Goal: Contribute content: Contribute content

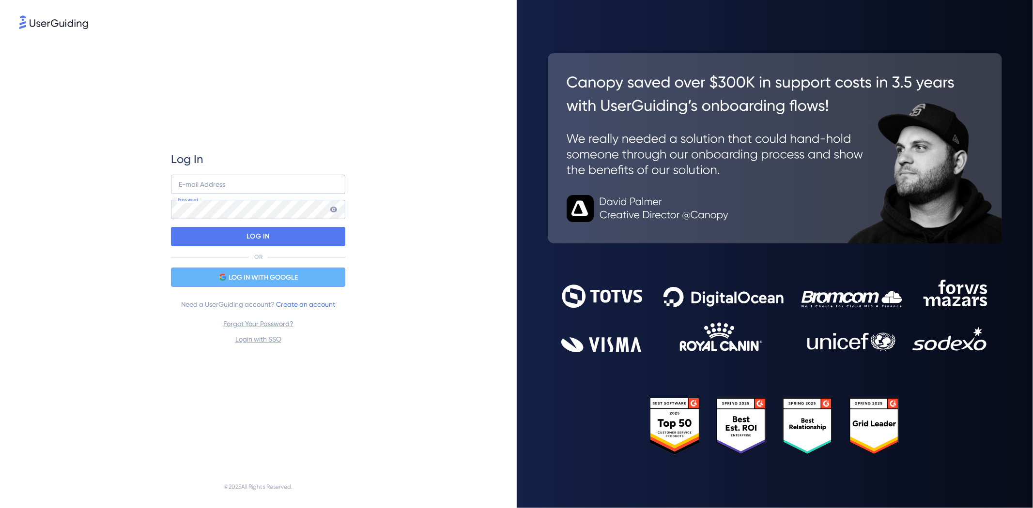
click at [267, 277] on span "LOG IN WITH GOOGLE" at bounding box center [263, 278] width 69 height 12
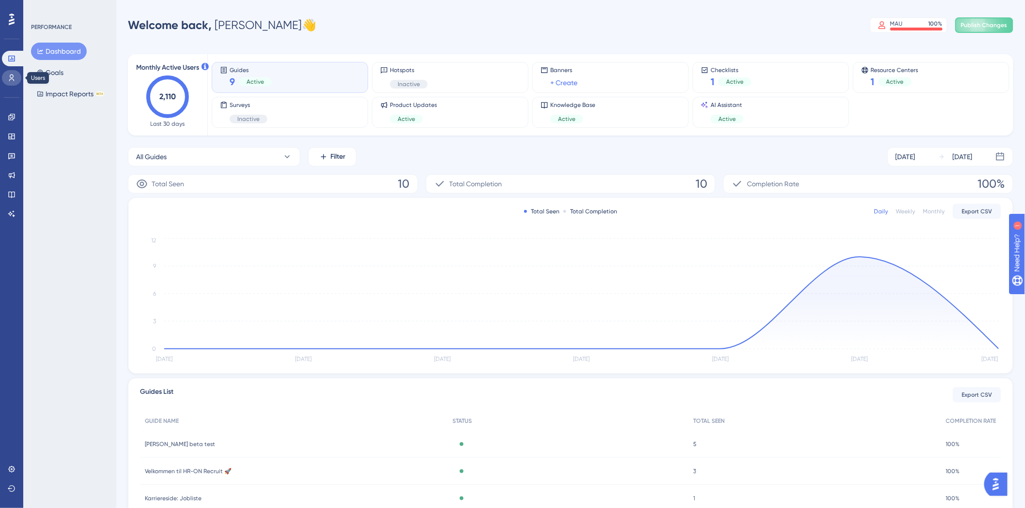
click at [12, 73] on link at bounding box center [11, 77] width 19 height 15
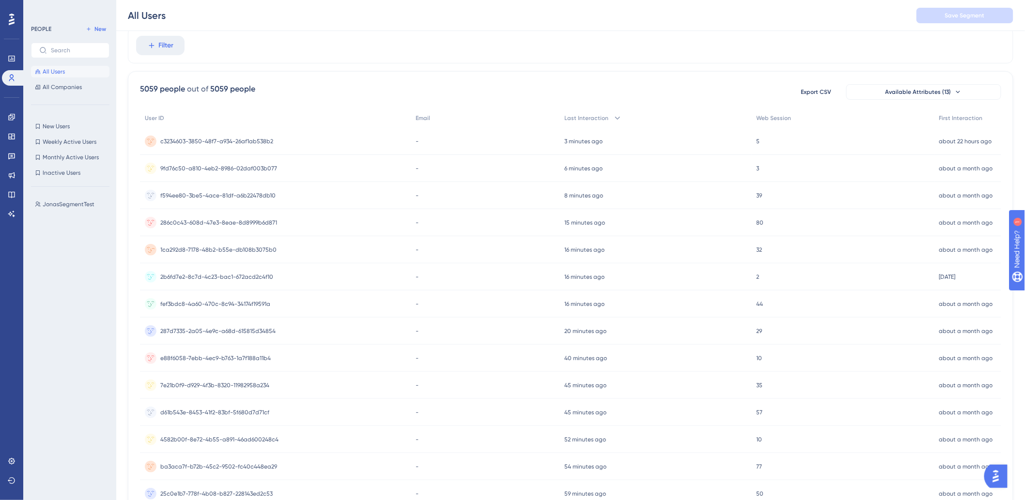
scroll to position [54, 0]
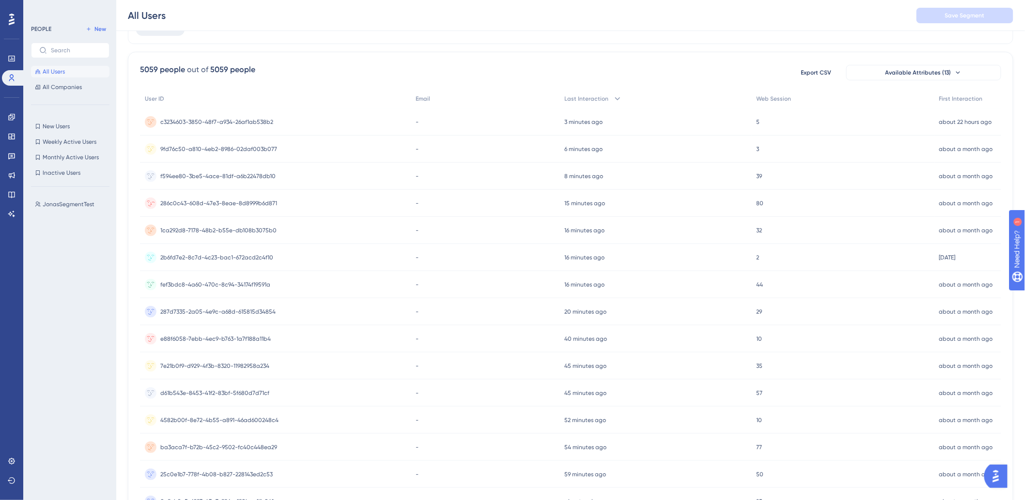
click at [225, 202] on span "286c0c43-608d-47e3-8eae-8d8999b6d871" at bounding box center [218, 204] width 117 height 8
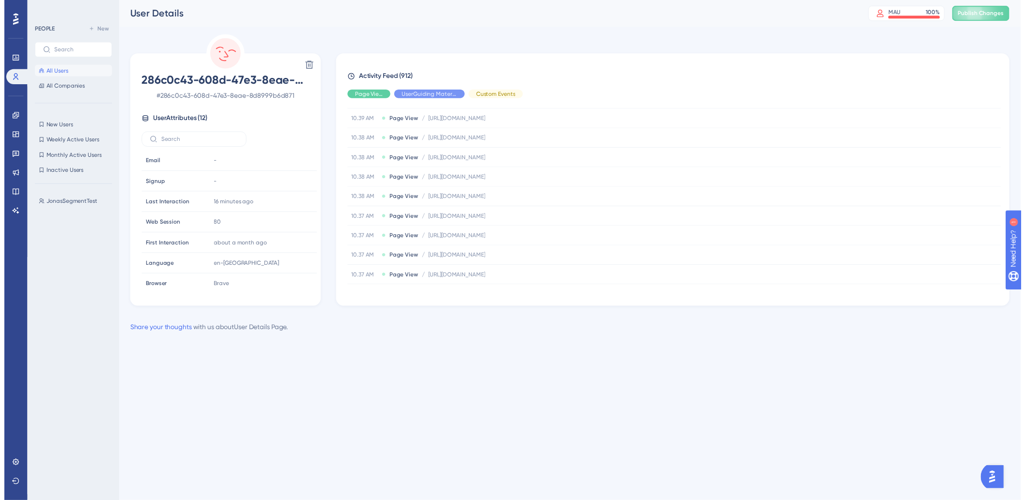
scroll to position [916, 0]
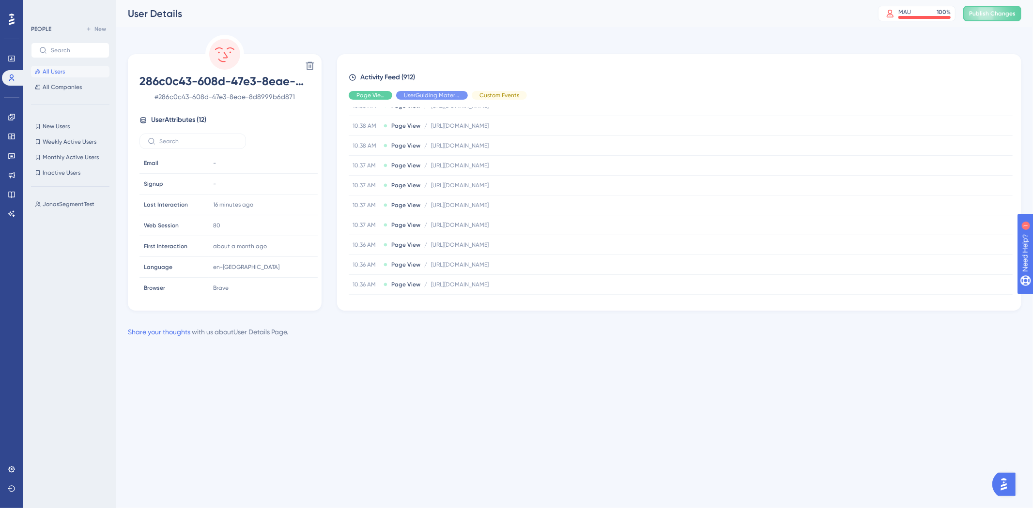
click at [50, 68] on span "All Users" at bounding box center [54, 72] width 22 height 8
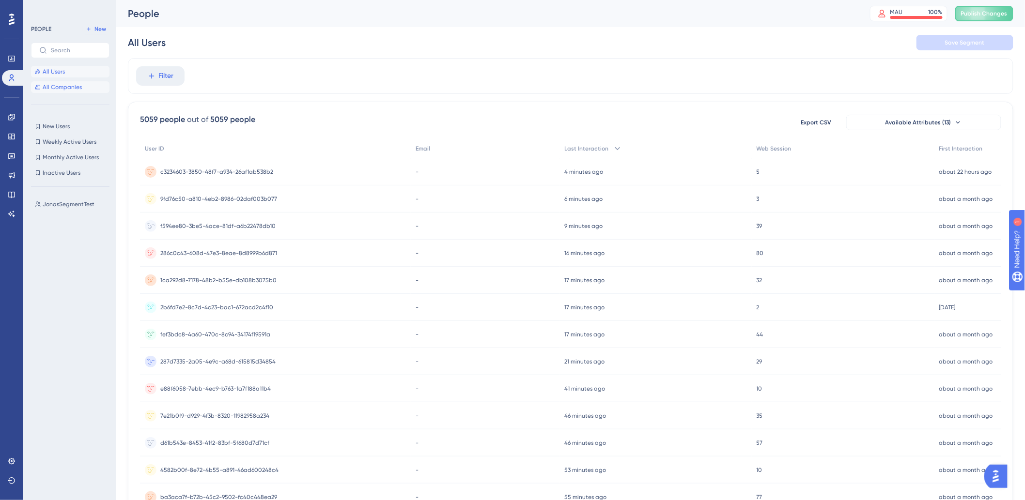
click at [80, 88] on span "All Companies" at bounding box center [62, 87] width 39 height 8
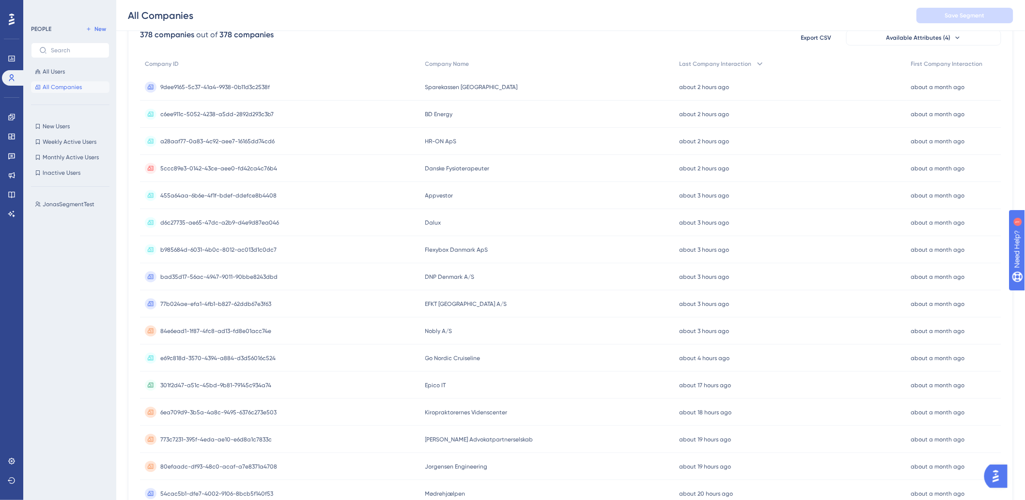
scroll to position [108, 0]
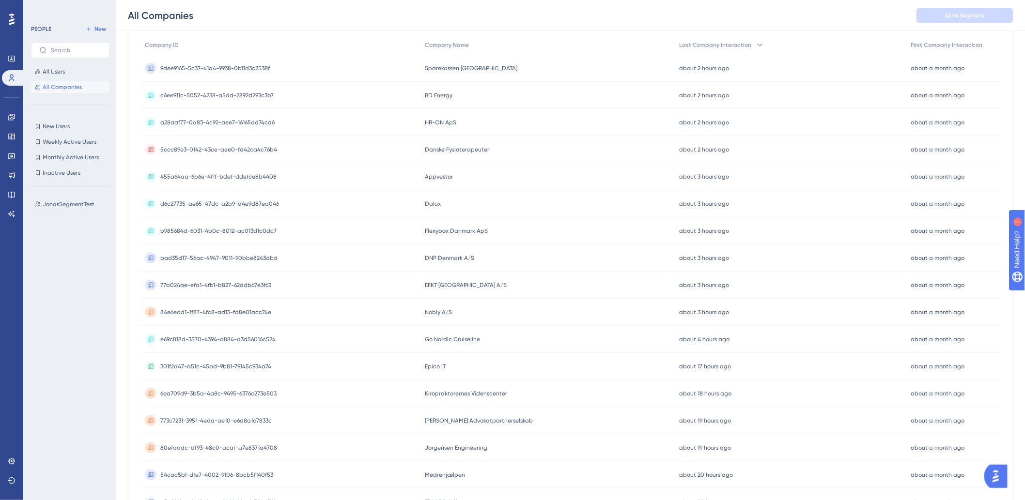
click at [303, 347] on div "e69c818d-3570-4394-a884-d3d56016c524 e69c818d-3570-4394-a884-d3d56016c524" at bounding box center [280, 339] width 280 height 27
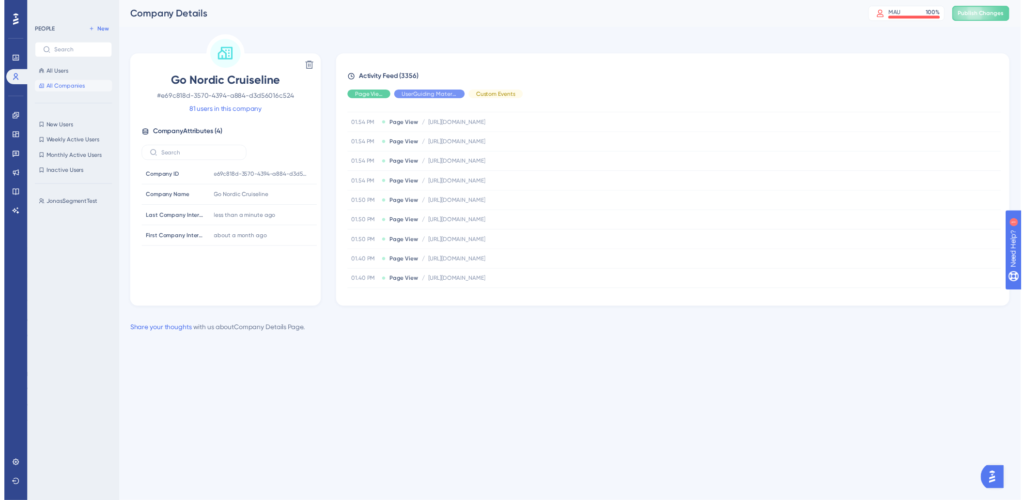
scroll to position [215, 0]
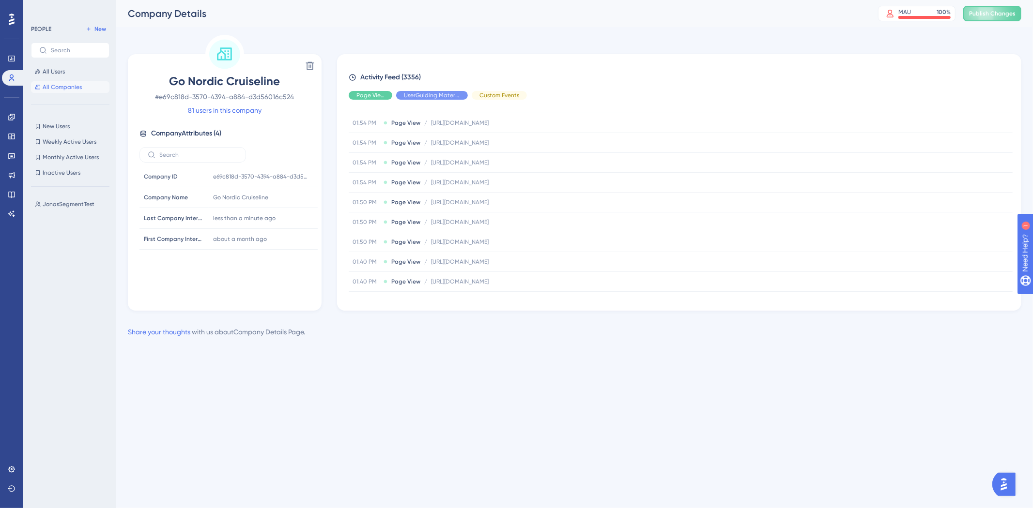
click at [64, 82] on button "All Companies" at bounding box center [70, 87] width 78 height 12
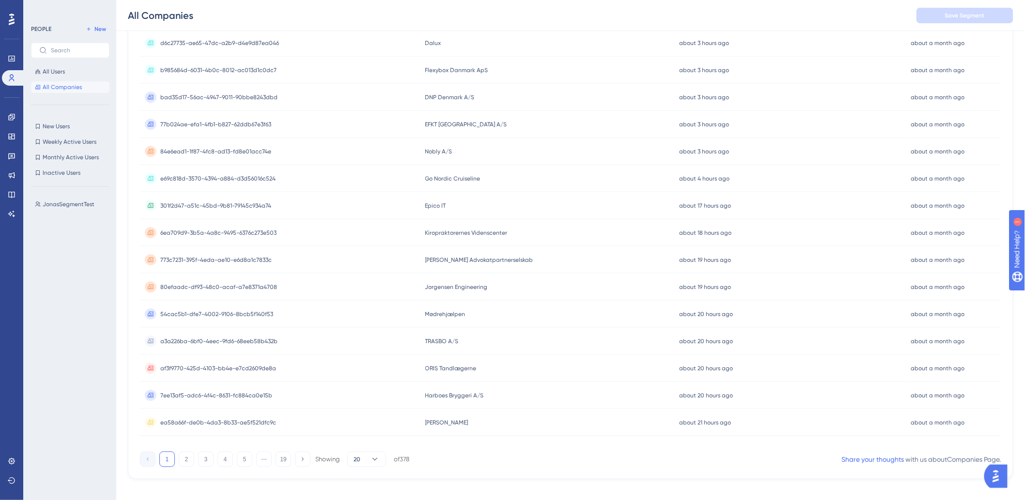
scroll to position [269, 0]
click at [187, 462] on button "2" at bounding box center [186, 458] width 15 height 15
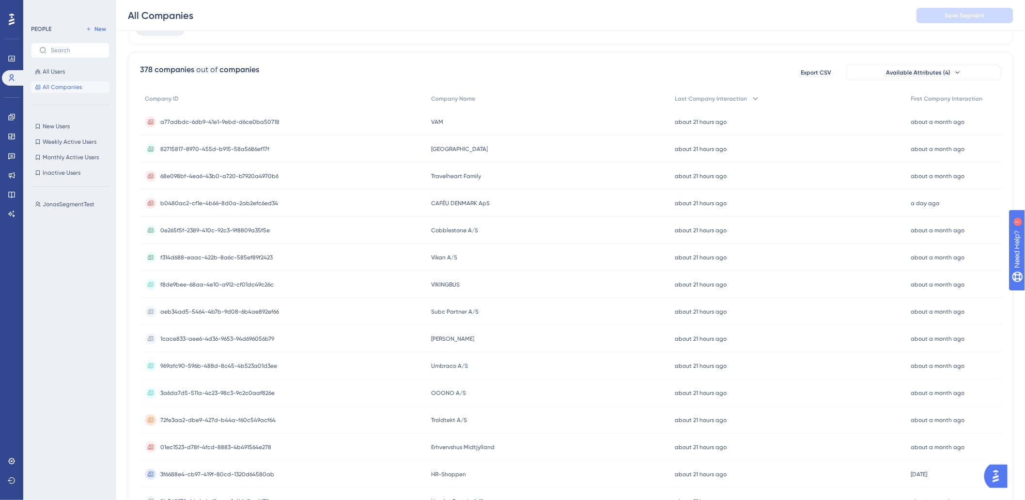
scroll to position [0, 0]
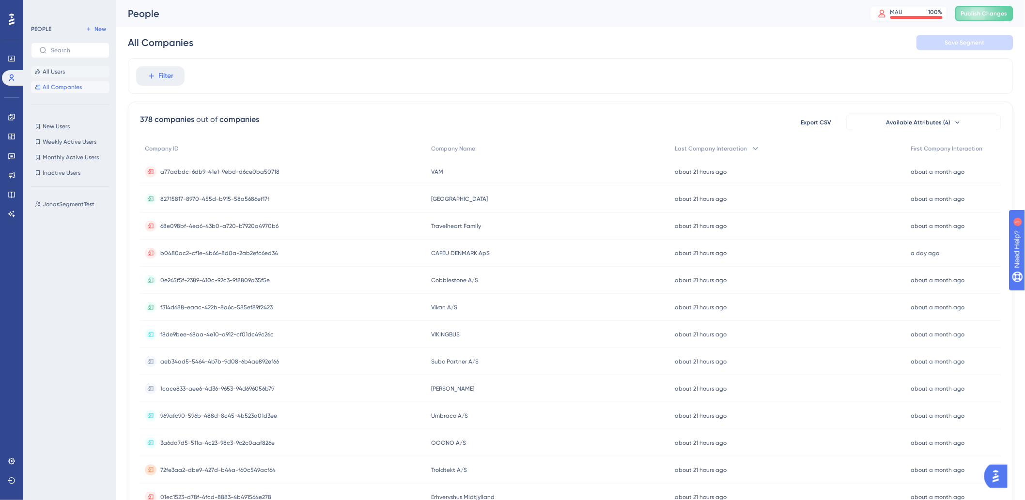
click at [63, 74] on span "All Users" at bounding box center [54, 72] width 22 height 8
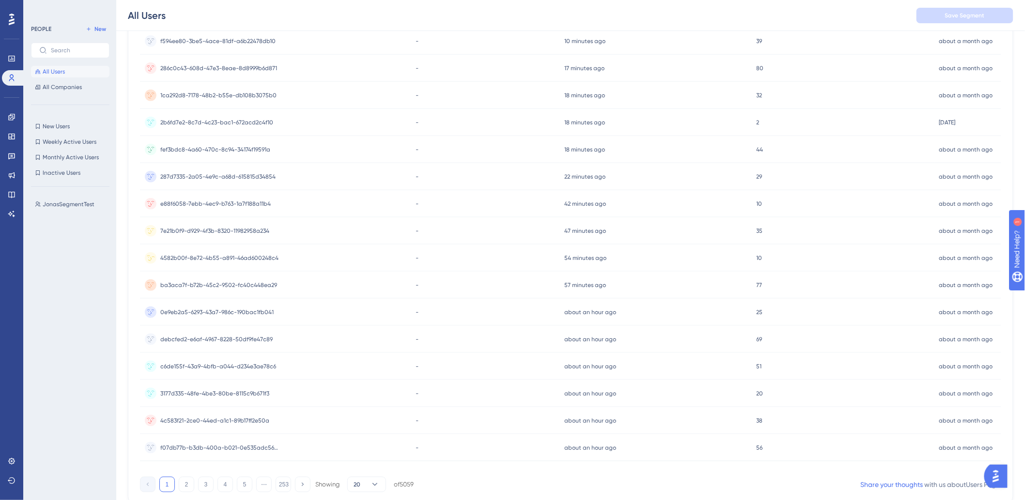
scroll to position [224, 0]
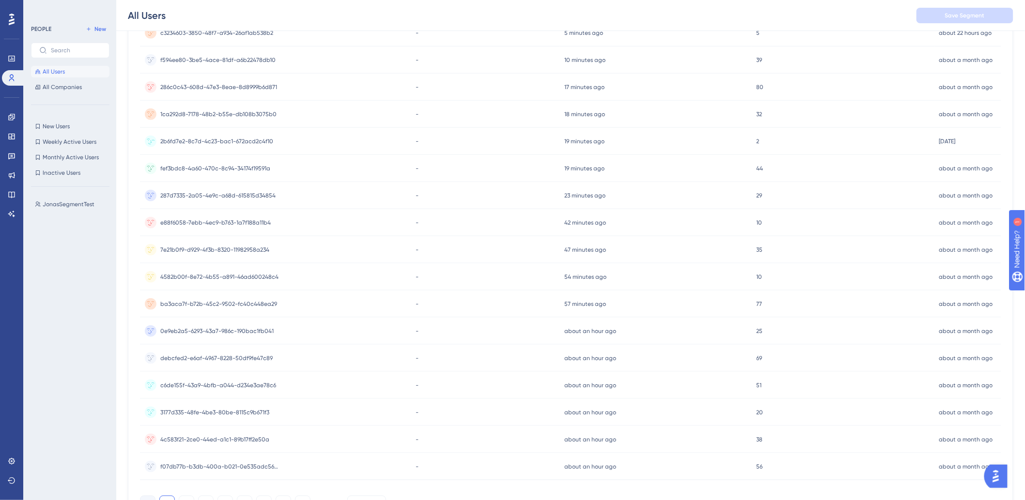
click at [200, 141] on span "2b6fd7e2-8c7d-4c23-bac1-672acd2c4f10" at bounding box center [216, 142] width 113 height 8
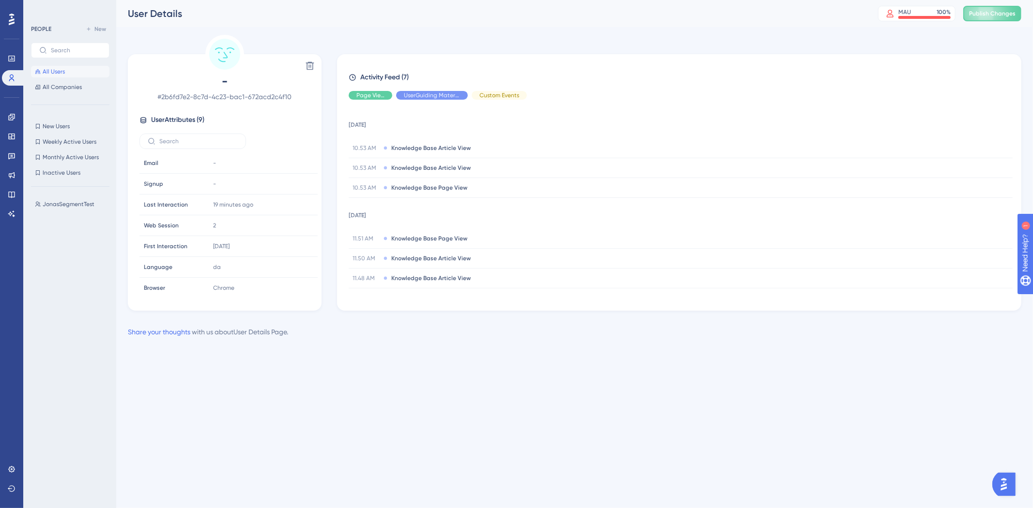
click at [59, 64] on div "PEOPLE New All Users All Companies" at bounding box center [70, 58] width 78 height 70
click at [59, 69] on span "All Users" at bounding box center [54, 72] width 22 height 8
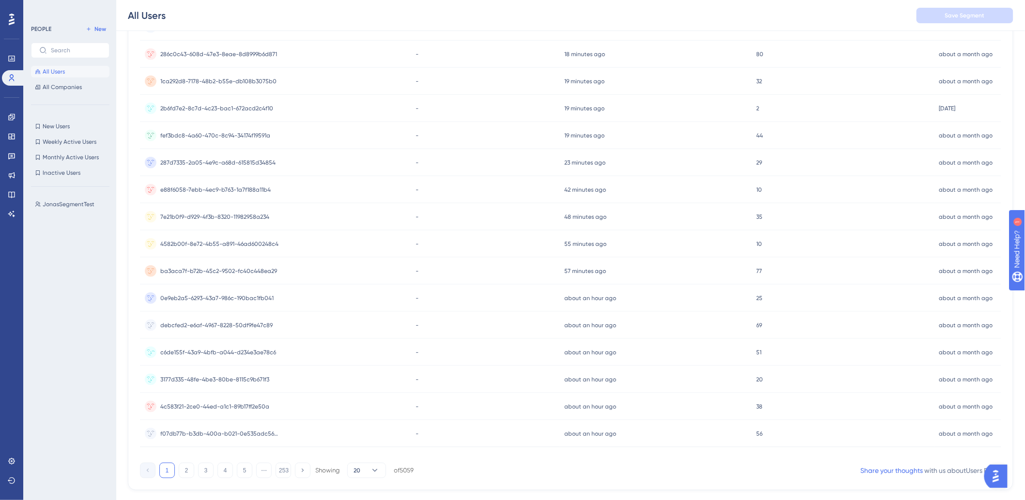
scroll to position [278, 0]
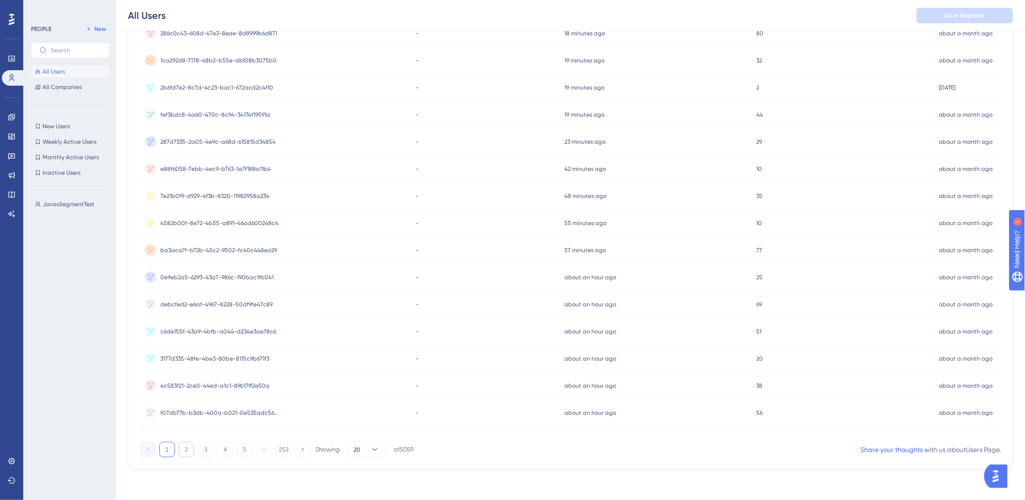
click at [186, 450] on button "2" at bounding box center [186, 449] width 15 height 15
click at [209, 362] on div "a06397ea-d674-4eb0-bbed-99fddccf26e9 a06397ea-d674-4eb0-bbed-99fddccf26e9" at bounding box center [218, 358] width 117 height 27
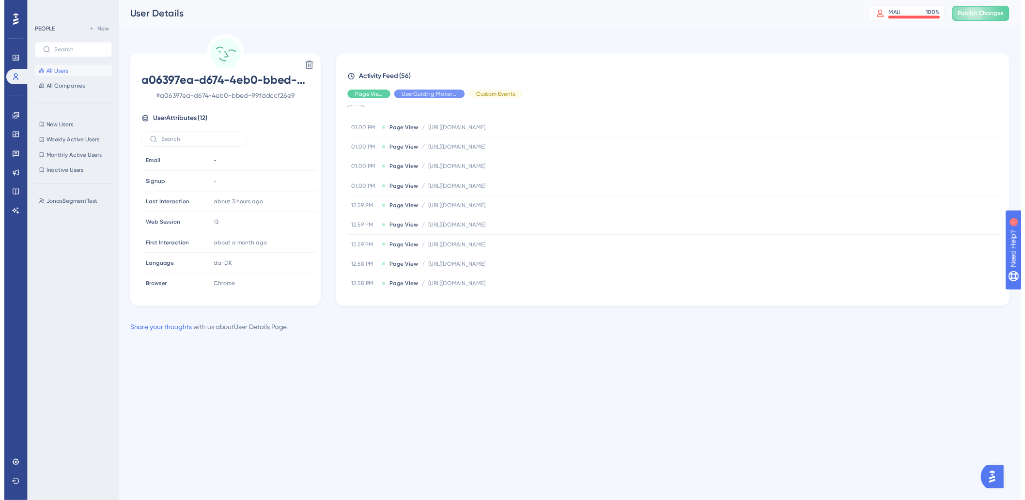
scroll to position [161, 0]
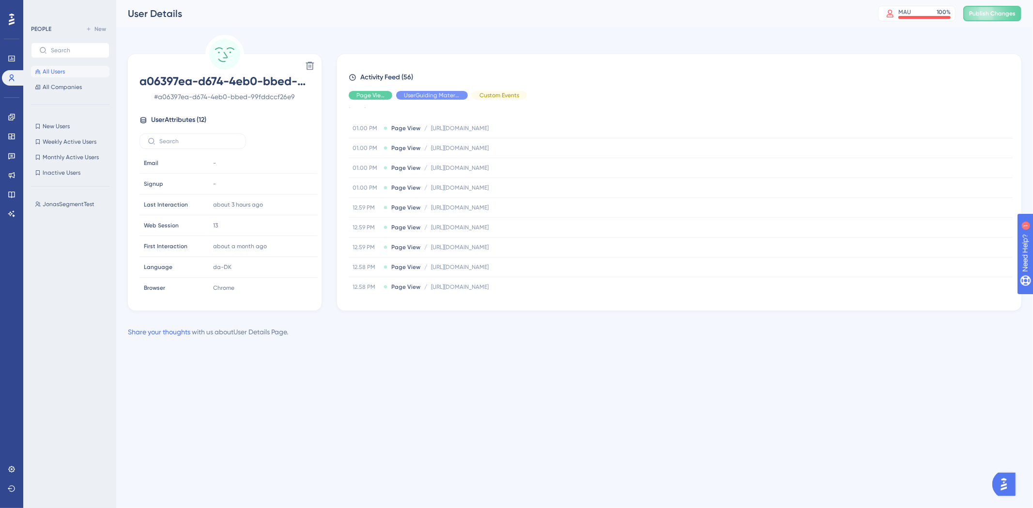
click at [85, 75] on button "All Users" at bounding box center [70, 72] width 78 height 12
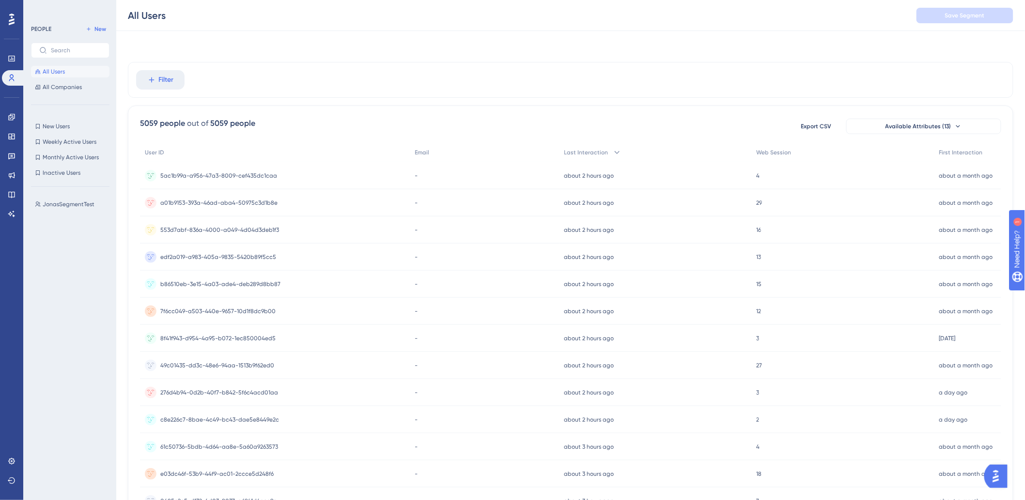
scroll to position [278, 0]
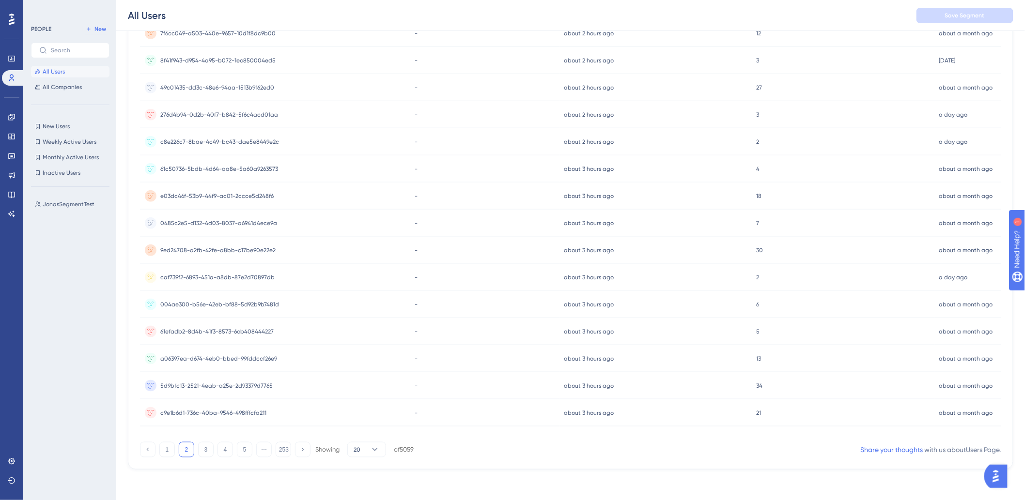
click at [992, 480] on img "Open AI Assistant Launcher" at bounding box center [994, 475] width 17 height 17
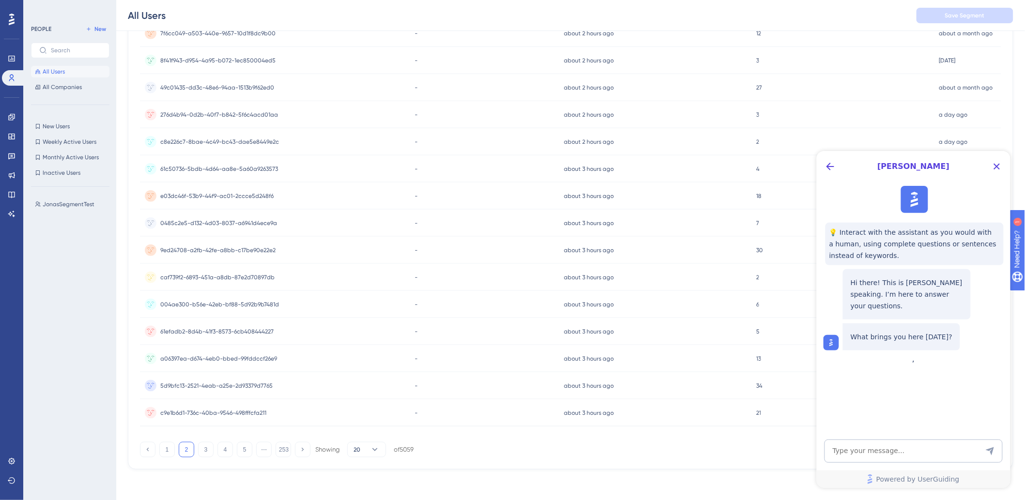
scroll to position [0, 0]
click at [918, 452] on textarea "AI Assistant Text Input" at bounding box center [913, 450] width 178 height 23
type textarea "W"
type textarea "Under "People > All users" where does the information come from?"
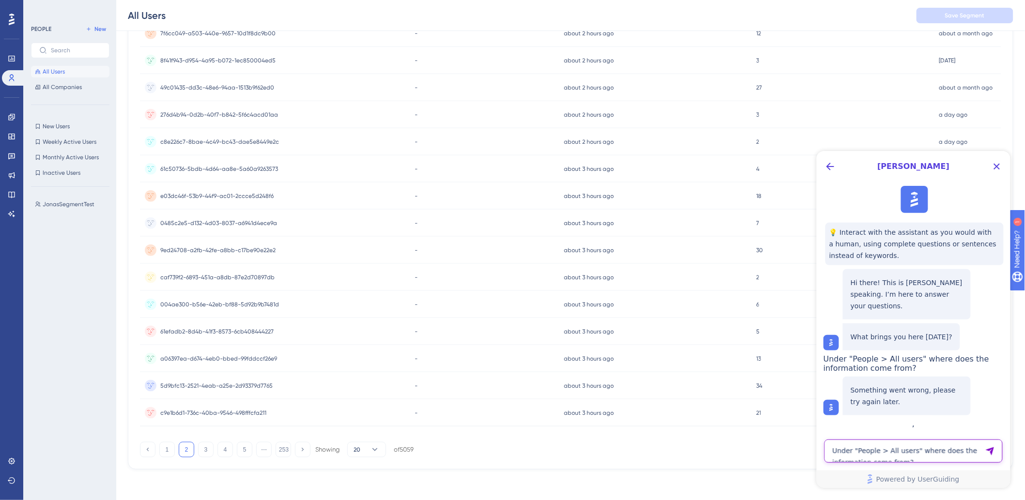
click at [846, 449] on textarea "Under "People > All users" where does the information come from?" at bounding box center [913, 450] width 178 height 23
type textarea "Can you help?"
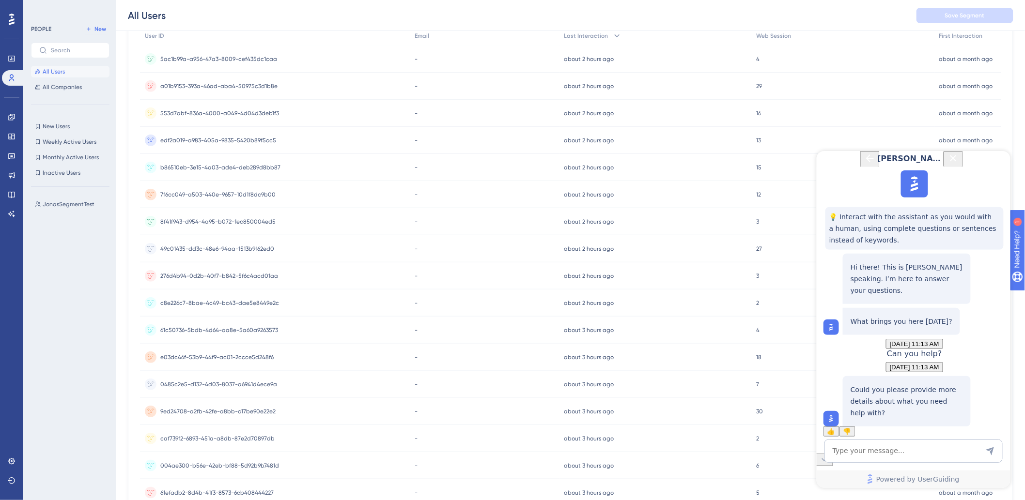
scroll to position [224, 0]
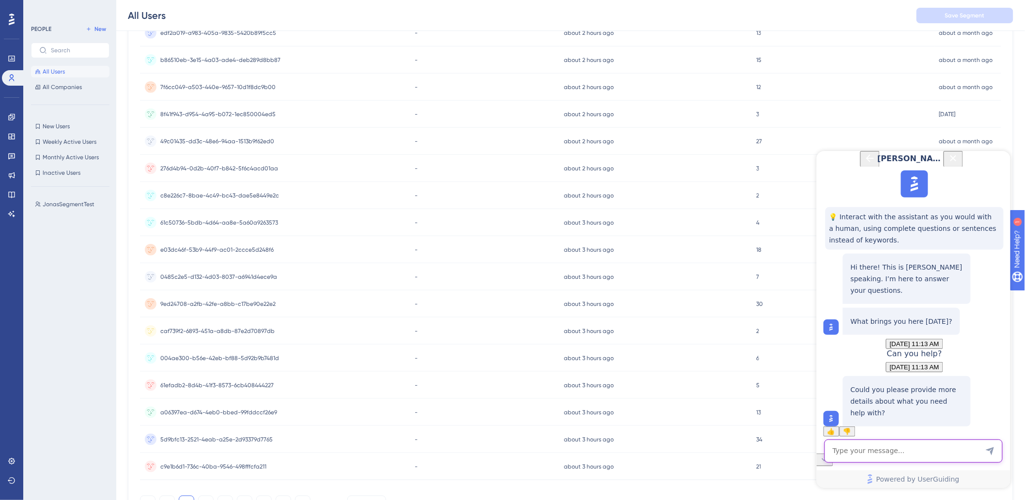
click at [882, 455] on textarea "AI Assistant Text Input" at bounding box center [913, 450] width 178 height 23
type textarea "W"
type textarea "Under People > Users, what users are here?"
drag, startPoint x: 879, startPoint y: 286, endPoint x: 976, endPoint y: 286, distance: 97.3
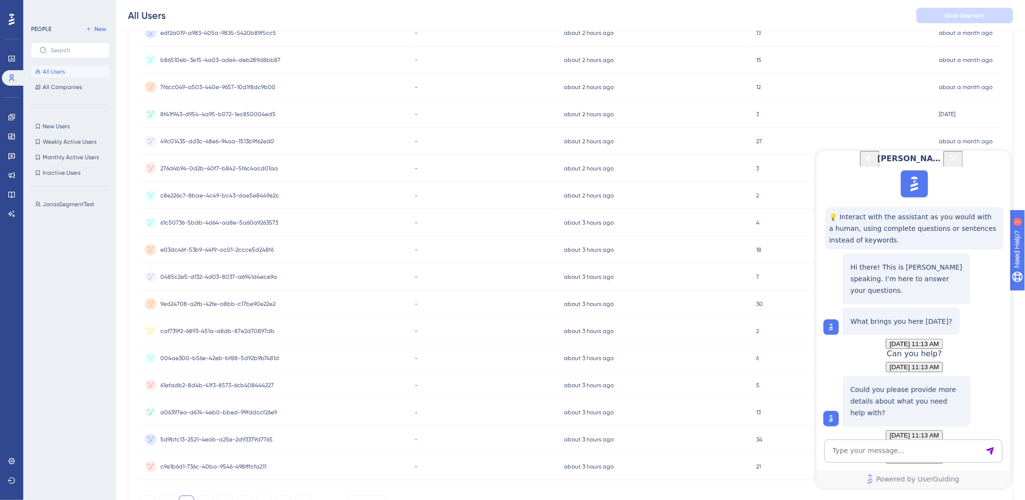
drag, startPoint x: 915, startPoint y: 302, endPoint x: 968, endPoint y: 300, distance: 53.3
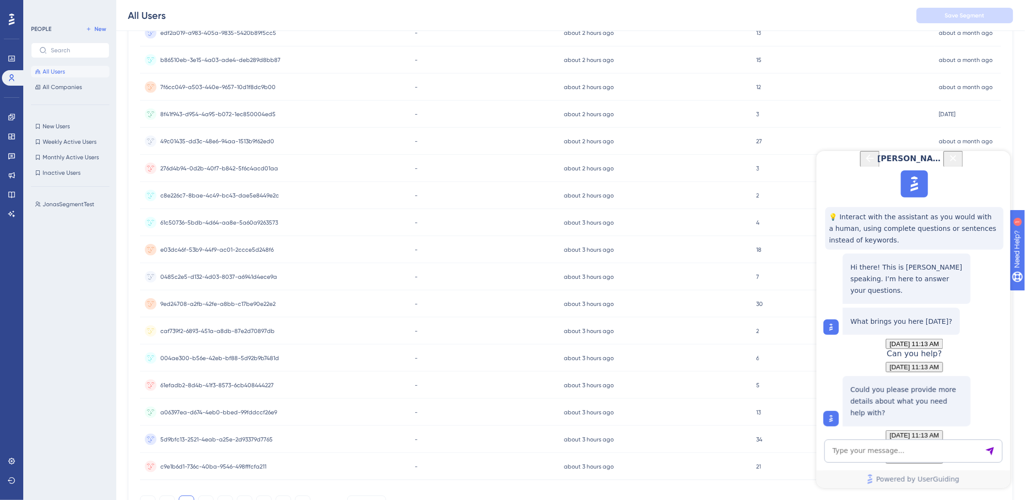
drag, startPoint x: 962, startPoint y: 308, endPoint x: 904, endPoint y: 318, distance: 58.9
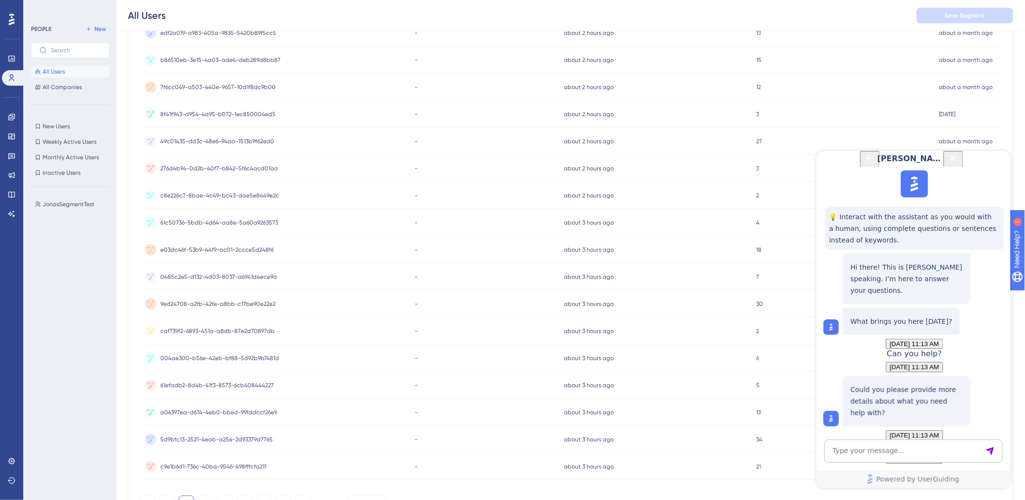
drag, startPoint x: 848, startPoint y: 317, endPoint x: 938, endPoint y: 318, distance: 90.1
drag, startPoint x: 839, startPoint y: 324, endPoint x: 938, endPoint y: 326, distance: 98.3
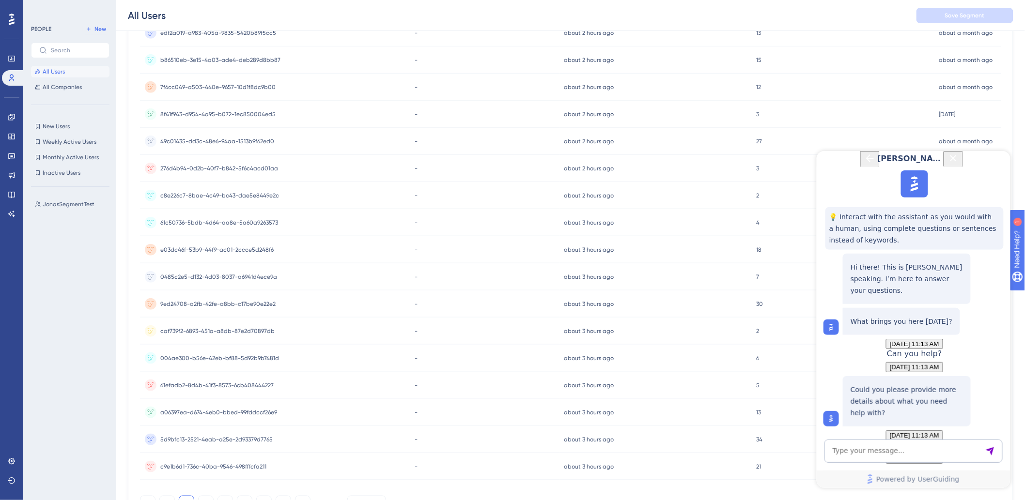
drag, startPoint x: 908, startPoint y: 327, endPoint x: 981, endPoint y: 329, distance: 72.2
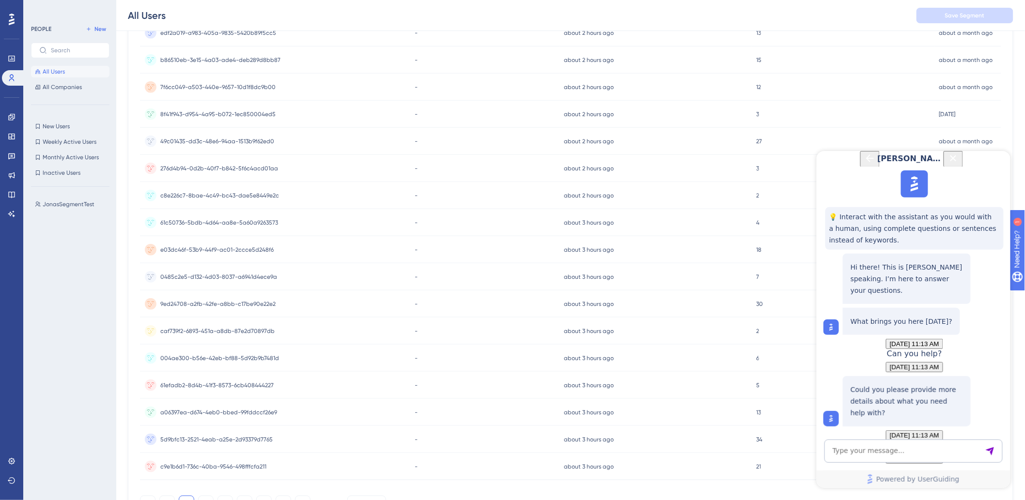
drag, startPoint x: 863, startPoint y: 337, endPoint x: 955, endPoint y: 337, distance: 91.5
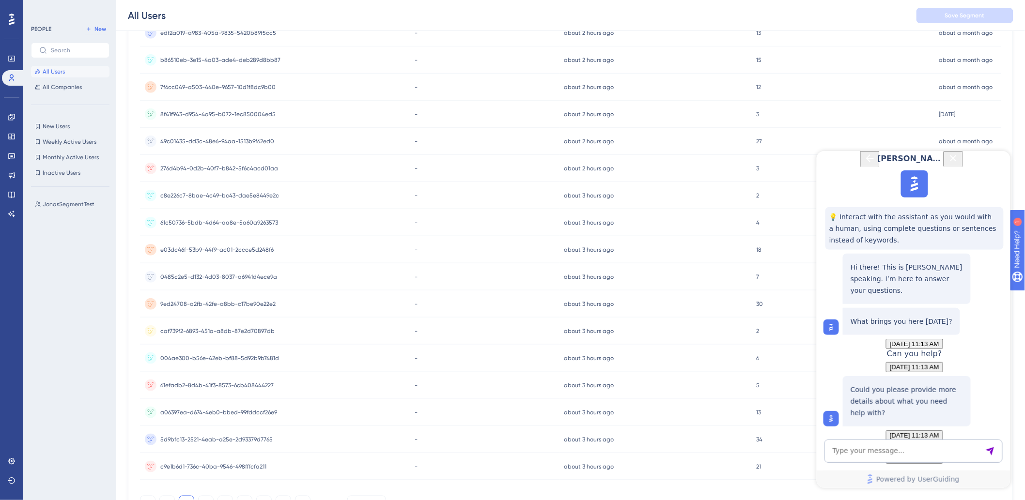
drag, startPoint x: 892, startPoint y: 329, endPoint x: 953, endPoint y: 357, distance: 67.2
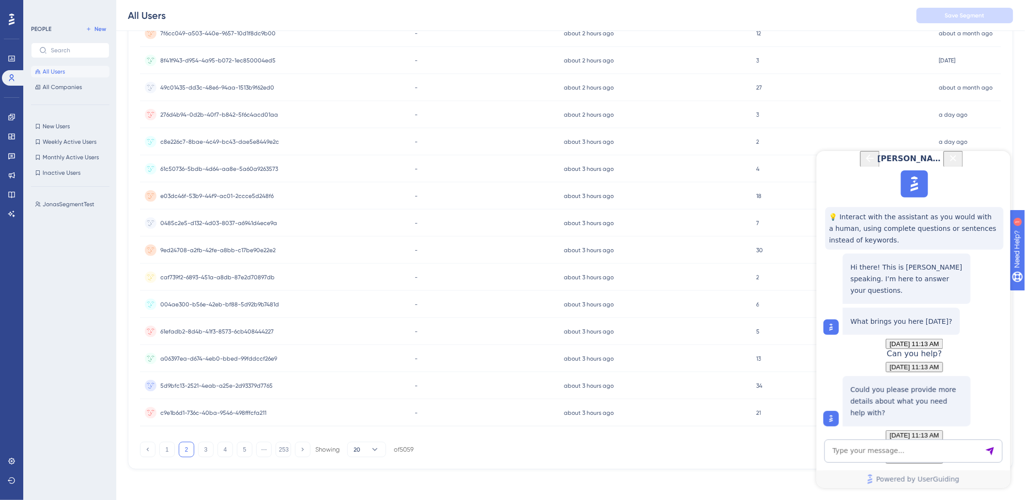
drag, startPoint x: 909, startPoint y: 338, endPoint x: 963, endPoint y: 332, distance: 53.6
drag, startPoint x: 916, startPoint y: 329, endPoint x: 977, endPoint y: 335, distance: 60.8
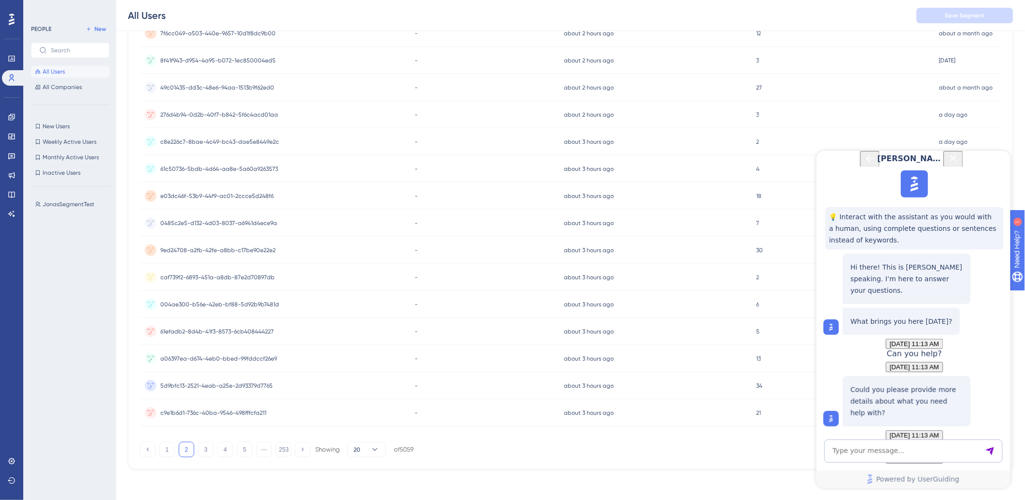
drag, startPoint x: 873, startPoint y: 337, endPoint x: 987, endPoint y: 342, distance: 114.4
drag, startPoint x: 925, startPoint y: 345, endPoint x: 973, endPoint y: 343, distance: 48.0
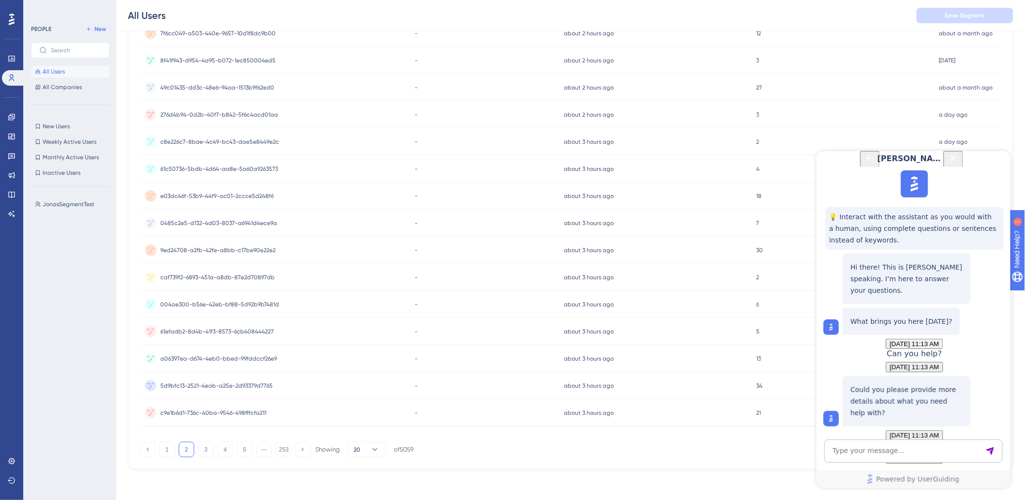
drag, startPoint x: 858, startPoint y: 246, endPoint x: 926, endPoint y: 249, distance: 68.9
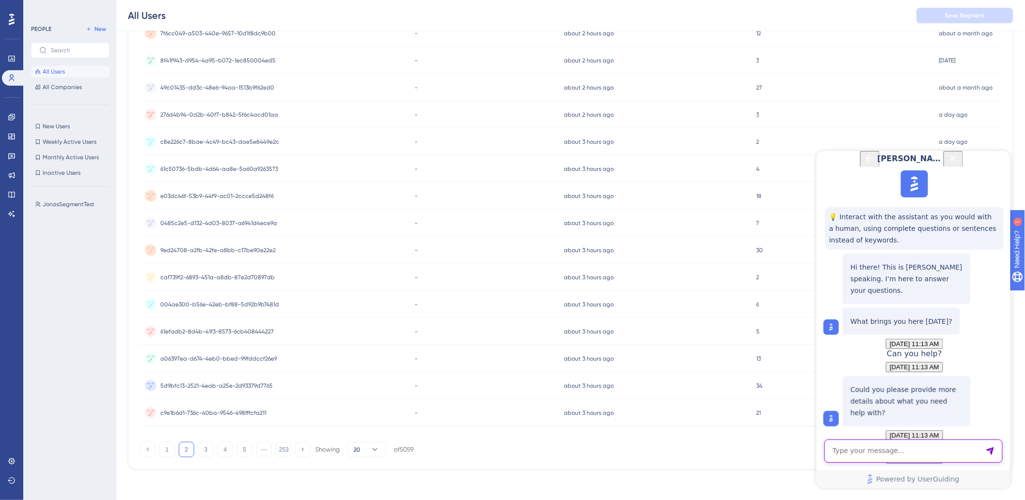
click at [909, 452] on textarea "AI Assistant Text Input" at bounding box center [913, 450] width 178 height 23
type textarea "J"
type textarea "I"
type textarea "Jeg forstår det ikke helt. Vi bliver ved at ramme vores limit. Selvom den er sa…"
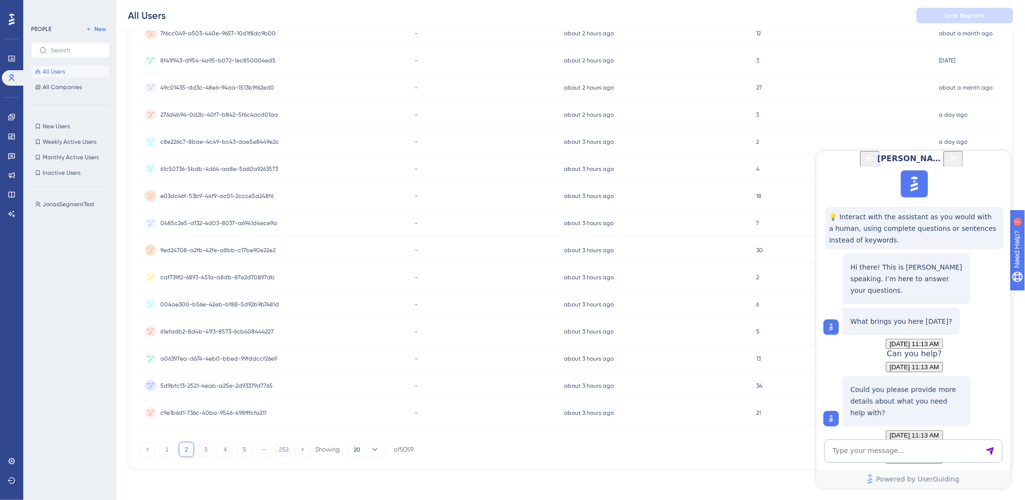
drag, startPoint x: 884, startPoint y: 244, endPoint x: 930, endPoint y: 242, distance: 45.5
drag, startPoint x: 930, startPoint y: 242, endPoint x: 964, endPoint y: 245, distance: 33.5
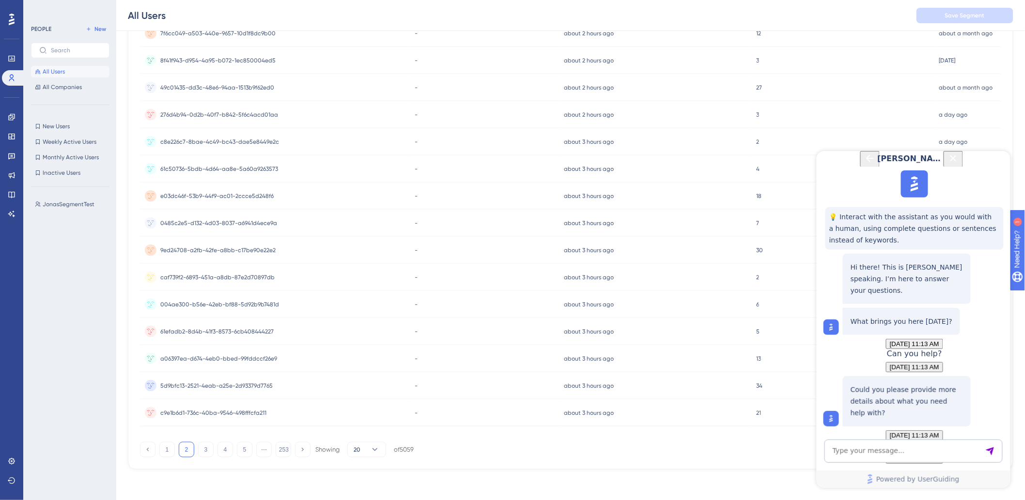
drag, startPoint x: 885, startPoint y: 256, endPoint x: 944, endPoint y: 256, distance: 59.1
drag, startPoint x: 944, startPoint y: 256, endPoint x: 965, endPoint y: 257, distance: 21.4
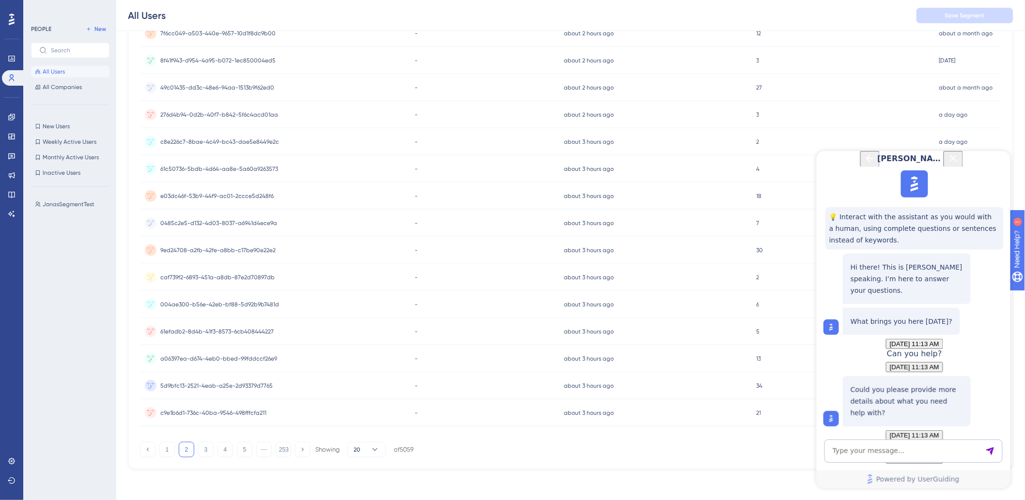
drag, startPoint x: 890, startPoint y: 270, endPoint x: 976, endPoint y: 272, distance: 86.2
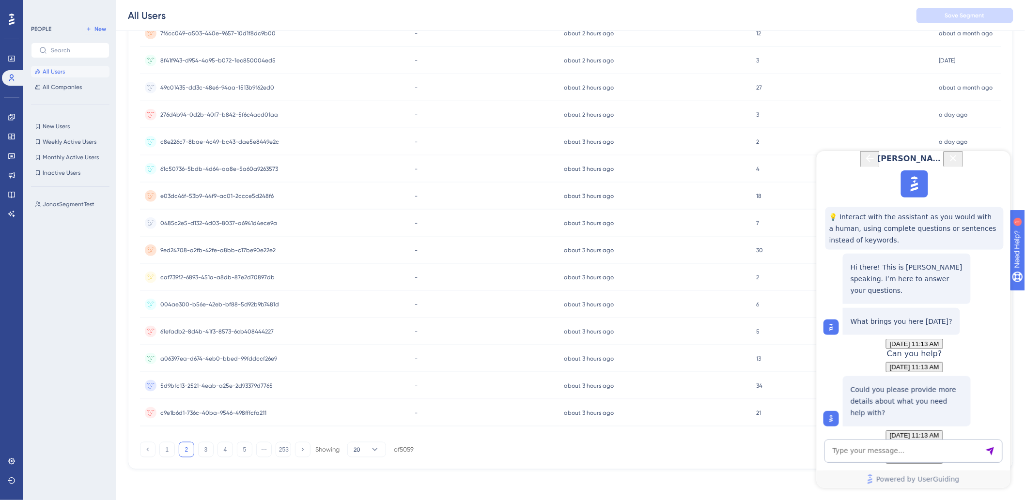
drag, startPoint x: 877, startPoint y: 279, endPoint x: 962, endPoint y: 280, distance: 85.7
drag, startPoint x: 955, startPoint y: 280, endPoint x: 973, endPoint y: 277, distance: 18.6
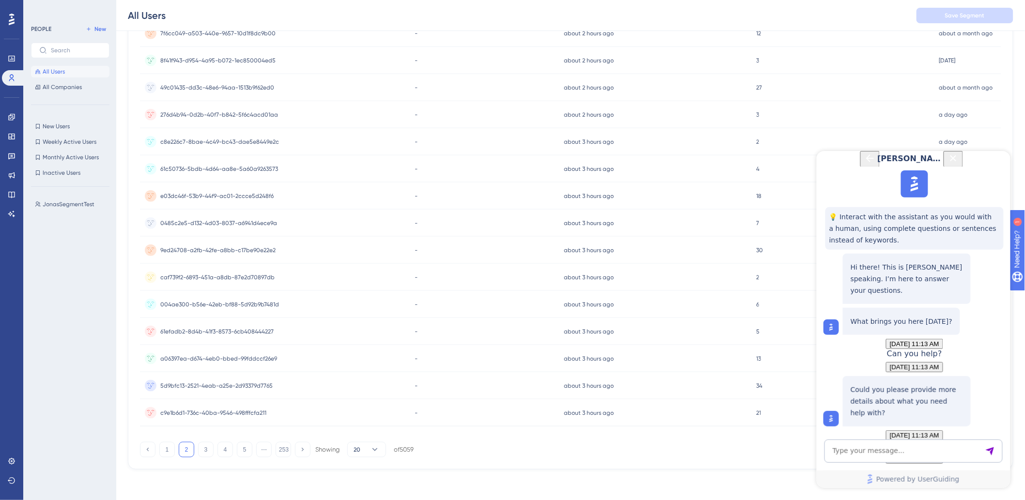
drag, startPoint x: 881, startPoint y: 284, endPoint x: 963, endPoint y: 291, distance: 82.1
drag, startPoint x: 961, startPoint y: 290, endPoint x: 972, endPoint y: 293, distance: 11.0
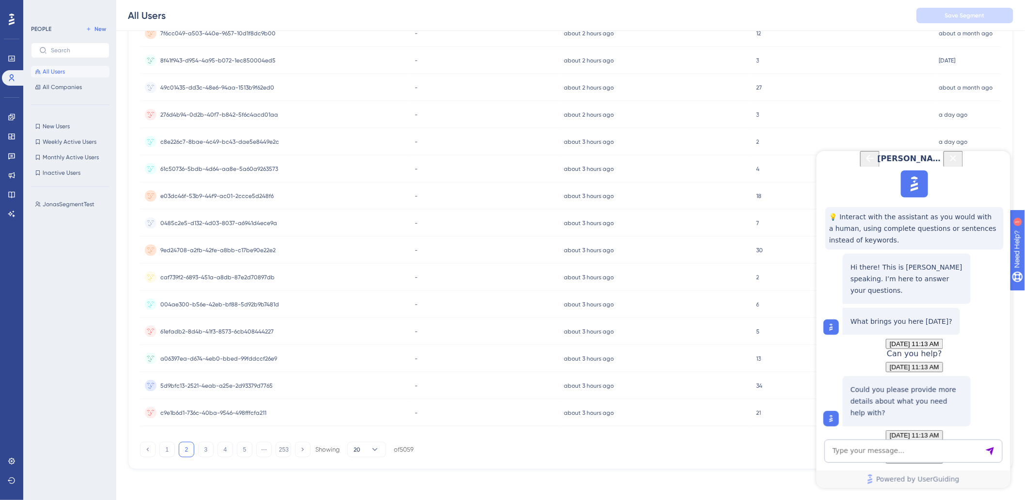
drag, startPoint x: 908, startPoint y: 305, endPoint x: 977, endPoint y: 302, distance: 69.3
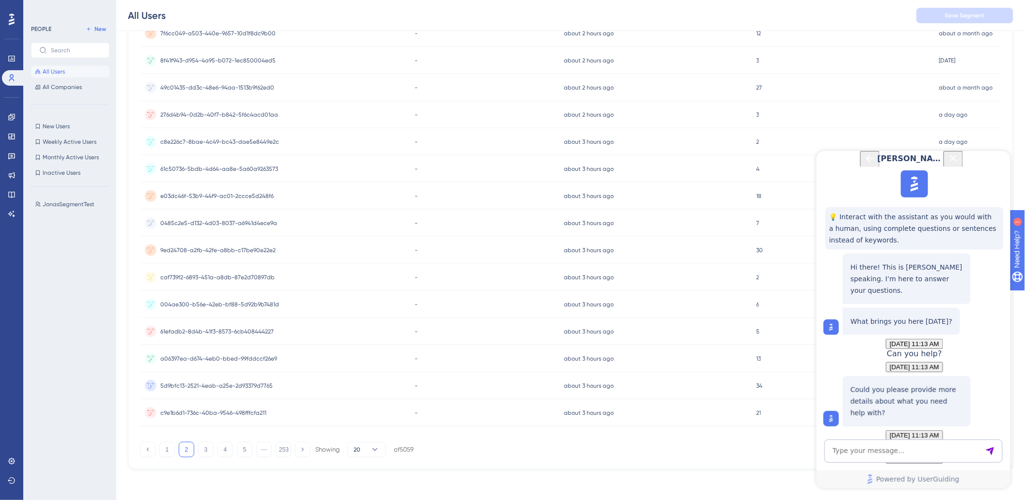
drag, startPoint x: 966, startPoint y: 299, endPoint x: 985, endPoint y: 299, distance: 19.4
drag, startPoint x: 932, startPoint y: 315, endPoint x: 980, endPoint y: 316, distance: 47.5
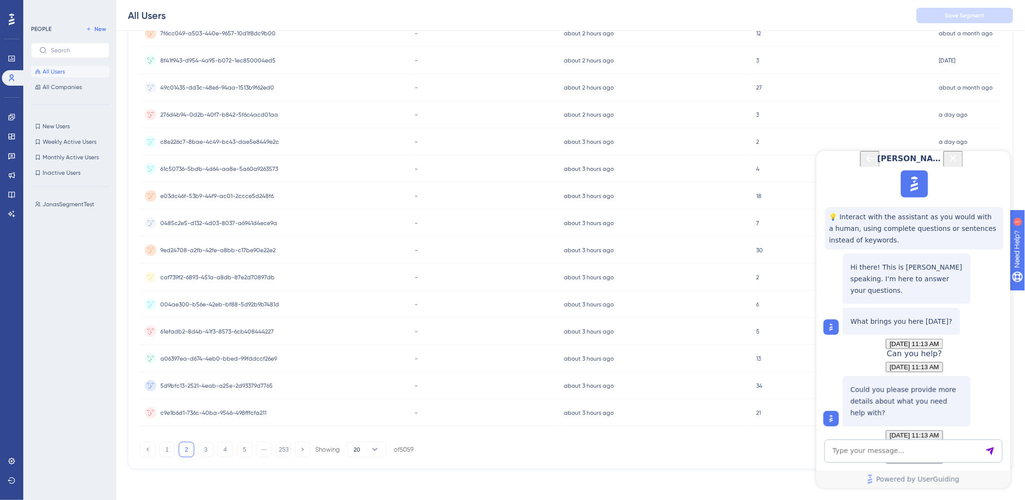
drag, startPoint x: 867, startPoint y: 326, endPoint x: 963, endPoint y: 321, distance: 96.0
drag, startPoint x: 904, startPoint y: 323, endPoint x: 981, endPoint y: 323, distance: 77.0
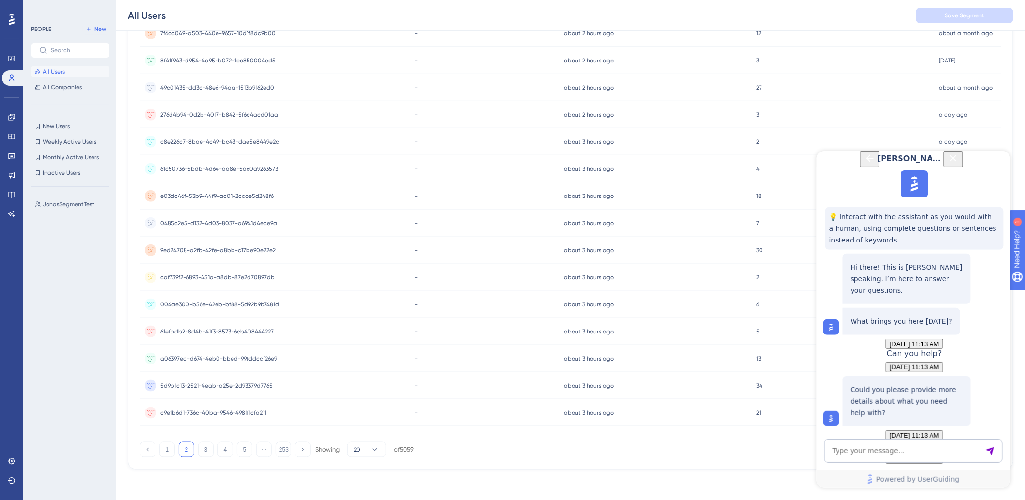
drag, startPoint x: 868, startPoint y: 336, endPoint x: 959, endPoint y: 336, distance: 91.5
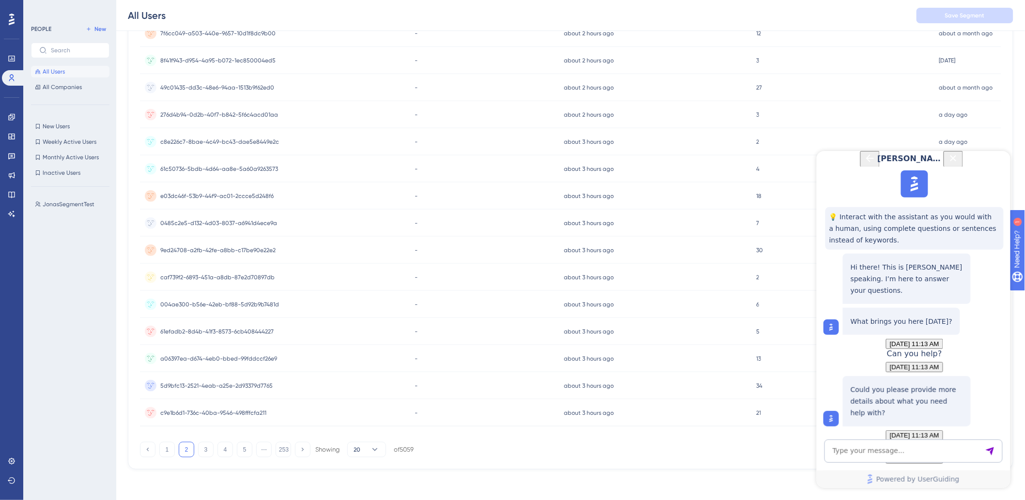
drag, startPoint x: 892, startPoint y: 332, endPoint x: 976, endPoint y: 335, distance: 83.8
drag, startPoint x: 911, startPoint y: 351, endPoint x: 976, endPoint y: 347, distance: 65.5
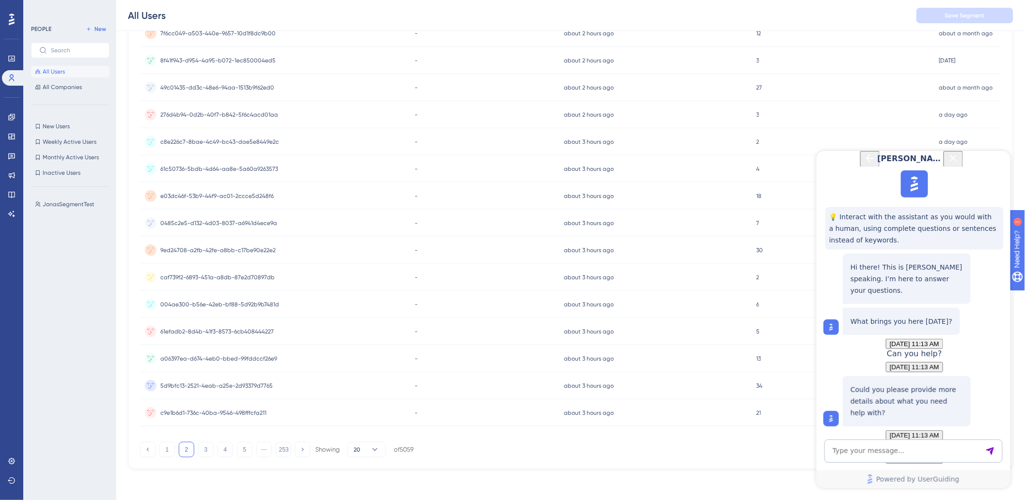
drag, startPoint x: 928, startPoint y: 348, endPoint x: 991, endPoint y: 350, distance: 63.5
drag, startPoint x: 857, startPoint y: 356, endPoint x: 965, endPoint y: 360, distance: 108.1
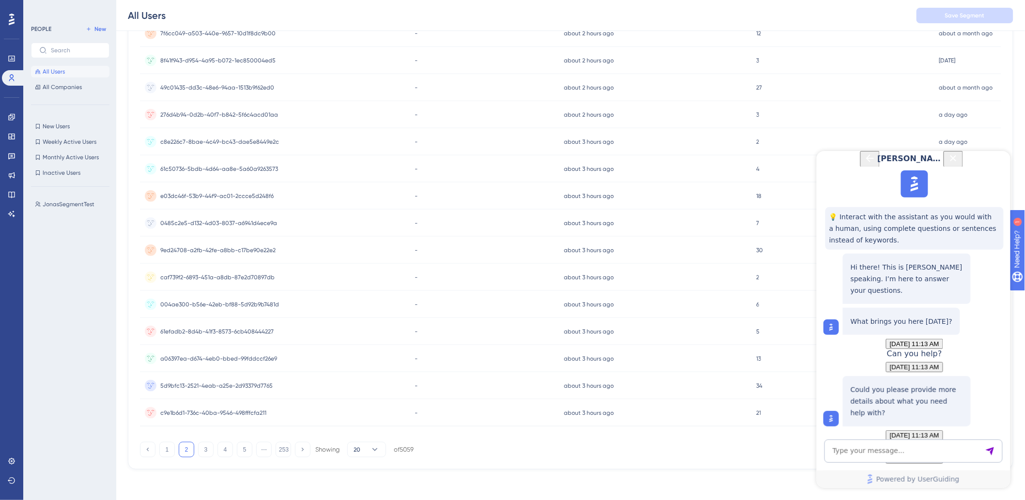
click at [859, 450] on textarea "AI Assistant Text Input" at bounding box center [913, 450] width 178 height 23
type textarea "Men hvorfor er vi allerede nået et limit i test-fasen?"
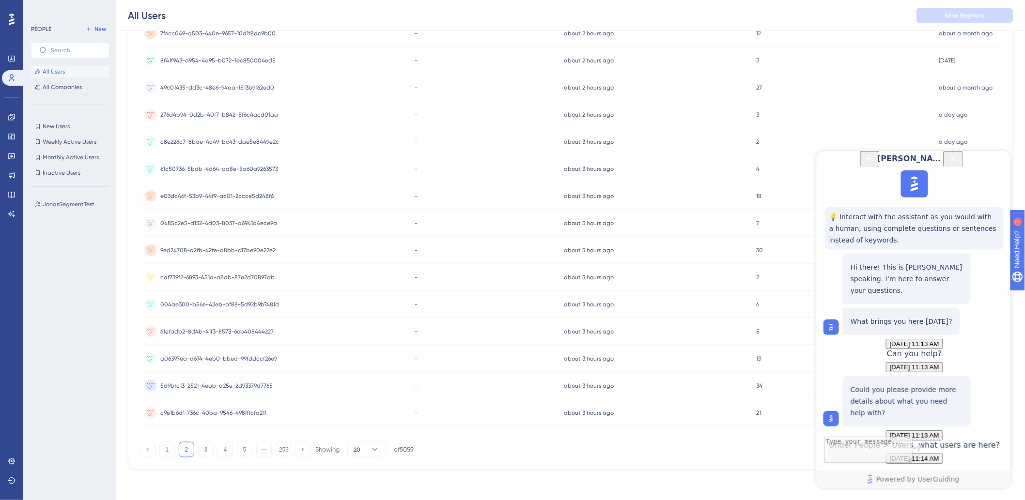
drag, startPoint x: 920, startPoint y: 322, endPoint x: 847, endPoint y: 303, distance: 75.5
drag, startPoint x: 848, startPoint y: 303, endPoint x: 953, endPoint y: 319, distance: 105.9
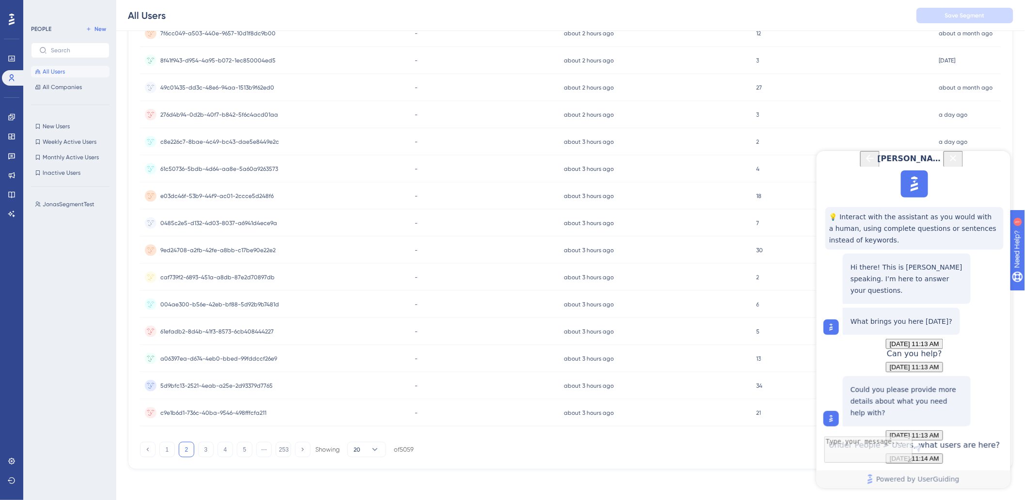
drag, startPoint x: 893, startPoint y: 319, endPoint x: 850, endPoint y: 305, distance: 45.8
drag, startPoint x: 846, startPoint y: 303, endPoint x: 940, endPoint y: 312, distance: 95.3
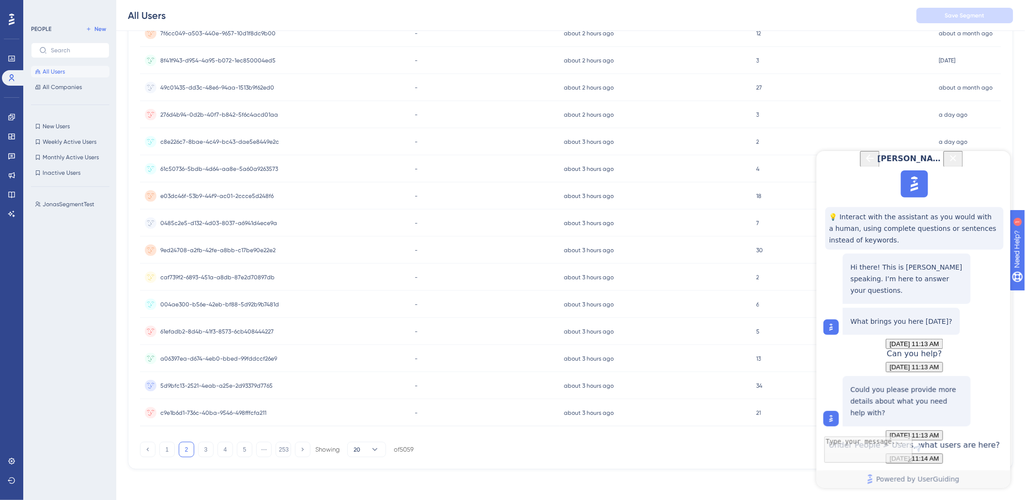
drag, startPoint x: 930, startPoint y: 304, endPoint x: 954, endPoint y: 302, distance: 24.8
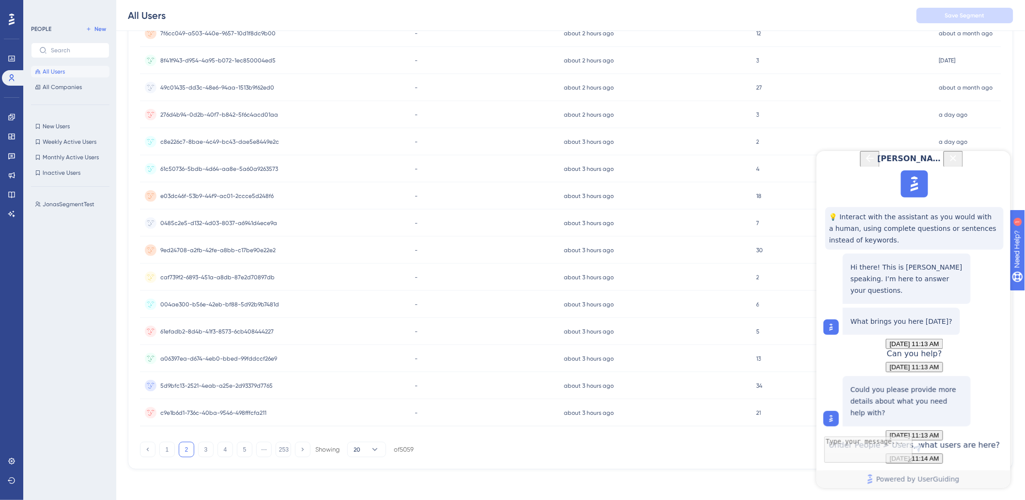
drag, startPoint x: 864, startPoint y: 298, endPoint x: 969, endPoint y: 298, distance: 105.1
drag, startPoint x: 846, startPoint y: 303, endPoint x: 981, endPoint y: 323, distance: 135.5
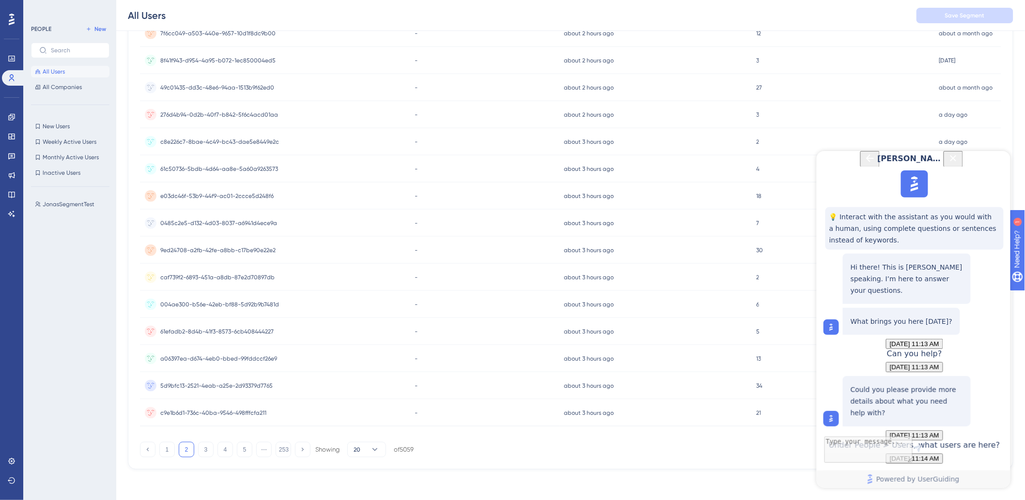
drag, startPoint x: 973, startPoint y: 317, endPoint x: 850, endPoint y: 297, distance: 124.6
drag, startPoint x: 850, startPoint y: 297, endPoint x: 942, endPoint y: 313, distance: 92.8
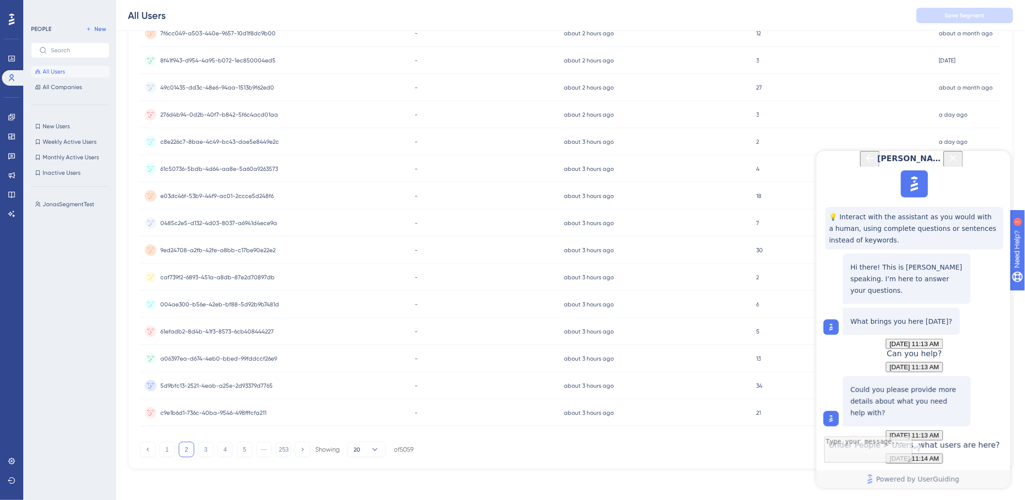
drag, startPoint x: 871, startPoint y: 231, endPoint x: 939, endPoint y: 234, distance: 68.4
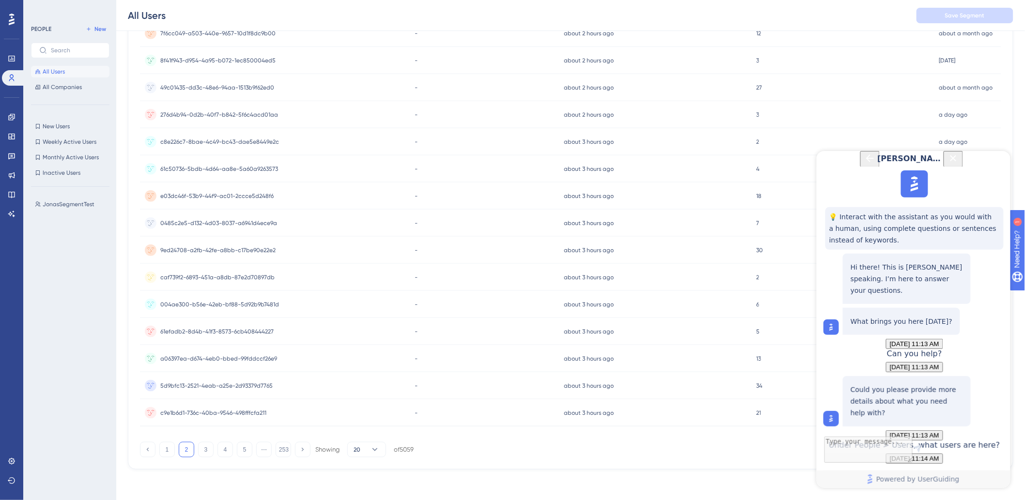
drag, startPoint x: 918, startPoint y: 231, endPoint x: 976, endPoint y: 234, distance: 58.2
drag
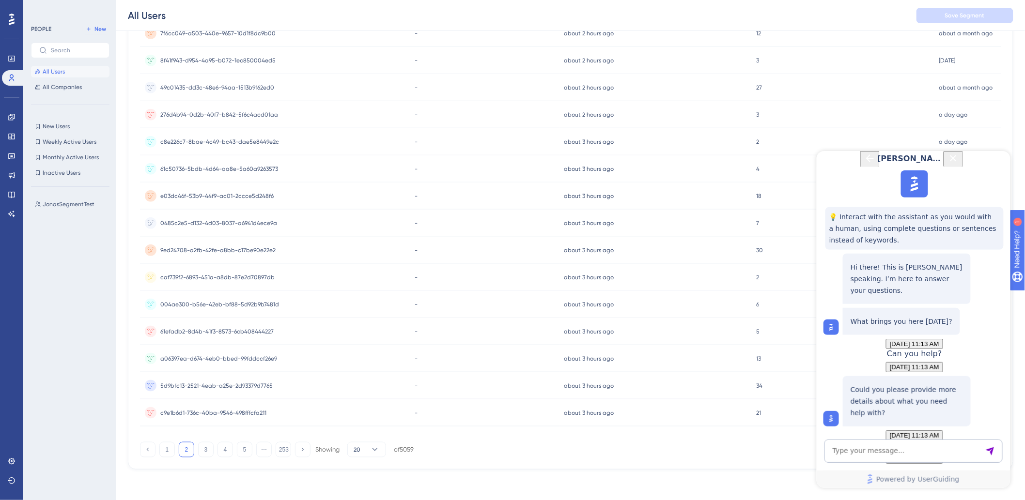
drag, startPoint x: 869, startPoint y: 357, endPoint x: 968, endPoint y: 357, distance: 98.8
drag, startPoint x: 924, startPoint y: 358, endPoint x: 1830, endPoint y: 519, distance: 919.7
click at [1010, 367] on html "[PERSON_NAME] 💡 Interact with the assistant as you would with a human, using co…" at bounding box center [913, 319] width 194 height 337
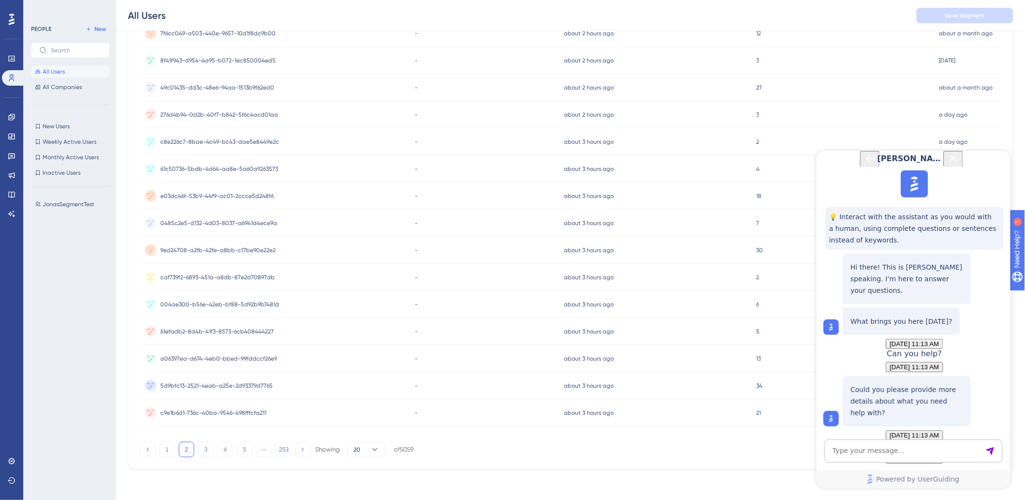
drag, startPoint x: 920, startPoint y: 369, endPoint x: 978, endPoint y: 367, distance: 57.7
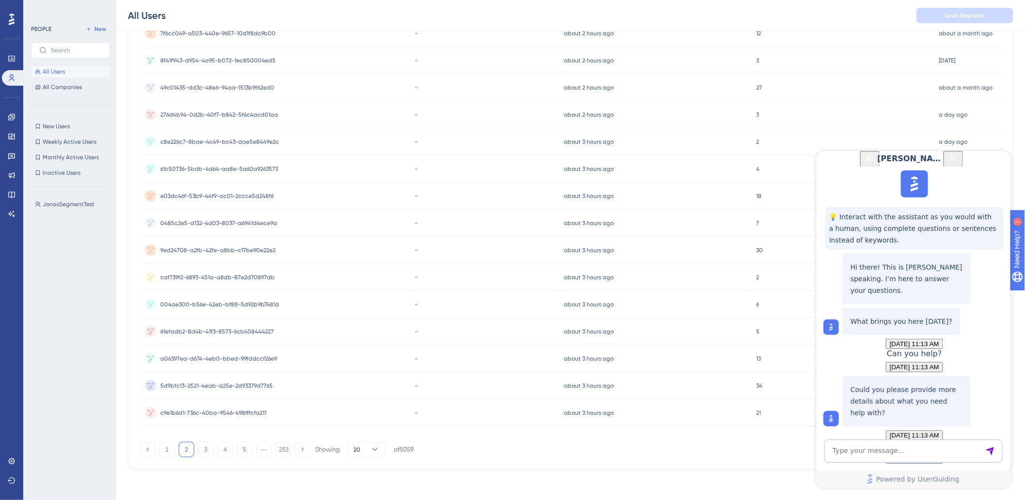
drag, startPoint x: 875, startPoint y: 382, endPoint x: 964, endPoint y: 382, distance: 89.1
click at [882, 448] on textarea "AI Assistant Text Input" at bounding box center [913, 450] width 178 height 23
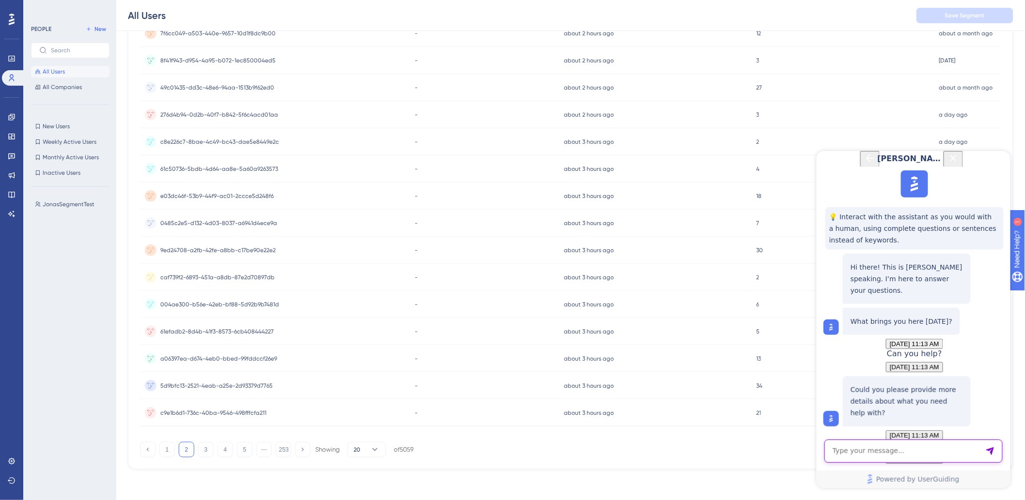
click at [848, 451] on textarea "AI Assistant Text Input" at bounding box center [913, 450] width 178 height 23
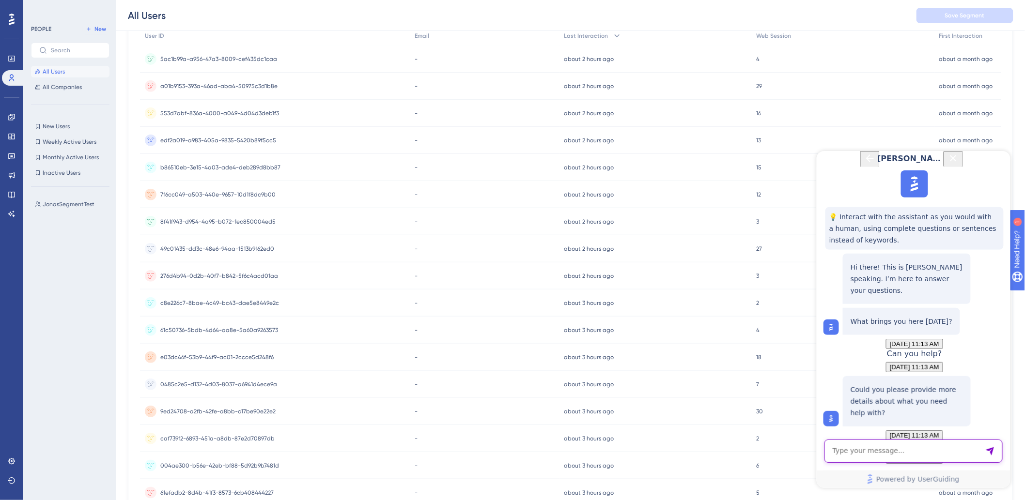
scroll to position [170, 0]
type textarea "M"
type textarea "O"
type textarea "Tæller det også som brugere, hvis en kigger i vores knowledgebase ?"
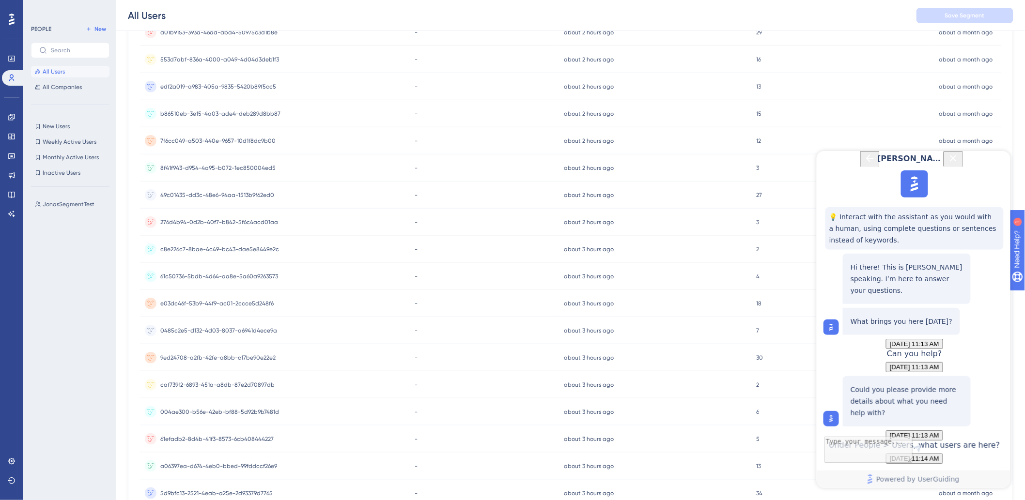
scroll to position [889, 0]
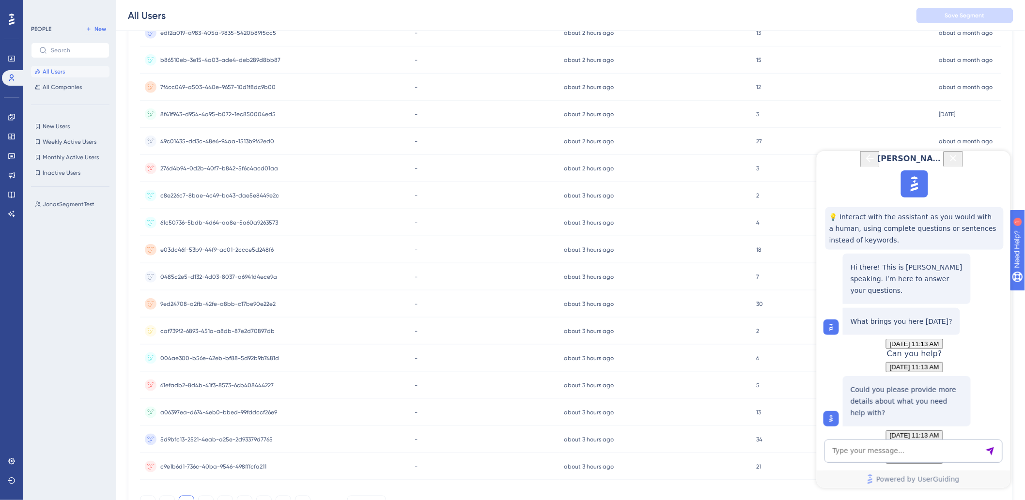
drag, startPoint x: 906, startPoint y: 395, endPoint x: 928, endPoint y: 384, distance: 24.7
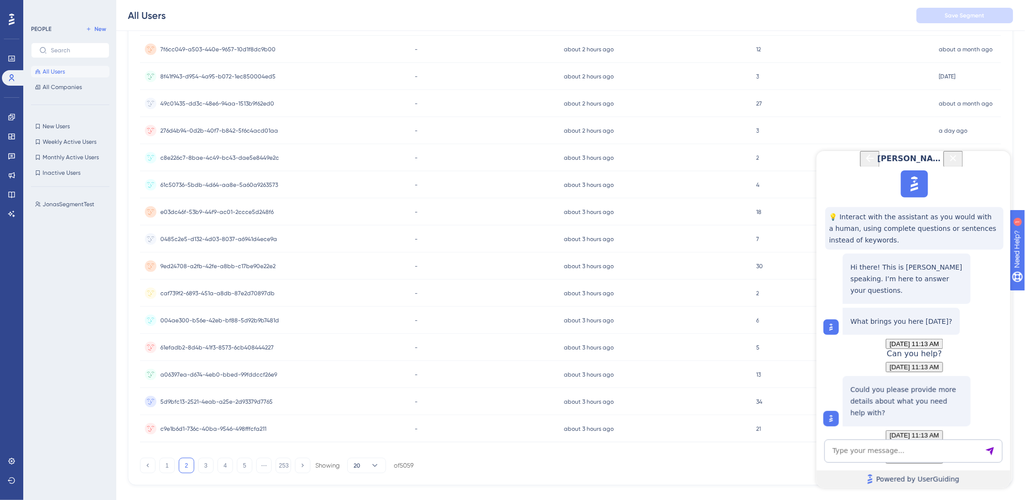
scroll to position [278, 0]
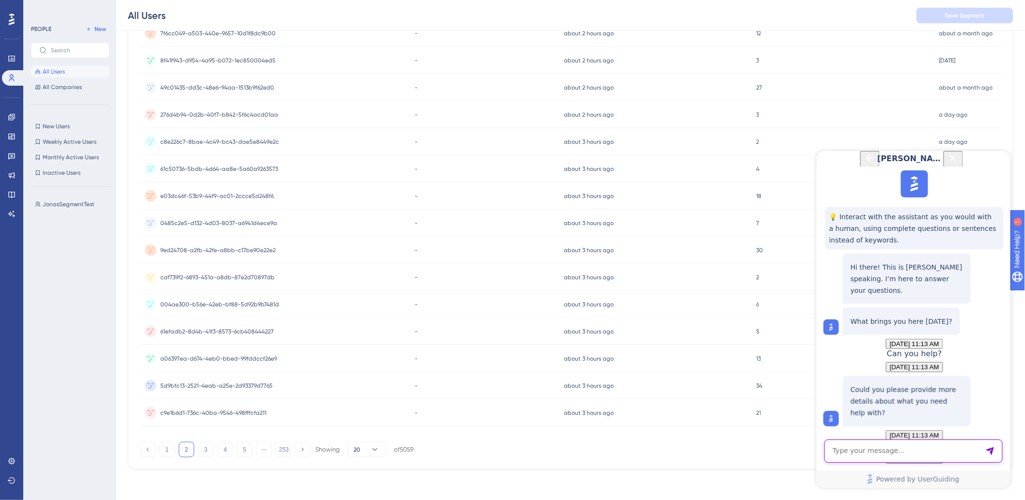
click at [871, 454] on textarea "AI Assistant Text Input" at bounding box center [913, 450] width 178 height 23
click at [958, 164] on icon "Close Button" at bounding box center [953, 158] width 12 height 12
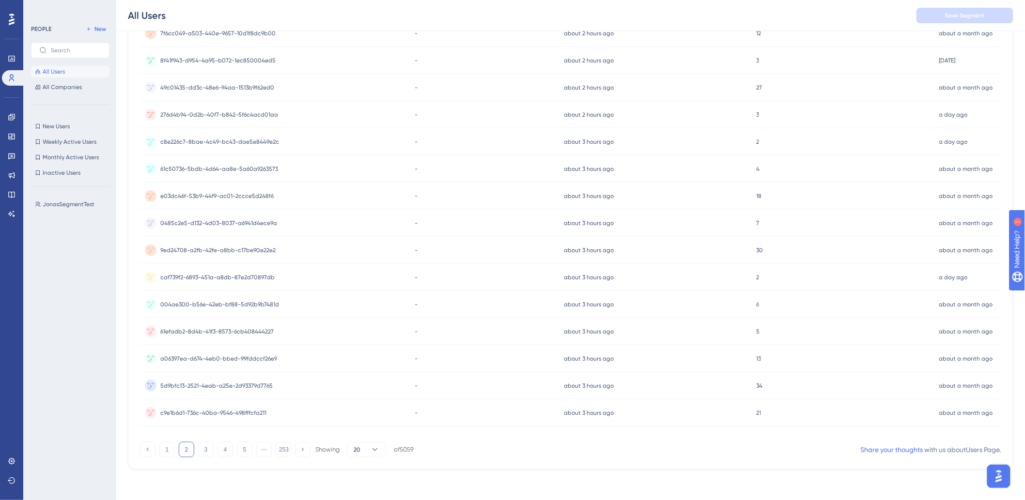
click at [248, 451] on button "5" at bounding box center [244, 449] width 15 height 15
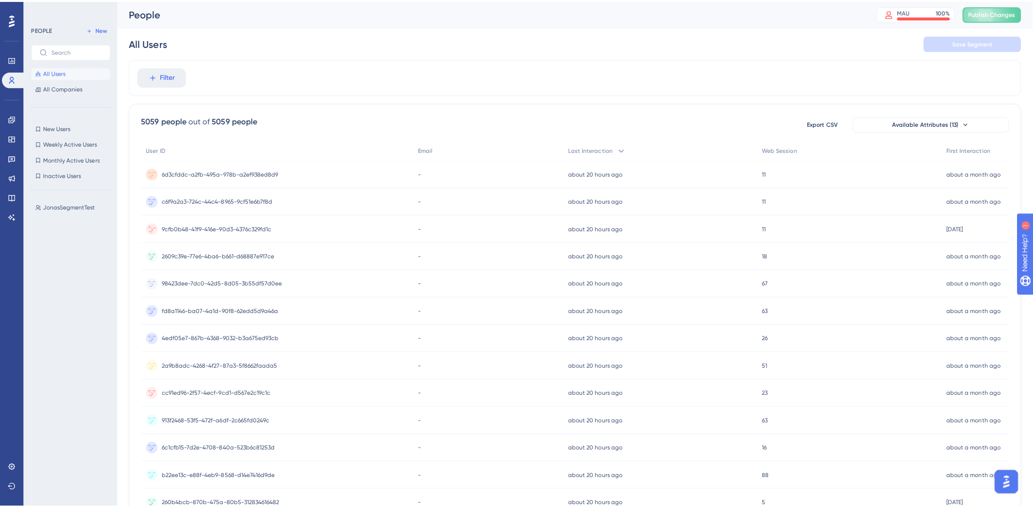
scroll to position [0, 0]
click at [217, 202] on span "c6f9a2a3-724c-44c4-8965-9cf51e6b7f8d" at bounding box center [215, 199] width 110 height 8
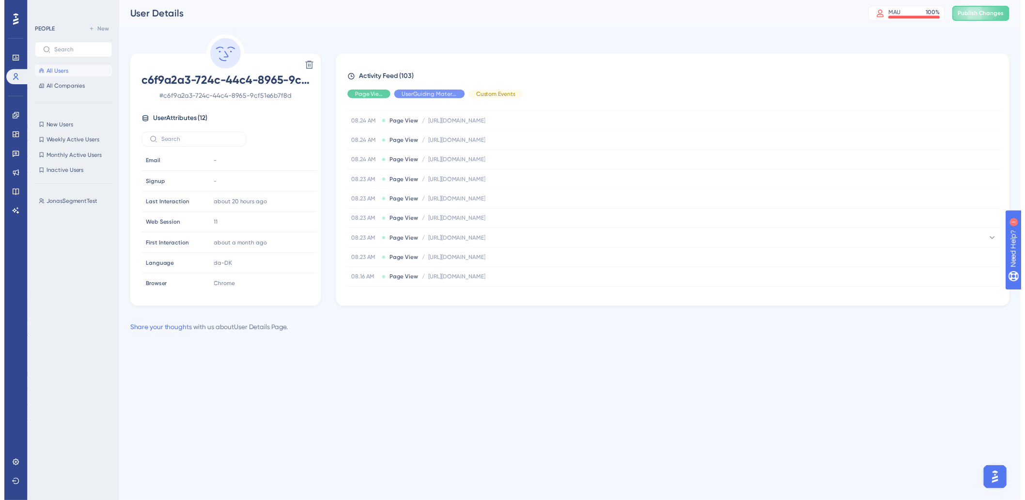
scroll to position [807, 0]
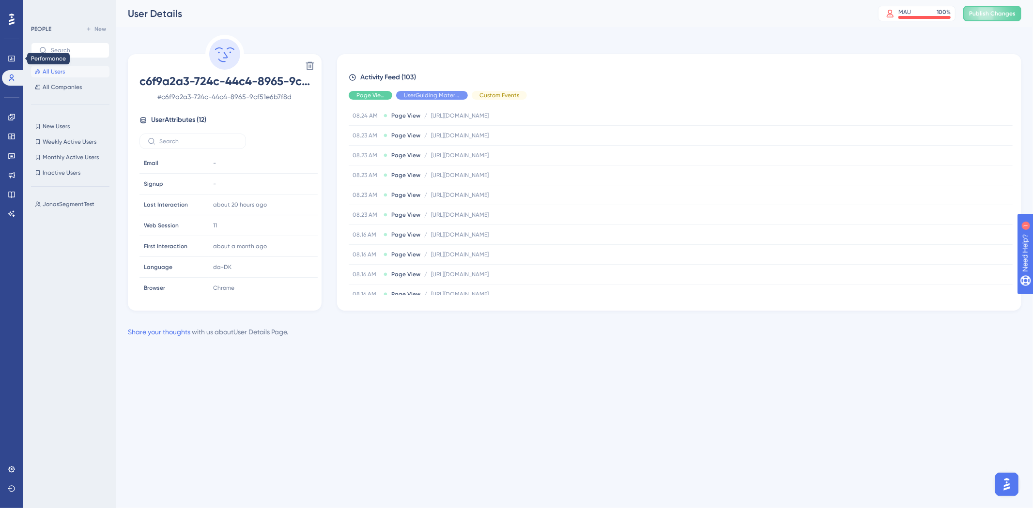
click at [13, 40] on div "Performance Users" at bounding box center [11, 56] width 19 height 59
click at [8, 61] on icon at bounding box center [12, 59] width 8 height 8
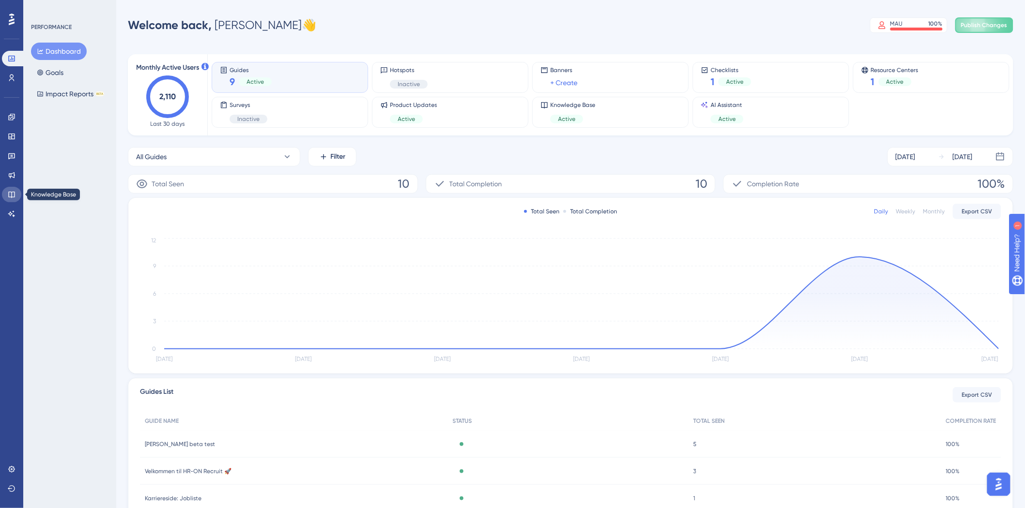
click at [16, 195] on link at bounding box center [11, 194] width 19 height 15
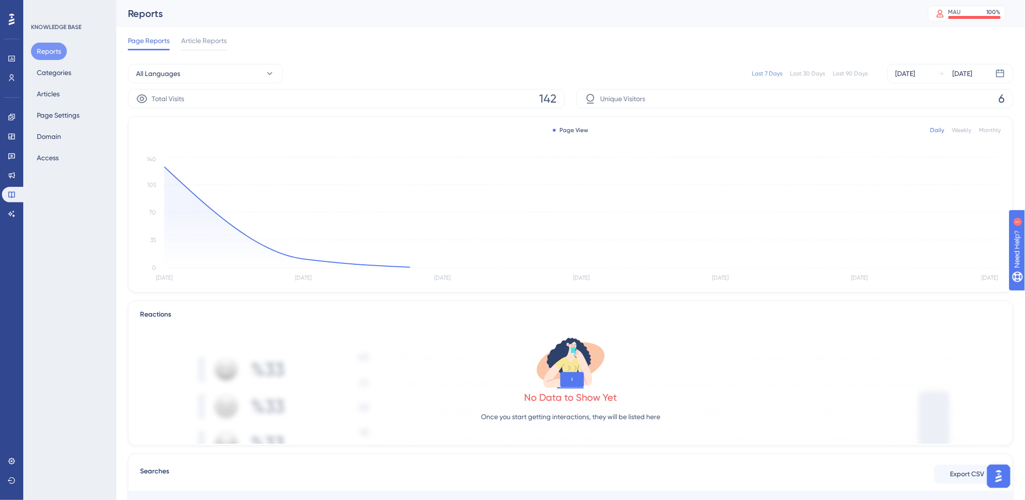
click at [67, 95] on div "Reports Categories Articles Page Settings Domain Access" at bounding box center [70, 105] width 78 height 124
click at [49, 98] on button "Articles" at bounding box center [48, 93] width 34 height 17
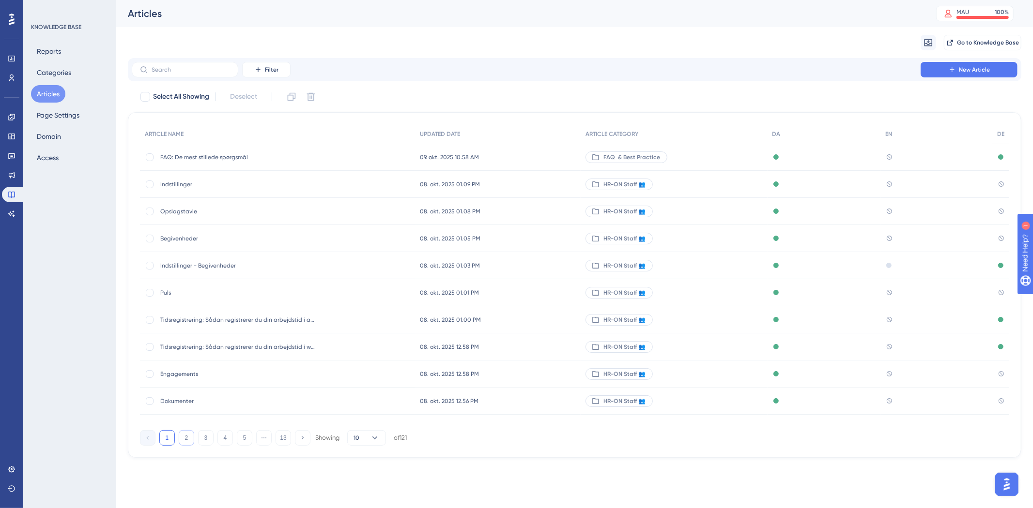
click at [187, 435] on button "2" at bounding box center [186, 438] width 15 height 15
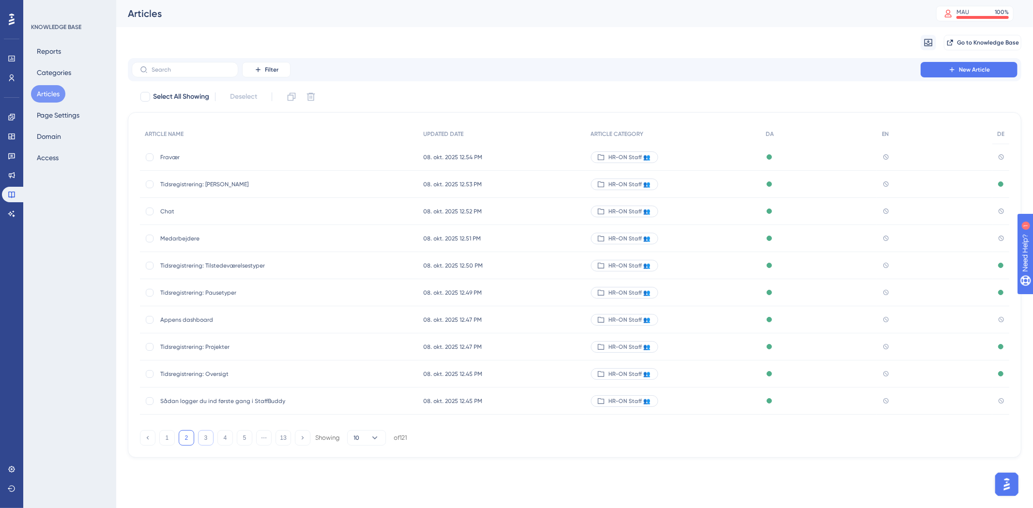
click at [209, 439] on button "3" at bounding box center [205, 438] width 15 height 15
click at [191, 441] on button "2" at bounding box center [186, 438] width 15 height 15
click at [169, 439] on button "1" at bounding box center [166, 438] width 15 height 15
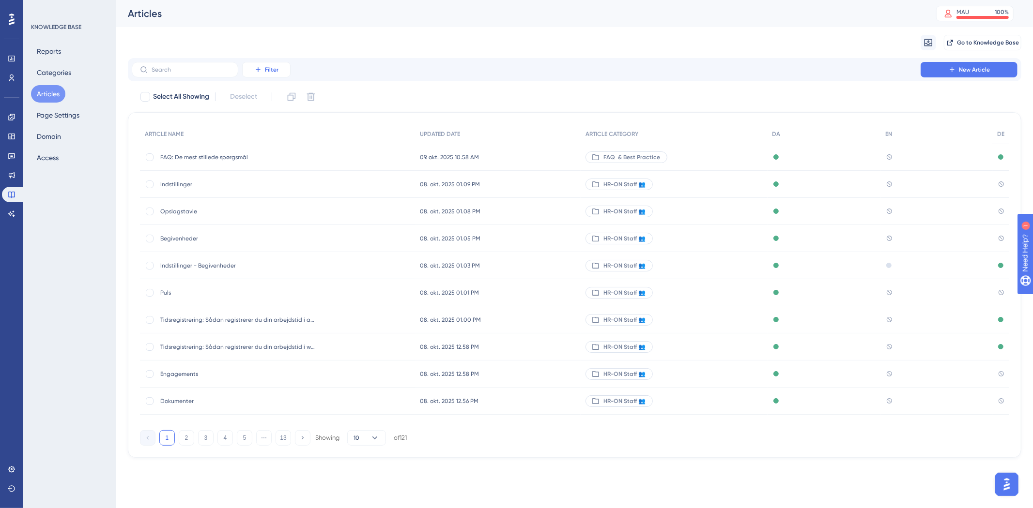
click at [270, 70] on span "Filter" at bounding box center [272, 70] width 14 height 8
click at [279, 161] on div "Category Category" at bounding box center [276, 155] width 40 height 19
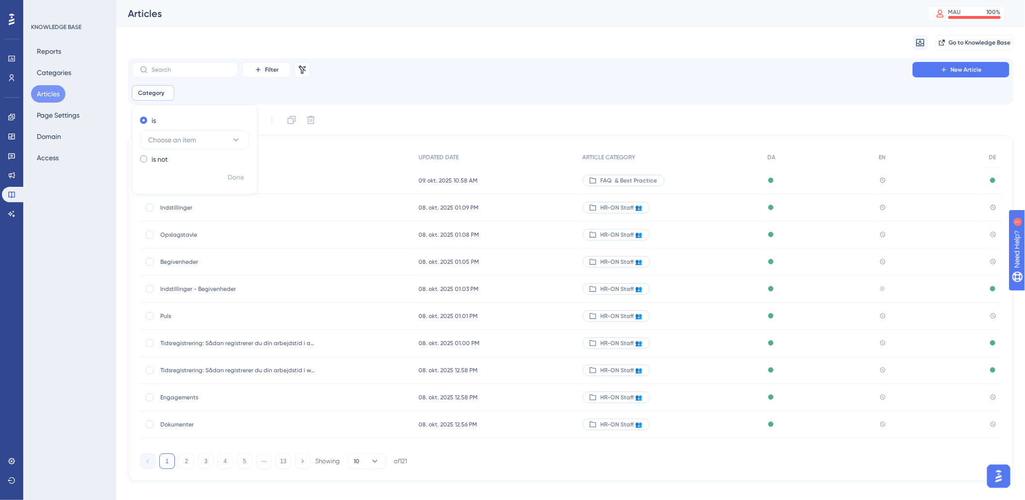
click at [177, 157] on div "is not" at bounding box center [193, 160] width 106 height 12
click at [176, 118] on div "is" at bounding box center [193, 121] width 106 height 12
click at [196, 137] on span "Choose an item" at bounding box center [172, 140] width 48 height 12
click at [186, 279] on div "HR-ON Staff 👥 HR-ON Staff 👥" at bounding box center [194, 285] width 81 height 19
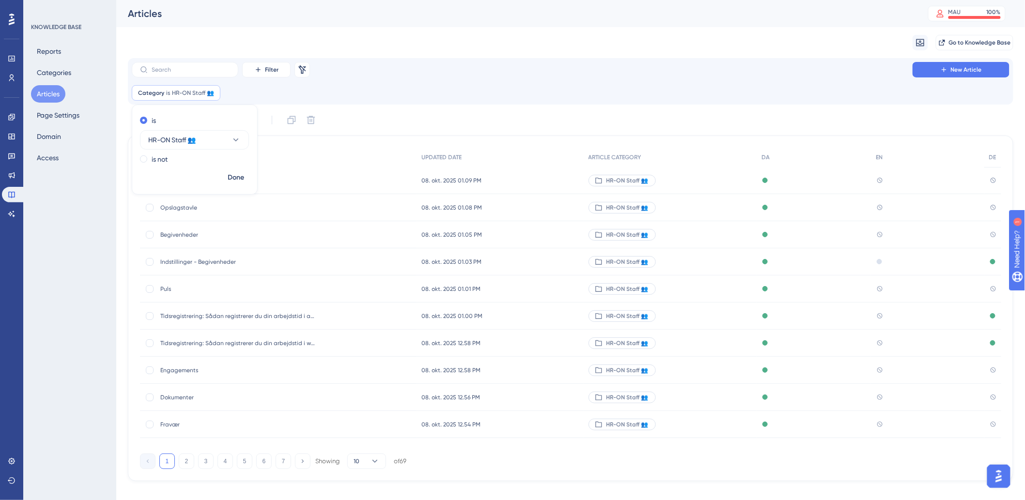
click at [503, 84] on div "Filter Remove Filters New Article Category is HR-ON Staff 👥 HR-ON Staff 👥 Remov…" at bounding box center [570, 81] width 877 height 39
click at [204, 61] on div "Filter Remove Filters New Article Category is HR-ON Staff 👥 HR-ON Staff 👥 Remove" at bounding box center [570, 81] width 885 height 46
click at [204, 65] on label at bounding box center [185, 69] width 107 height 15
click at [204, 66] on input "text" at bounding box center [191, 69] width 78 height 7
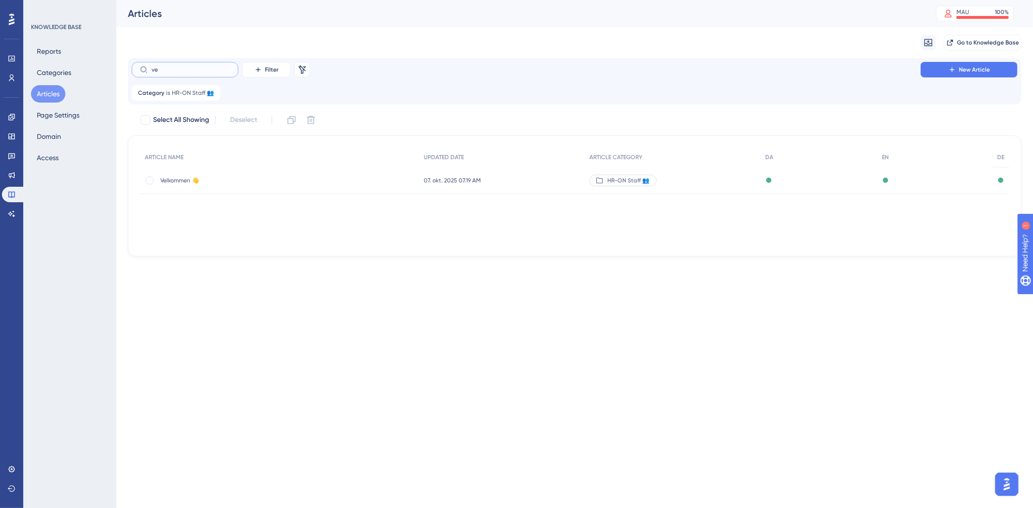
type input "v"
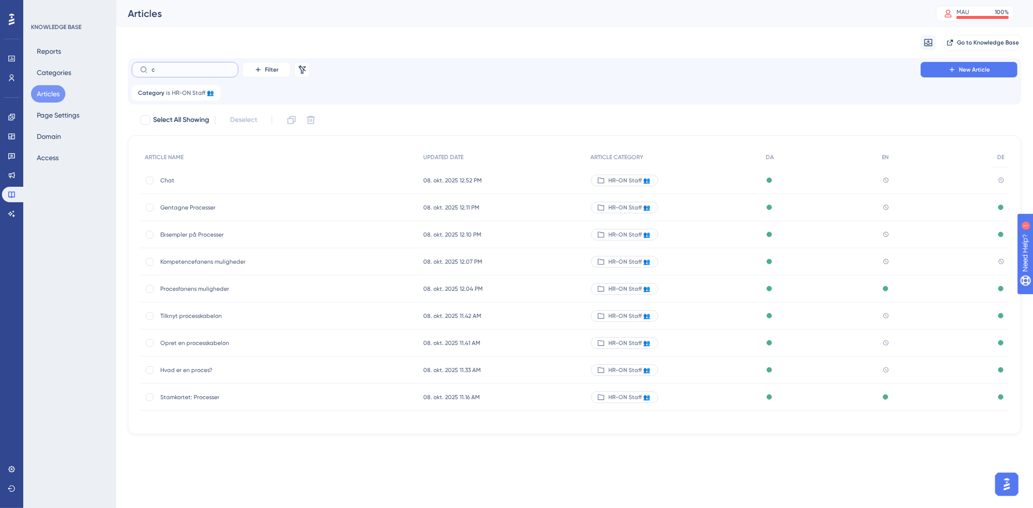
type input "co"
checkbox input "true"
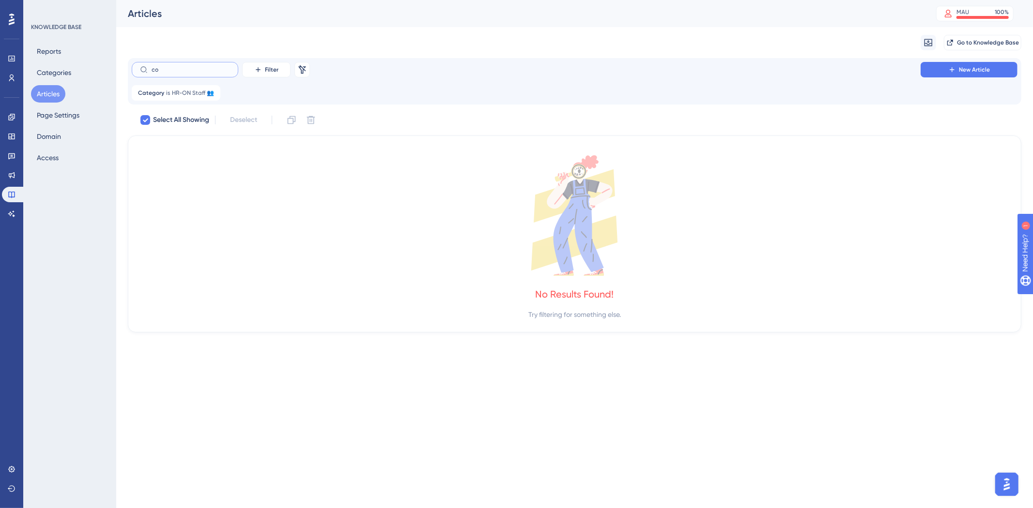
type input "c"
checkbox input "false"
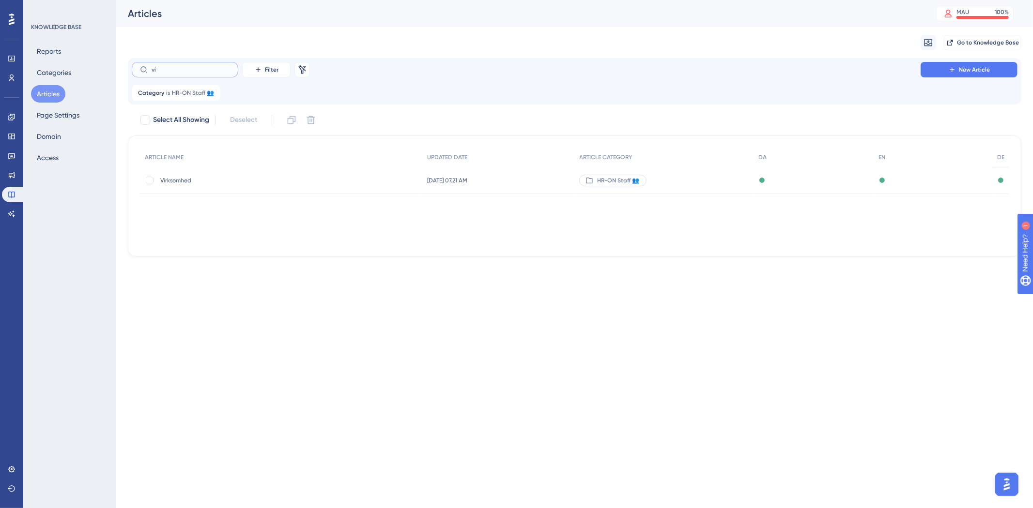
type input "v"
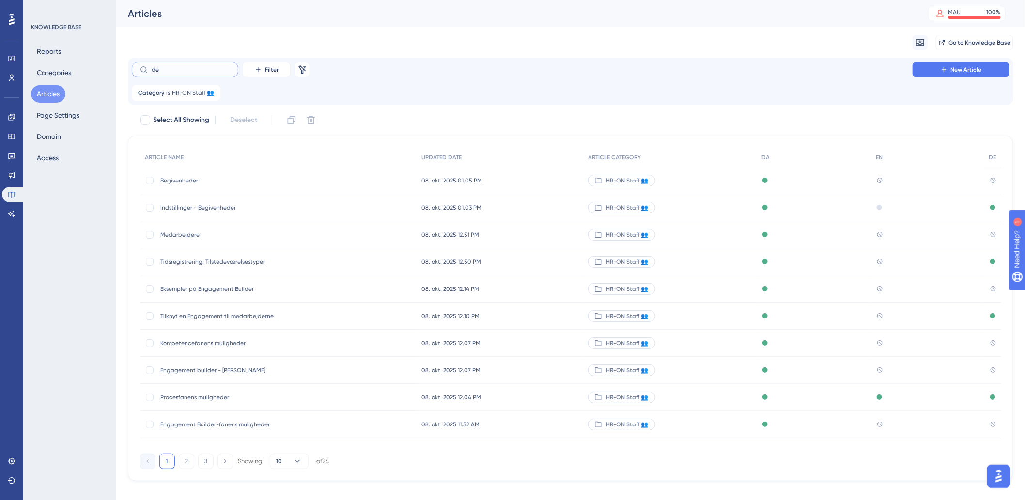
type input "d"
type input "a"
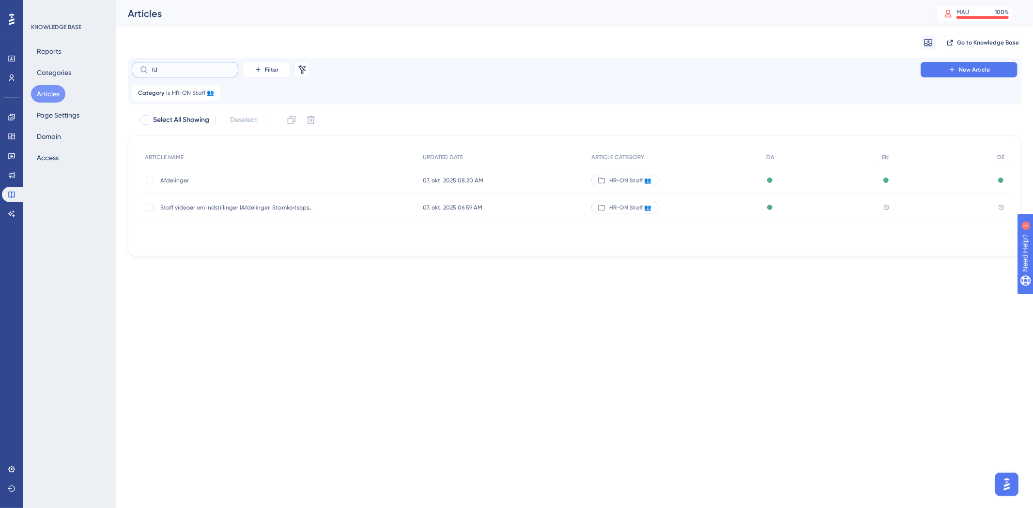
type input "f"
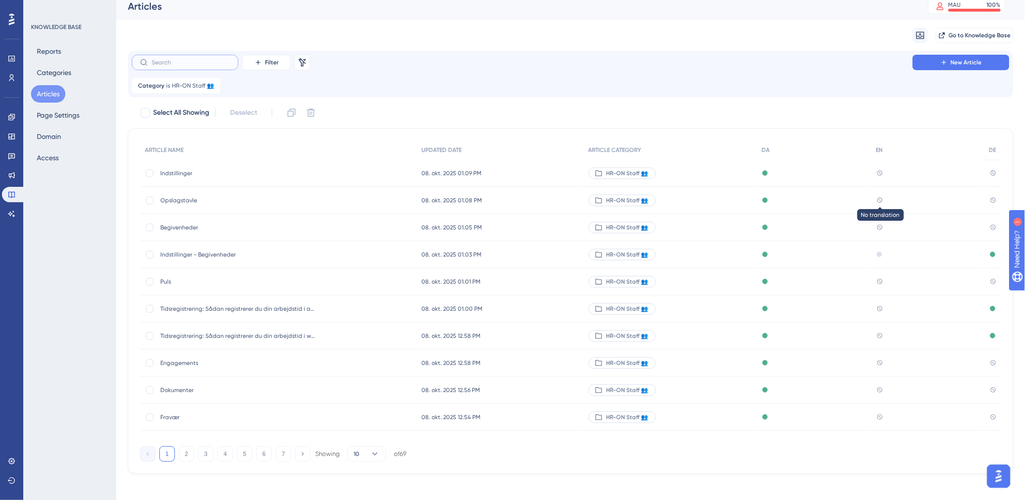
scroll to position [12, 0]
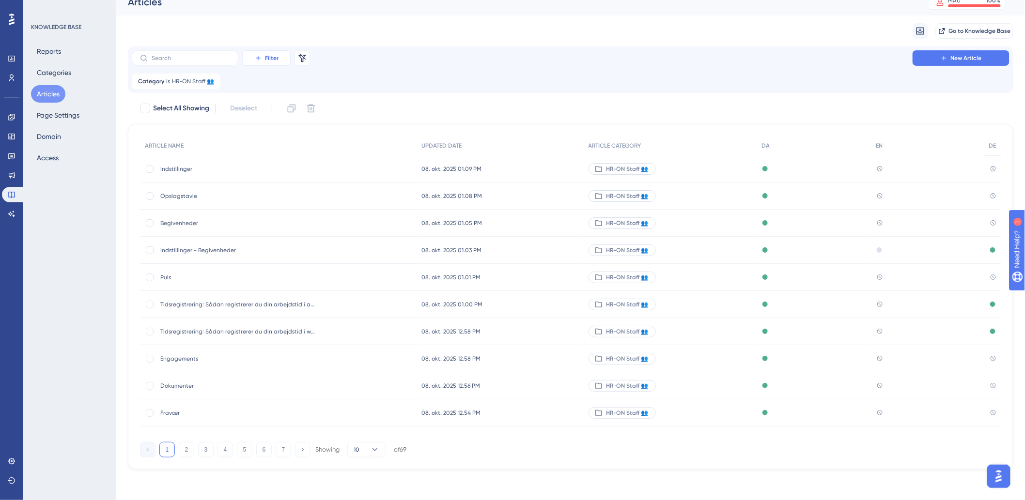
click at [254, 53] on button "Filter" at bounding box center [266, 57] width 48 height 15
click at [275, 123] on span "Language" at bounding box center [272, 125] width 32 height 12
click at [291, 128] on span "Choose an item" at bounding box center [284, 129] width 48 height 12
click at [284, 177] on span "English" at bounding box center [276, 177] width 21 height 12
click at [352, 162] on span "Done" at bounding box center [347, 166] width 16 height 12
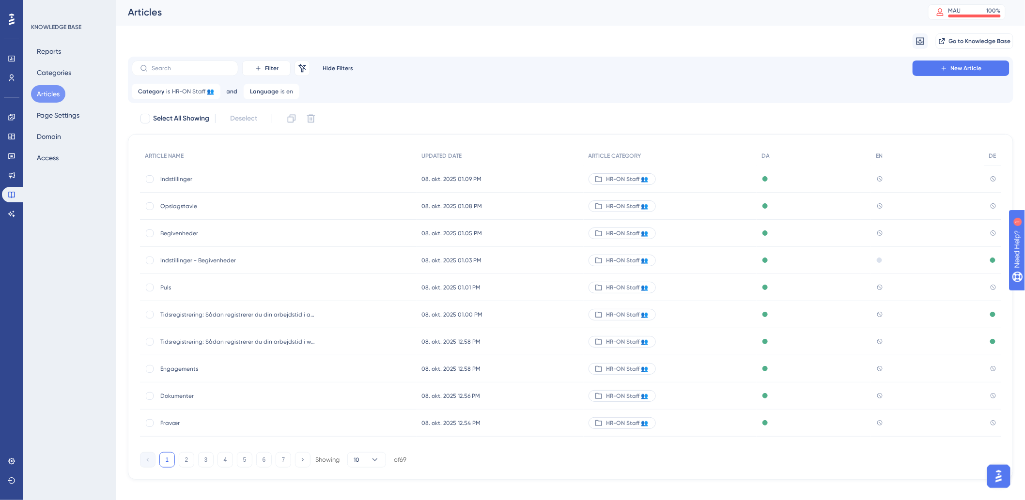
scroll to position [0, 0]
click at [291, 91] on icon at bounding box center [292, 93] width 6 height 6
drag, startPoint x: 590, startPoint y: 86, endPoint x: 593, endPoint y: 91, distance: 5.6
click at [591, 89] on div "Category is HR-ON Staff 👥 HR-ON Staff 👥 Remove" at bounding box center [570, 92] width 877 height 15
click at [341, 178] on div "Indstillinger Indstillinger" at bounding box center [278, 180] width 277 height 27
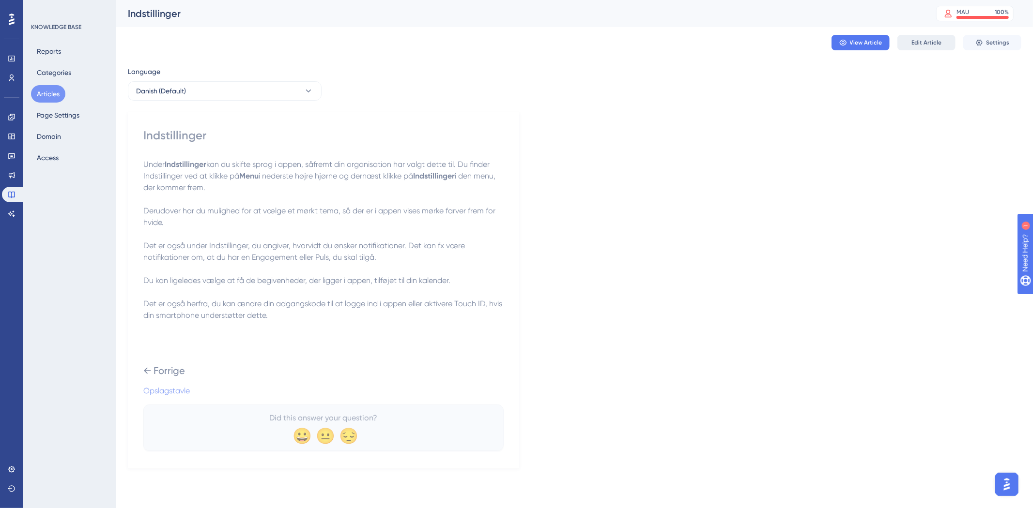
click at [920, 47] on button "Edit Article" at bounding box center [926, 42] width 58 height 15
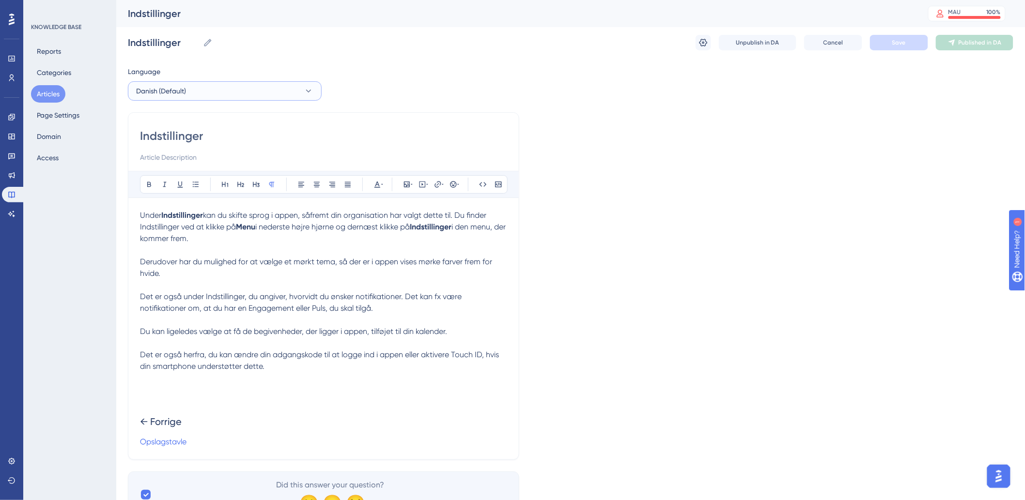
click at [221, 95] on button "Danish (Default)" at bounding box center [225, 90] width 194 height 19
click at [169, 144] on button "English English No translation" at bounding box center [224, 139] width 181 height 19
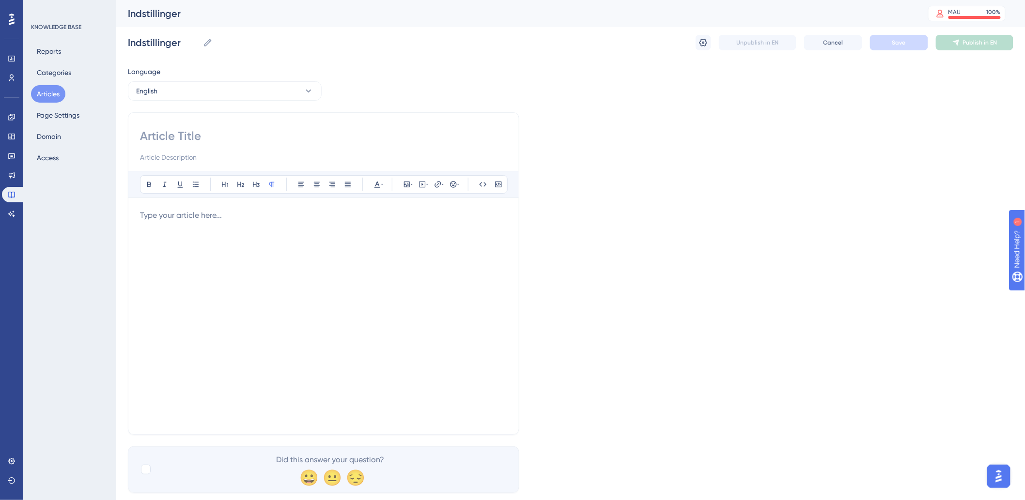
click at [313, 144] on div at bounding box center [323, 145] width 367 height 35
click at [245, 91] on button "English" at bounding box center [225, 90] width 194 height 19
click at [172, 115] on span "Danish (Default)" at bounding box center [167, 121] width 50 height 12
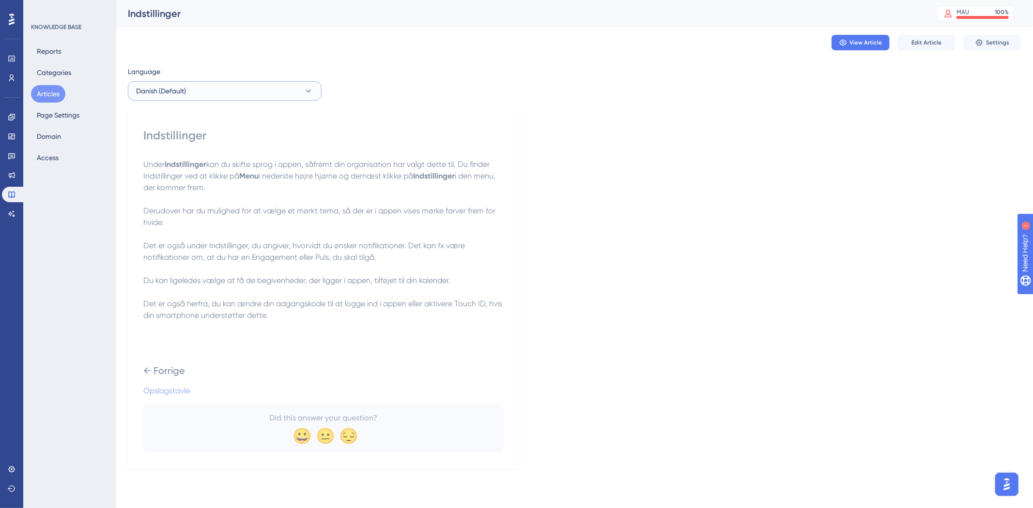
click at [250, 82] on button "Danish (Default)" at bounding box center [225, 90] width 194 height 19
click at [189, 142] on button "English English No translation" at bounding box center [224, 139] width 181 height 19
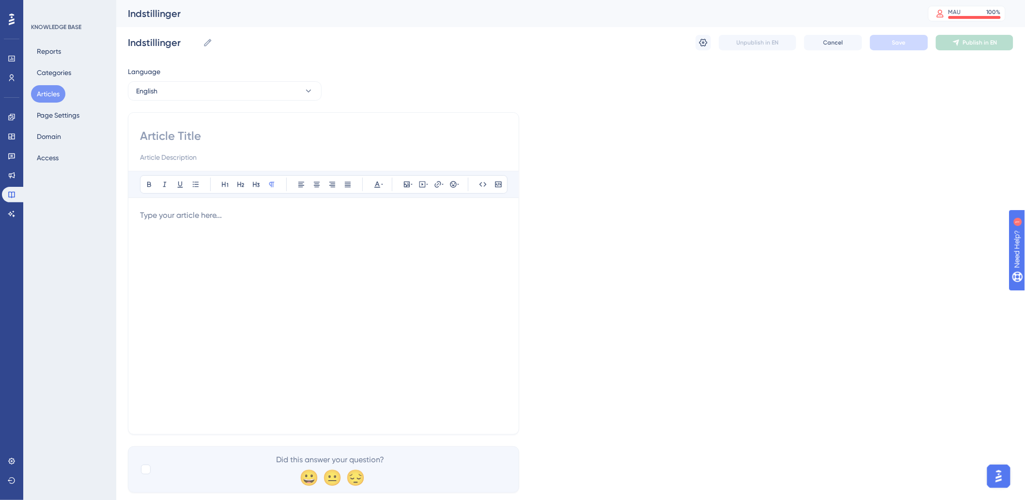
click at [240, 238] on div at bounding box center [323, 316] width 367 height 213
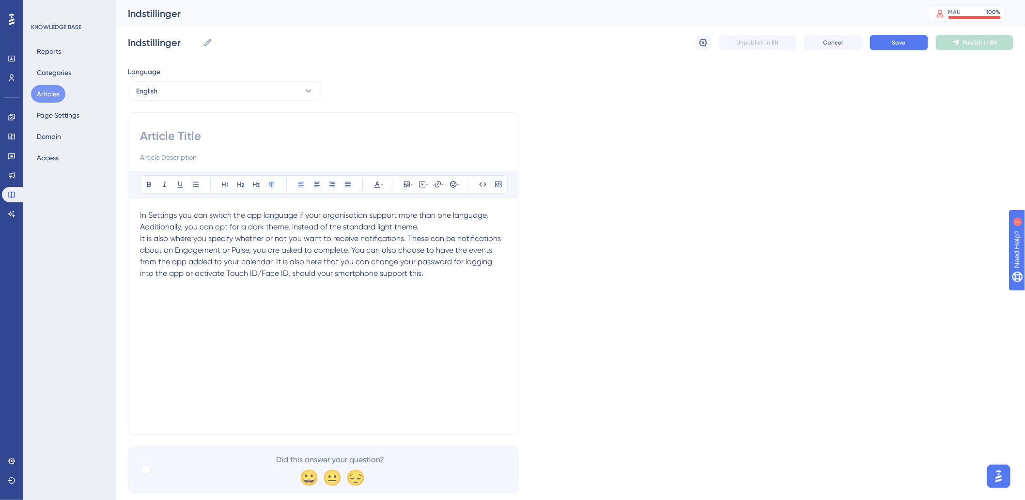
click at [241, 141] on input at bounding box center [323, 135] width 367 height 15
click at [166, 137] on input at bounding box center [323, 135] width 367 height 15
paste input "Settings"
type input "Settings"
click at [907, 48] on button "Save" at bounding box center [899, 42] width 58 height 15
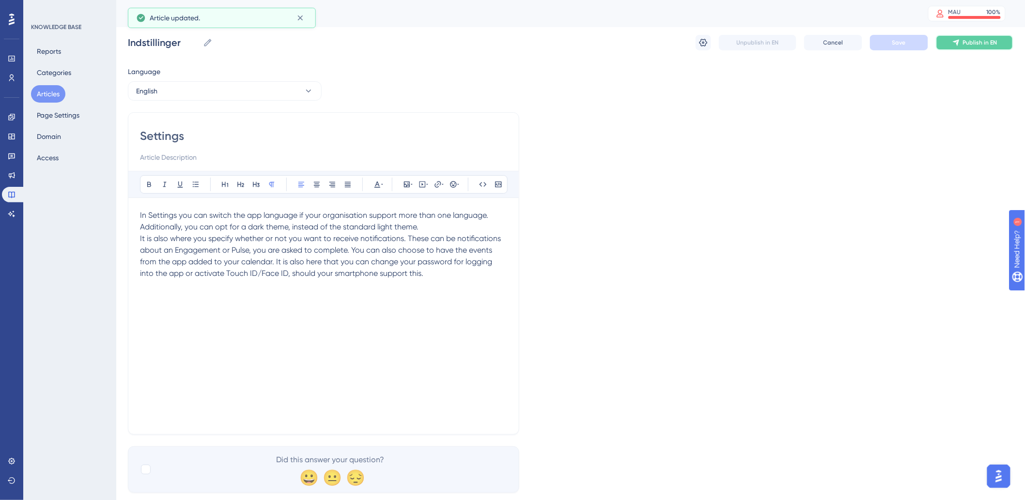
click at [971, 41] on span "Publish in EN" at bounding box center [980, 43] width 34 height 8
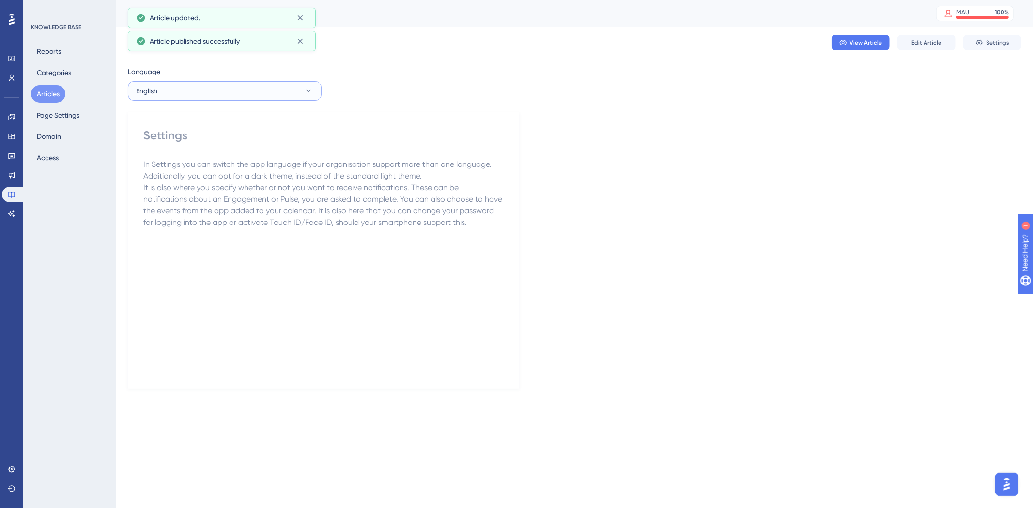
click at [206, 92] on button "English" at bounding box center [225, 90] width 194 height 19
click at [31, 86] on div "Reports Categories Articles Page Settings Domain Access" at bounding box center [70, 105] width 78 height 124
click at [34, 90] on button "Articles" at bounding box center [48, 93] width 34 height 17
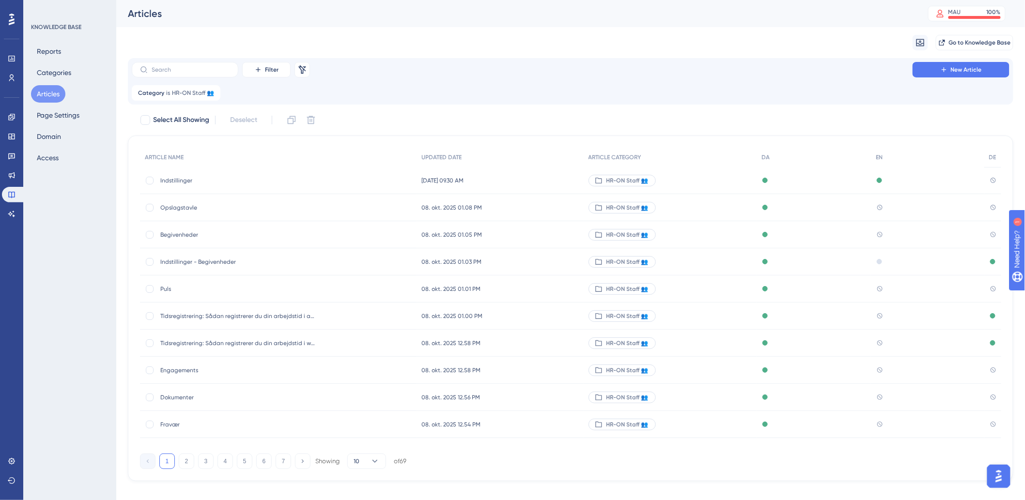
click at [176, 204] on span "Opslagstavle" at bounding box center [237, 208] width 155 height 8
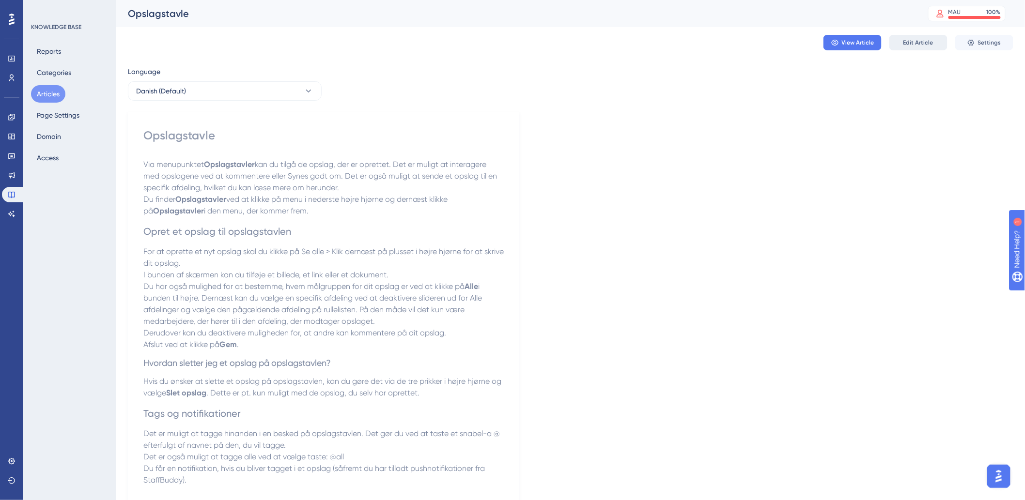
click at [919, 39] on span "Edit Article" at bounding box center [918, 43] width 30 height 8
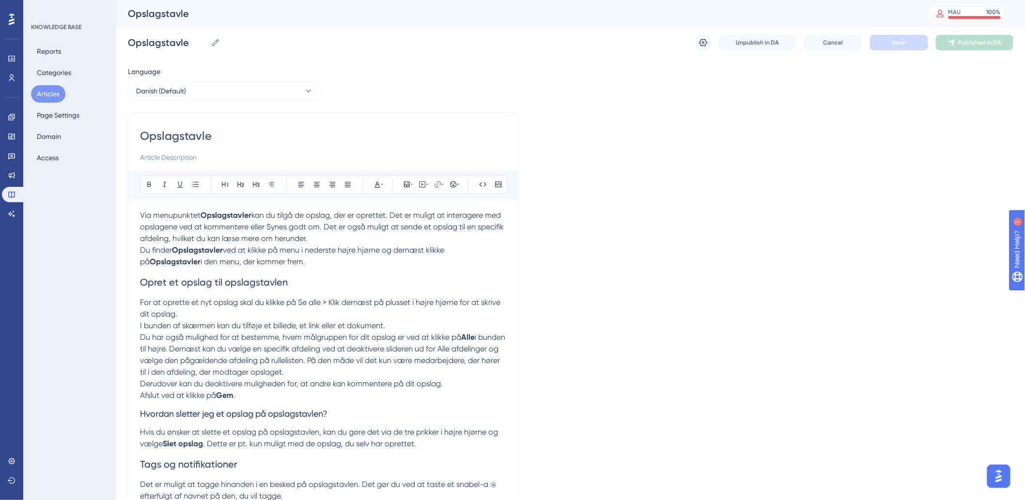
drag, startPoint x: 49, startPoint y: 97, endPoint x: 93, endPoint y: 106, distance: 45.3
click at [49, 97] on button "Articles" at bounding box center [48, 93] width 34 height 17
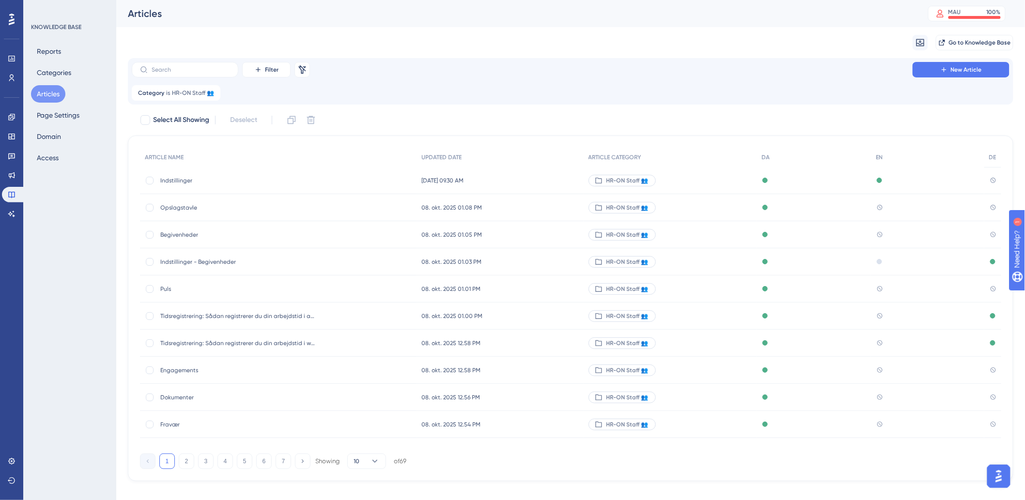
click at [180, 234] on span "Begivenheder" at bounding box center [237, 235] width 155 height 8
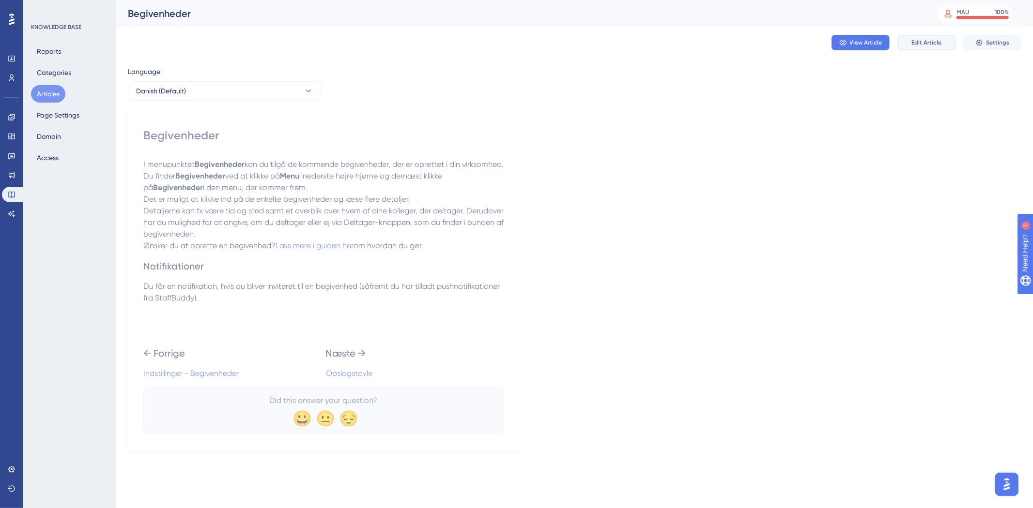
drag, startPoint x: 922, startPoint y: 44, endPoint x: 896, endPoint y: 51, distance: 26.7
click at [922, 44] on span "Edit Article" at bounding box center [926, 43] width 30 height 8
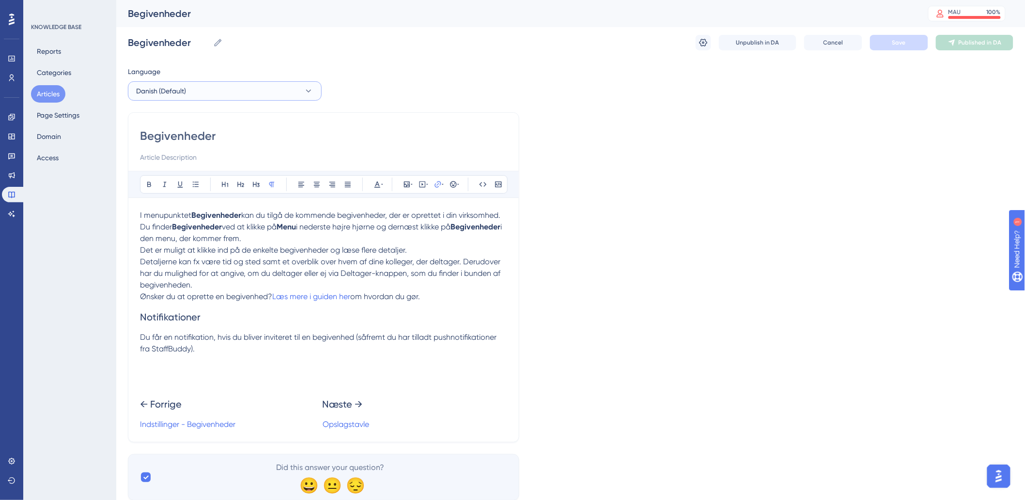
click at [195, 91] on button "Danish (Default)" at bounding box center [225, 90] width 194 height 19
click at [175, 143] on button "English English No translation" at bounding box center [224, 139] width 181 height 19
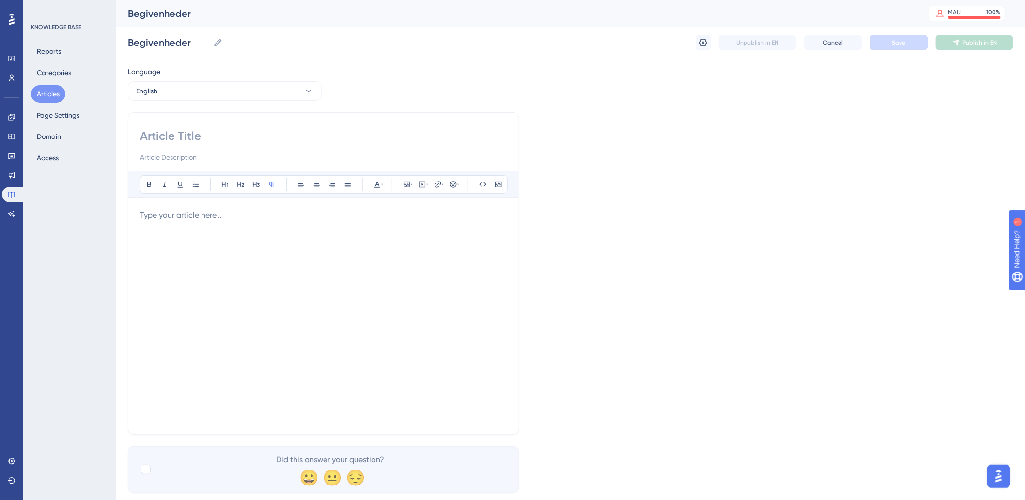
click at [305, 273] on div at bounding box center [323, 316] width 367 height 213
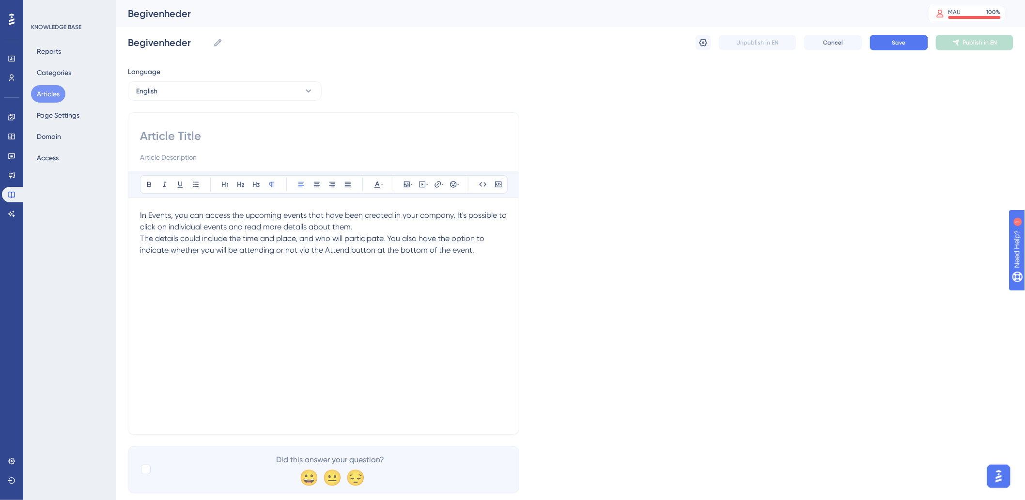
click at [219, 138] on input at bounding box center [323, 135] width 367 height 15
paste input "Events"
type input "Events"
click at [447, 259] on div "In Events, you can access the upcoming events that have been created in your co…" at bounding box center [323, 316] width 367 height 213
click at [887, 50] on div "Begivenheder Begivenheder Unpublish in EN Cancel Save Publish in EN" at bounding box center [570, 42] width 885 height 31
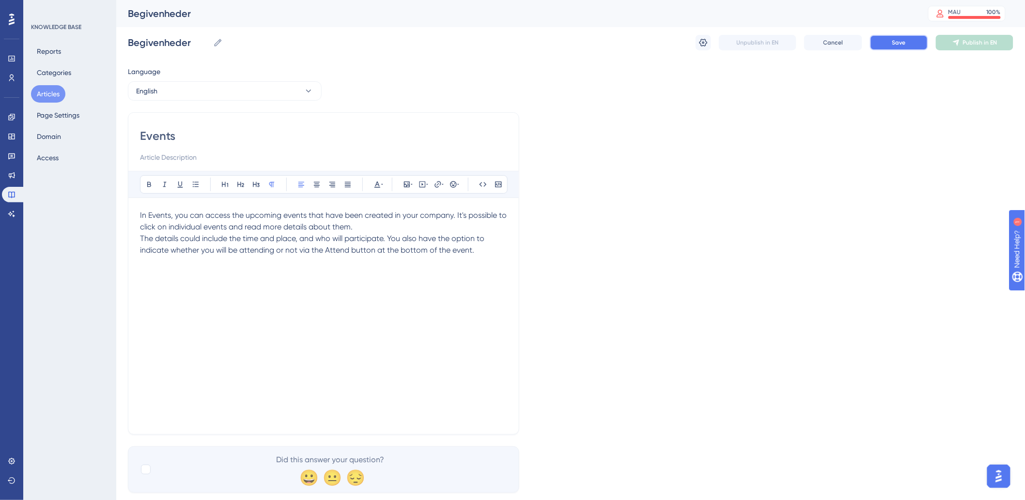
click at [892, 45] on span "Save" at bounding box center [899, 43] width 14 height 8
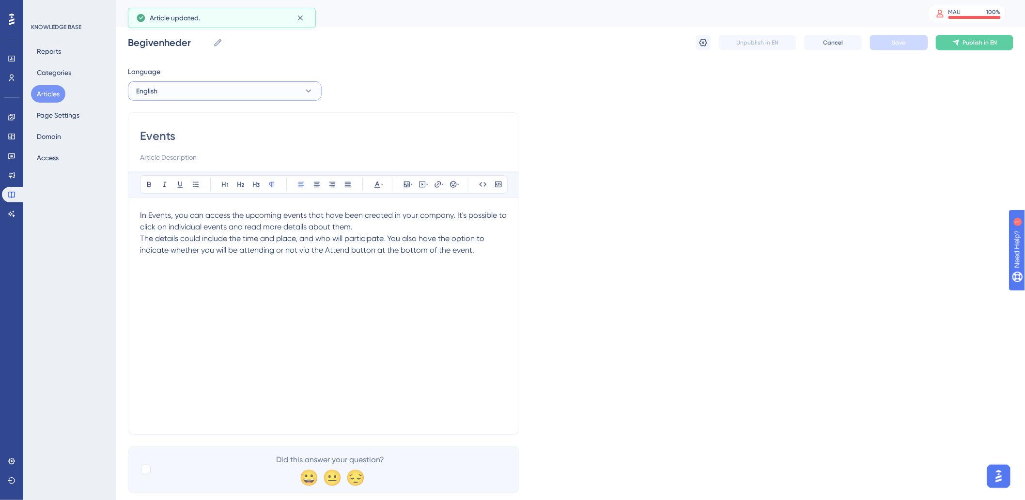
click at [236, 93] on button "English" at bounding box center [225, 90] width 194 height 19
click at [959, 42] on icon at bounding box center [956, 43] width 6 height 6
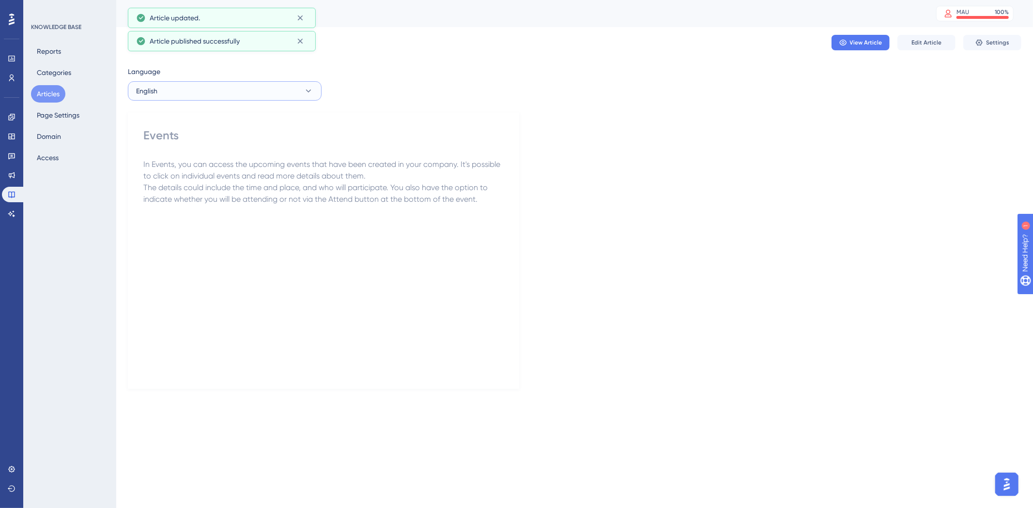
click at [215, 92] on button "English" at bounding box center [225, 90] width 194 height 19
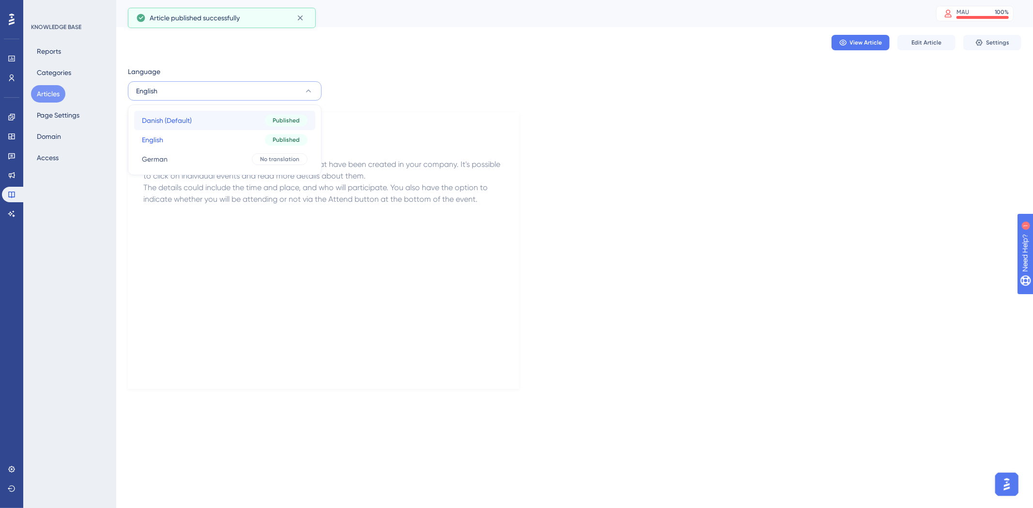
click at [219, 121] on button "Danish (Default) Danish (Default) Published" at bounding box center [224, 120] width 181 height 19
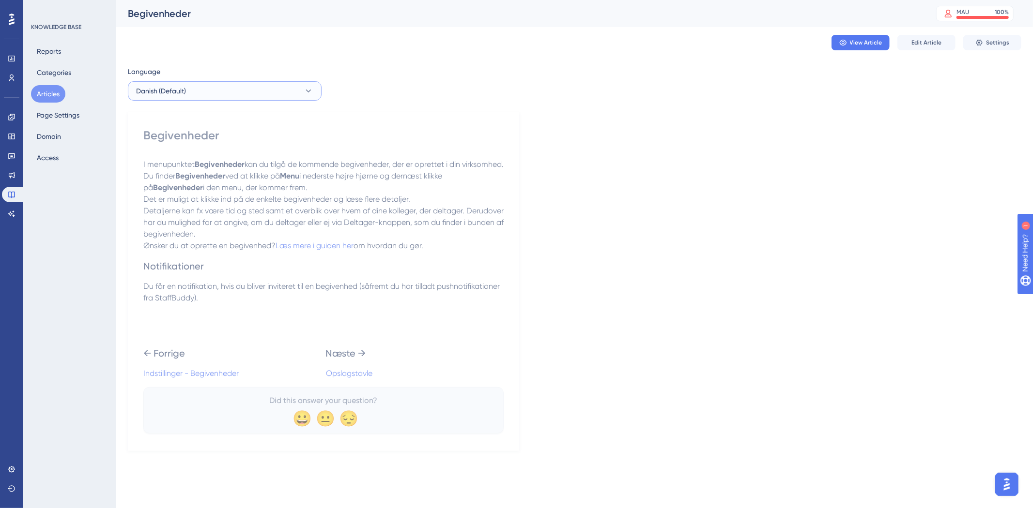
click at [241, 85] on button "Danish (Default)" at bounding box center [225, 90] width 194 height 19
click at [210, 143] on button "English English Published" at bounding box center [224, 139] width 181 height 19
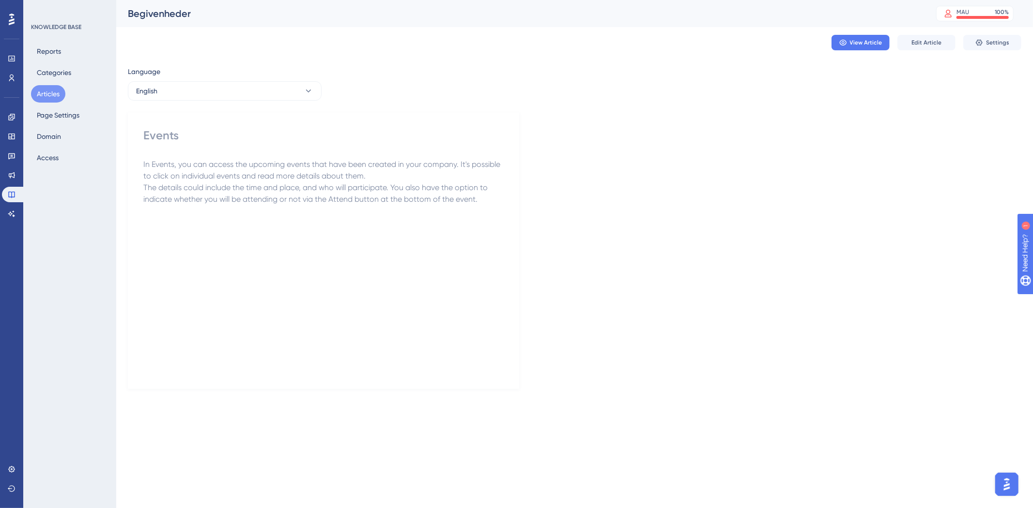
click at [31, 100] on div "Reports Categories Articles Page Settings Domain Access" at bounding box center [70, 105] width 78 height 124
click at [46, 98] on button "Articles" at bounding box center [48, 93] width 34 height 17
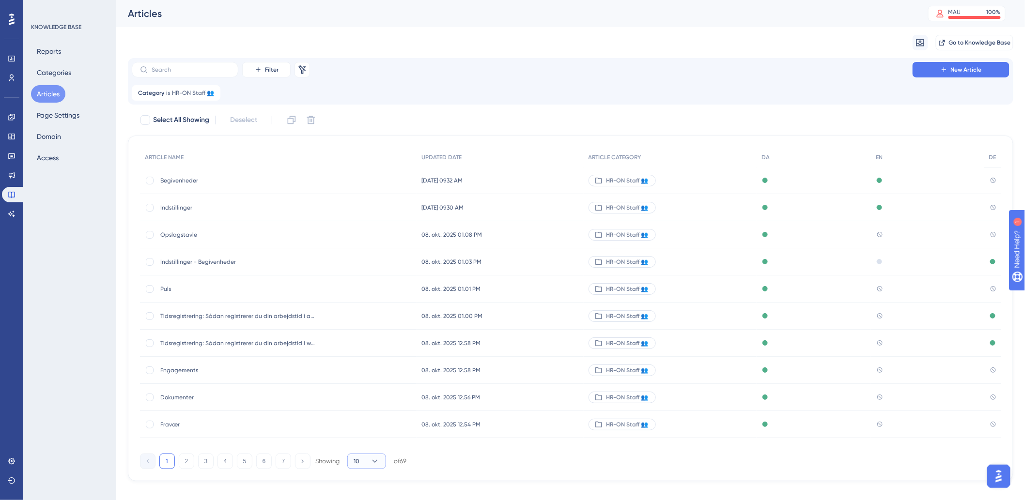
click at [365, 460] on button "10" at bounding box center [366, 461] width 39 height 15
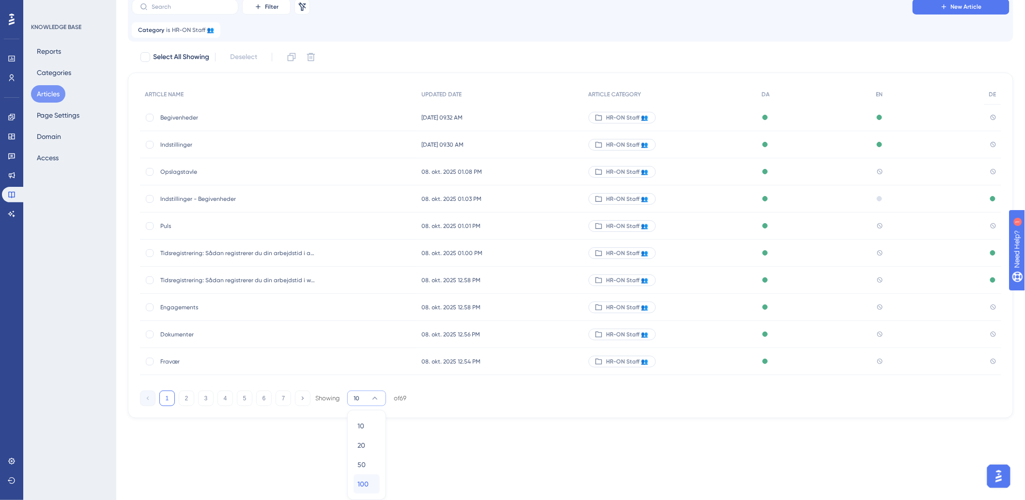
click at [369, 485] on div "100 100" at bounding box center [366, 484] width 18 height 19
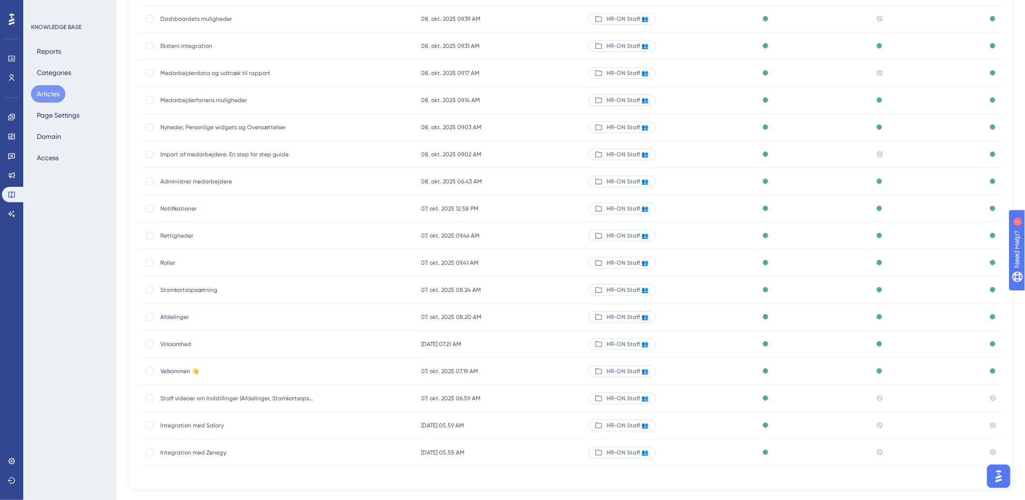
scroll to position [1592, 0]
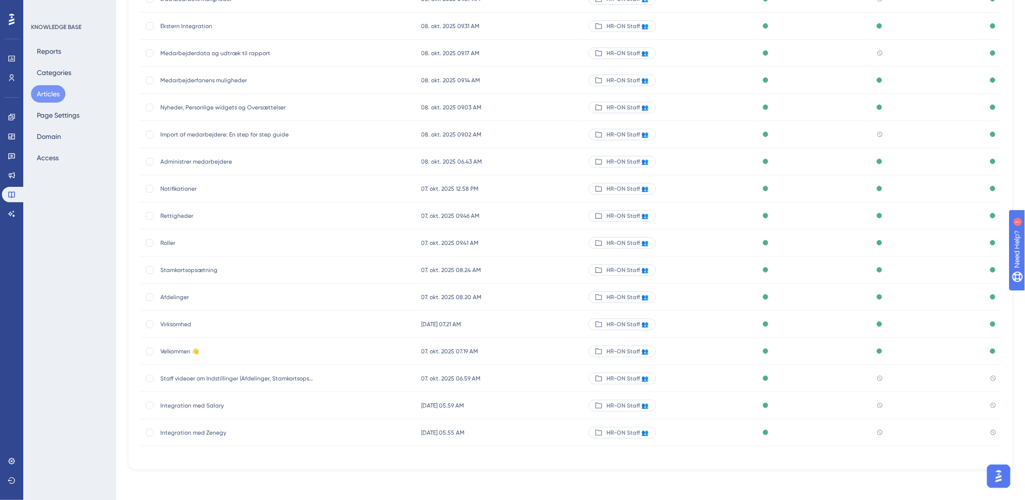
click at [226, 431] on span "Integration med Zenegy" at bounding box center [237, 433] width 155 height 8
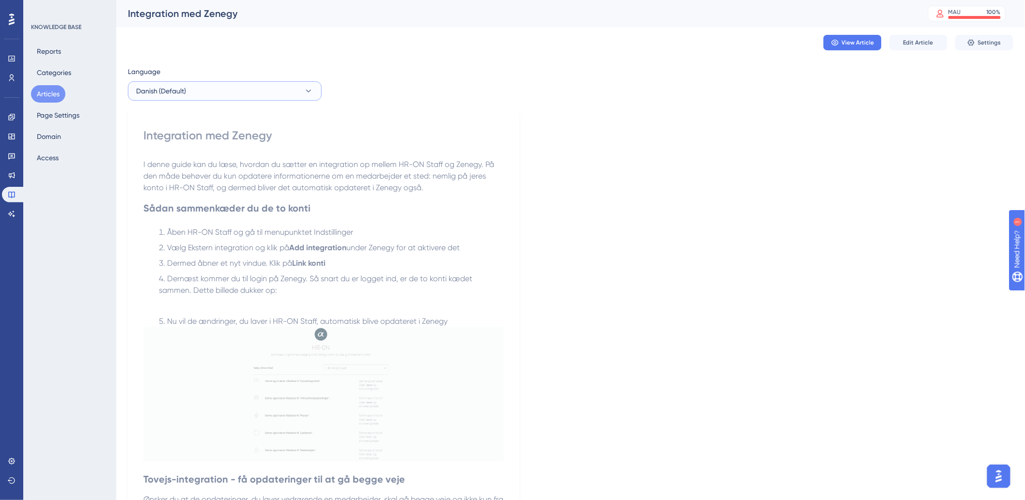
click at [168, 93] on span "Danish (Default)" at bounding box center [161, 91] width 50 height 12
click at [165, 143] on button "English English No translation" at bounding box center [224, 139] width 181 height 19
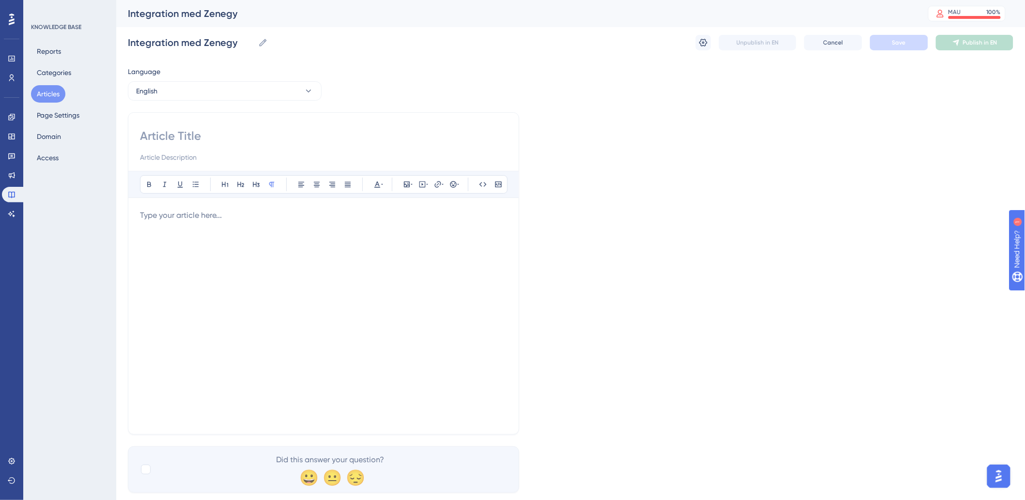
click at [356, 248] on div at bounding box center [323, 316] width 367 height 213
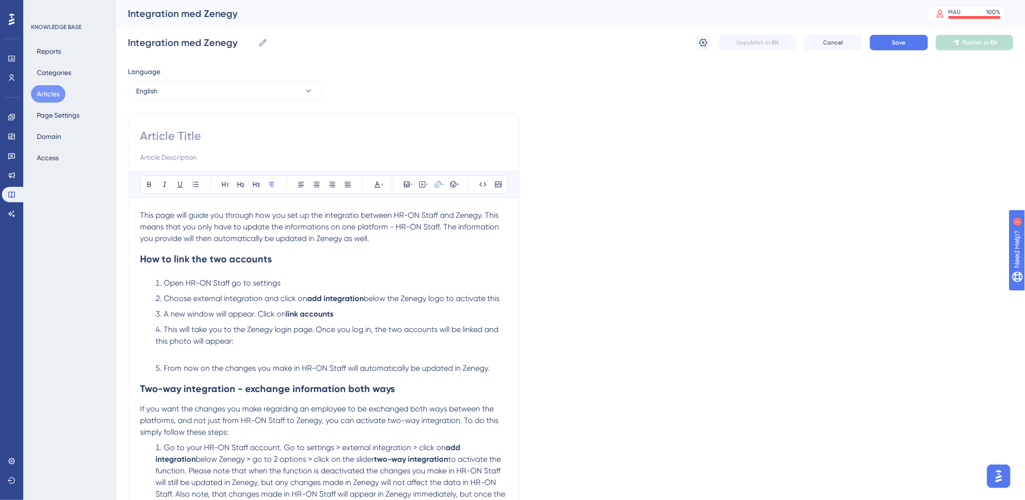
click at [259, 134] on input at bounding box center [323, 135] width 367 height 15
click at [246, 143] on input at bounding box center [323, 135] width 367 height 15
paste input "Zenegy Integration"
type input "Zenegy Integration"
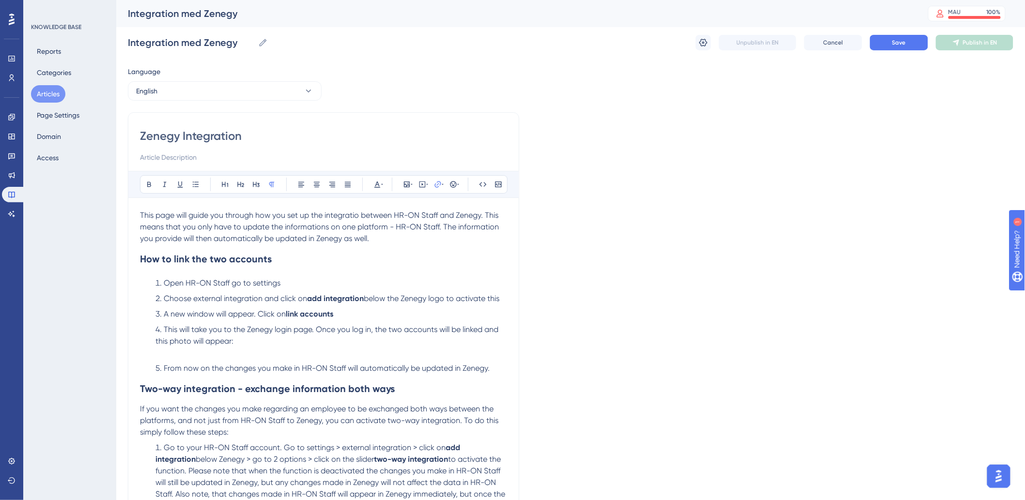
drag, startPoint x: 967, startPoint y: 289, endPoint x: 912, endPoint y: 128, distance: 170.0
click at [901, 39] on span "Save" at bounding box center [899, 43] width 14 height 8
click at [353, 341] on li "This will take you to the Zenegy login page. Once you log in, the two accounts …" at bounding box center [329, 335] width 355 height 23
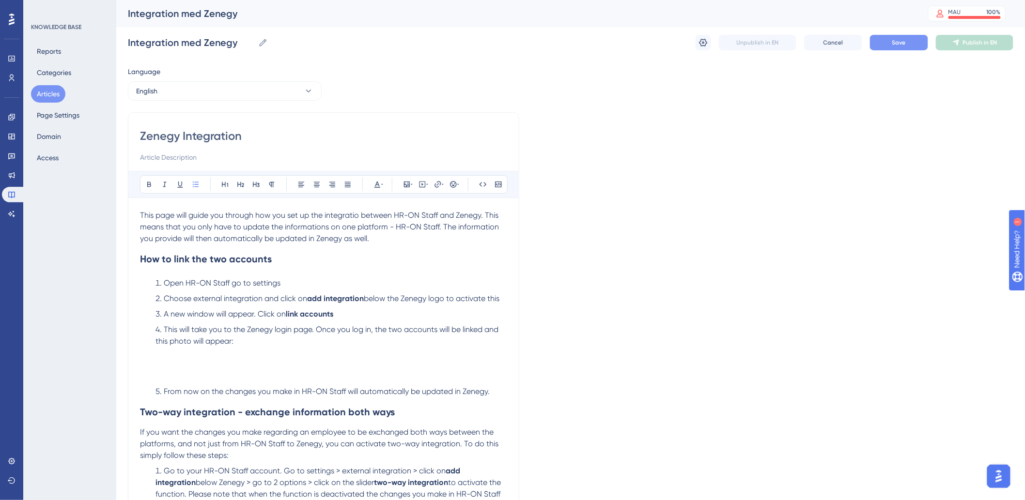
click at [225, 356] on li "This will take you to the Zenegy login page. Once you log in, the two accounts …" at bounding box center [329, 347] width 355 height 46
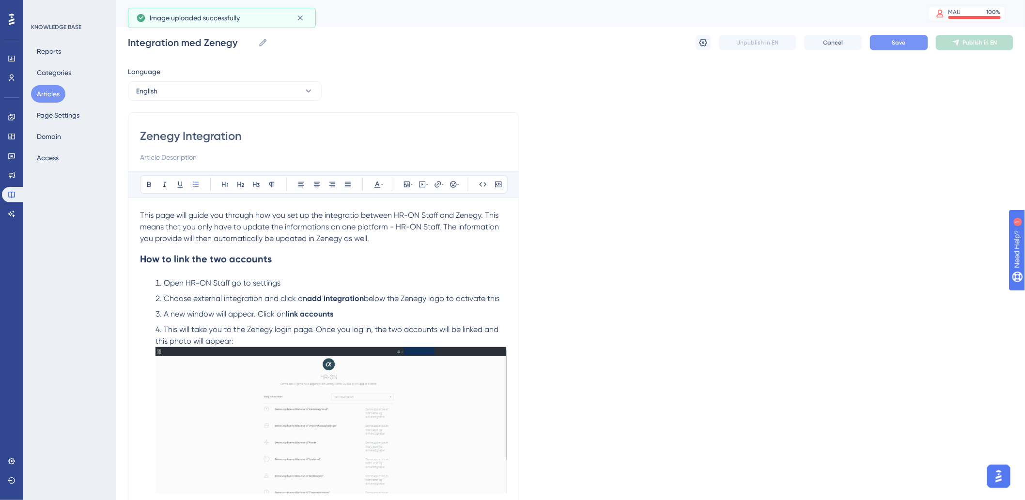
click at [302, 344] on li "This will take you to the Zenegy login page. Once you log in, the two accounts …" at bounding box center [329, 428] width 355 height 208
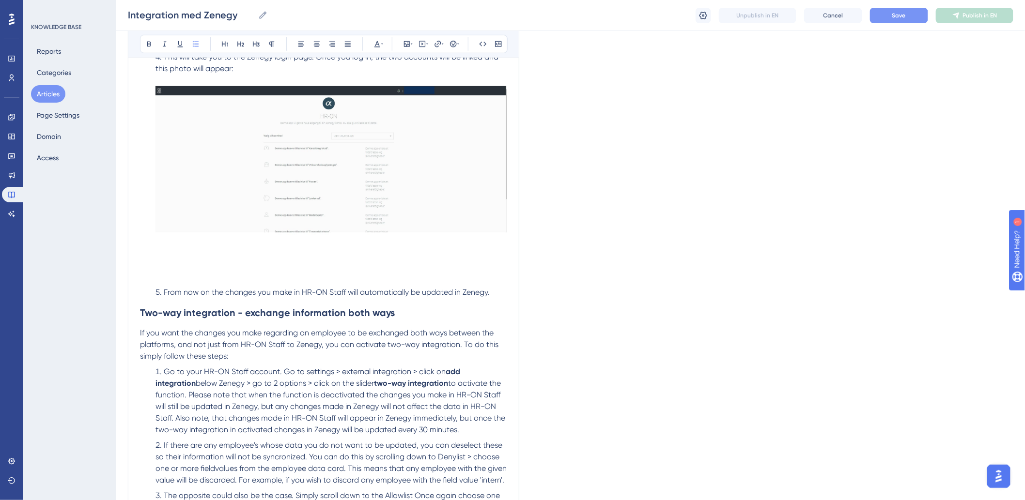
scroll to position [376, 0]
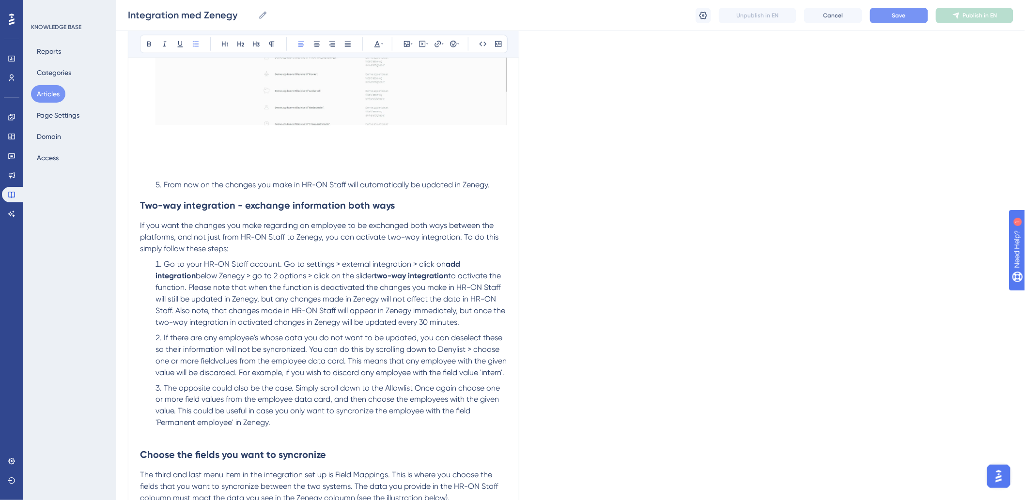
click at [356, 429] on li "The opposite could also be the case. Simply scroll down to the Allowlist Once a…" at bounding box center [329, 406] width 355 height 46
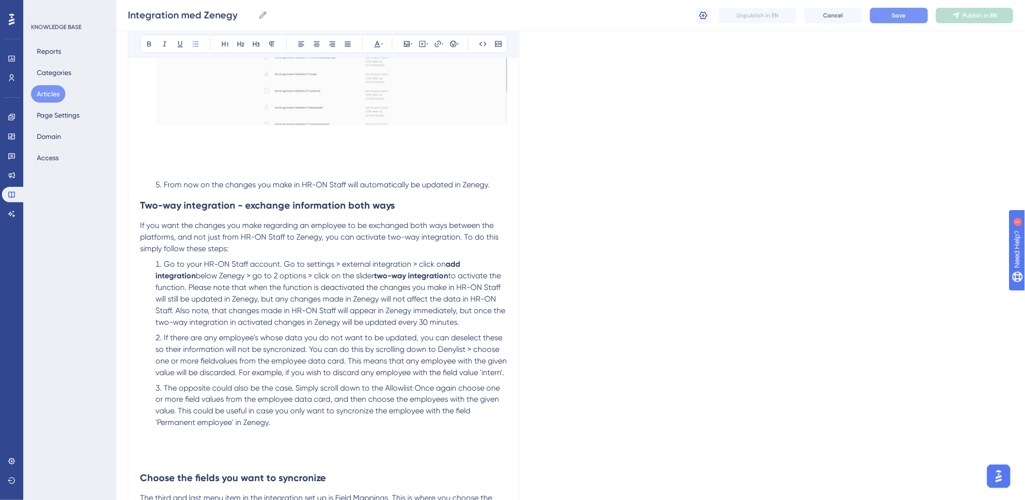
click at [245, 452] on li "The opposite could also be the case. Simply scroll down to the Allowlist Once a…" at bounding box center [329, 418] width 355 height 70
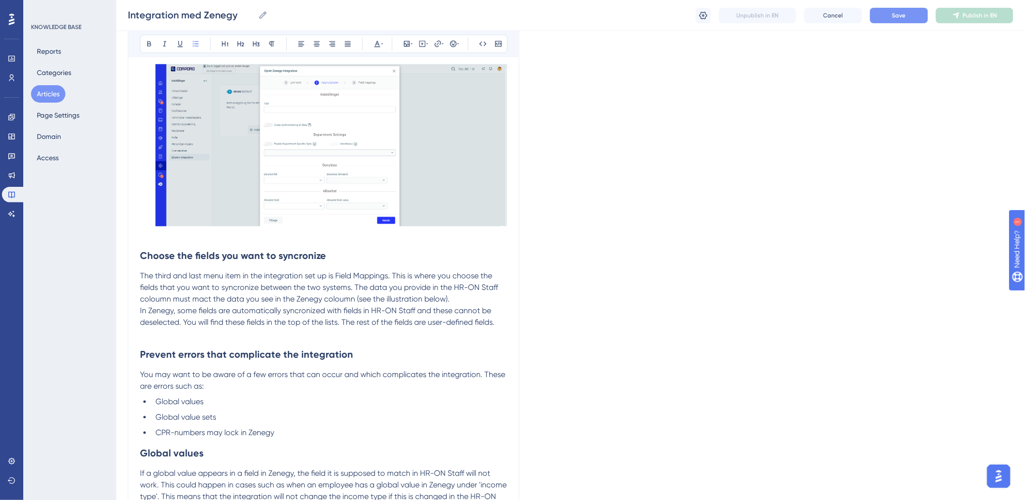
scroll to position [753, 0]
click at [494, 327] on span "In Zenegy, some fields are automatically syncronized with fields in HR-ON Staff…" at bounding box center [317, 316] width 354 height 21
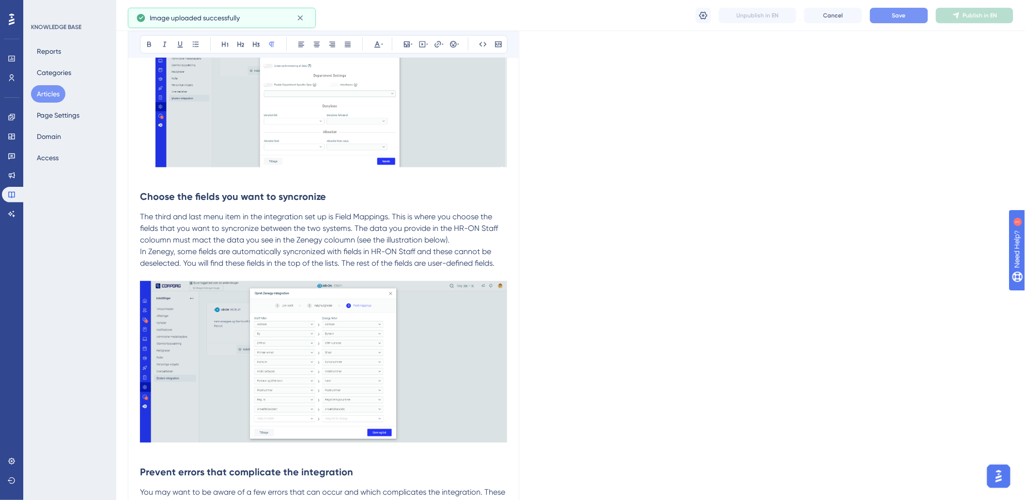
scroll to position [1076, 0]
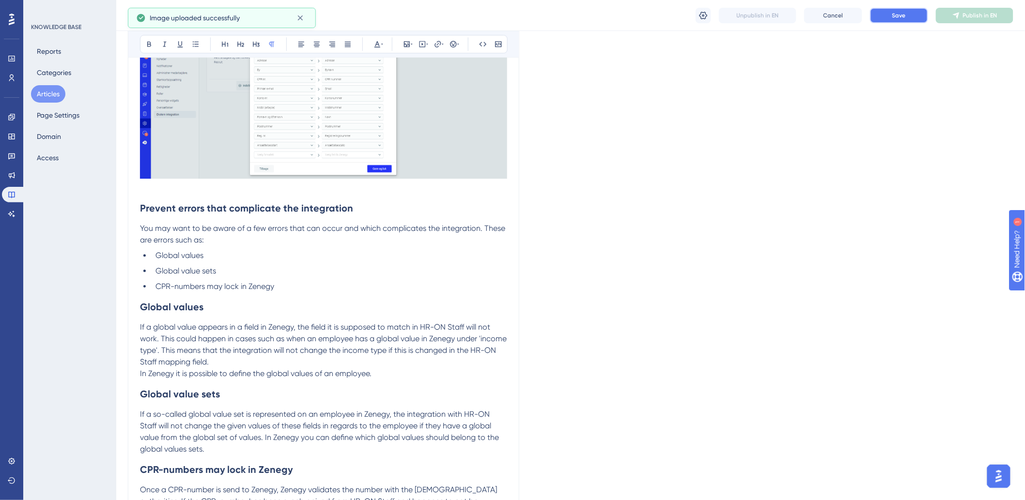
click at [888, 12] on button "Save" at bounding box center [899, 15] width 58 height 15
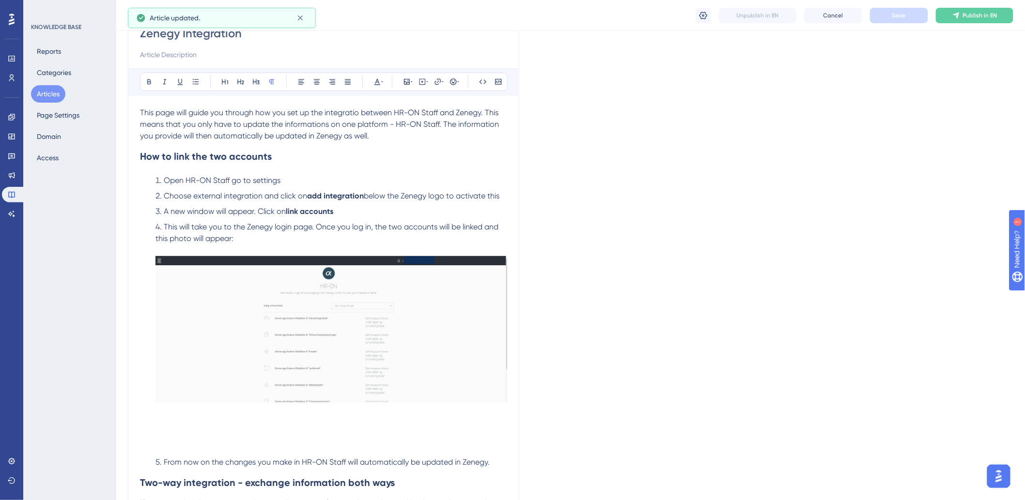
scroll to position [0, 0]
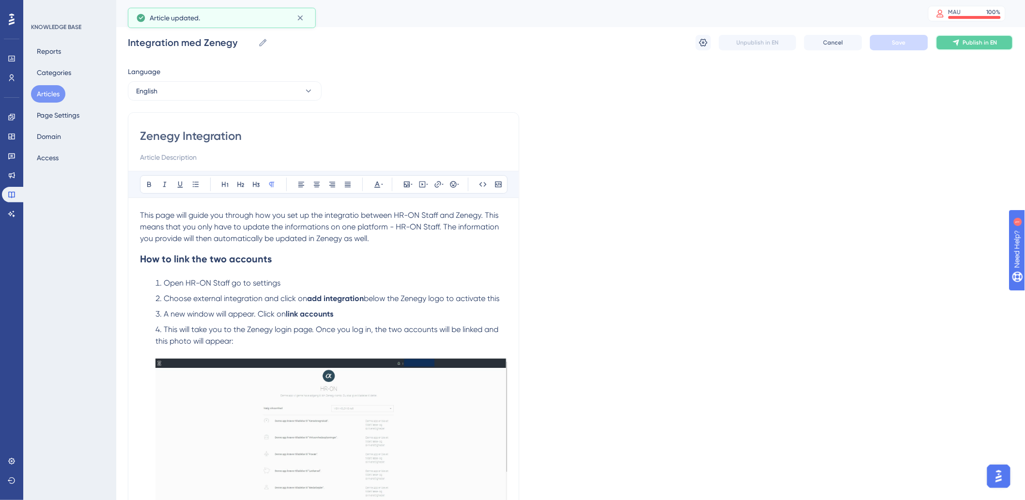
click at [957, 44] on icon at bounding box center [956, 43] width 6 height 6
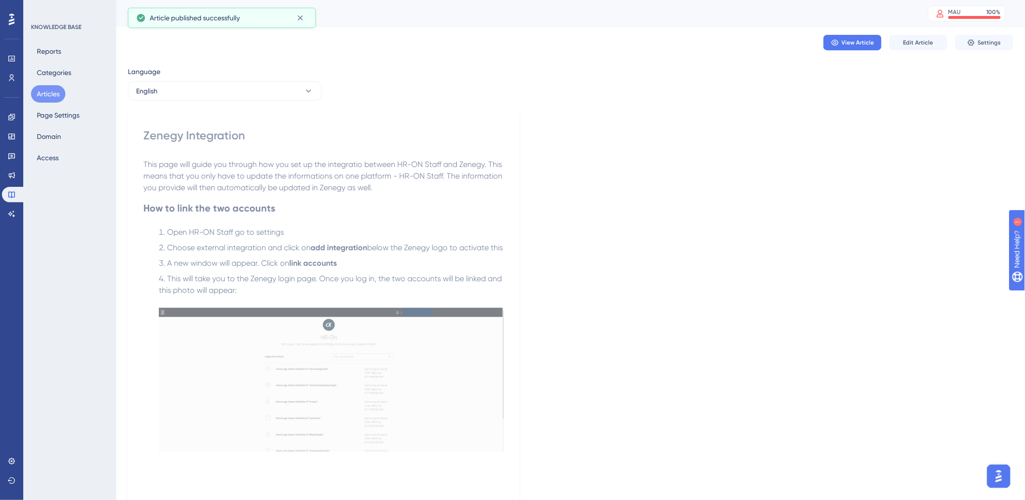
click at [61, 95] on button "Articles" at bounding box center [48, 93] width 34 height 17
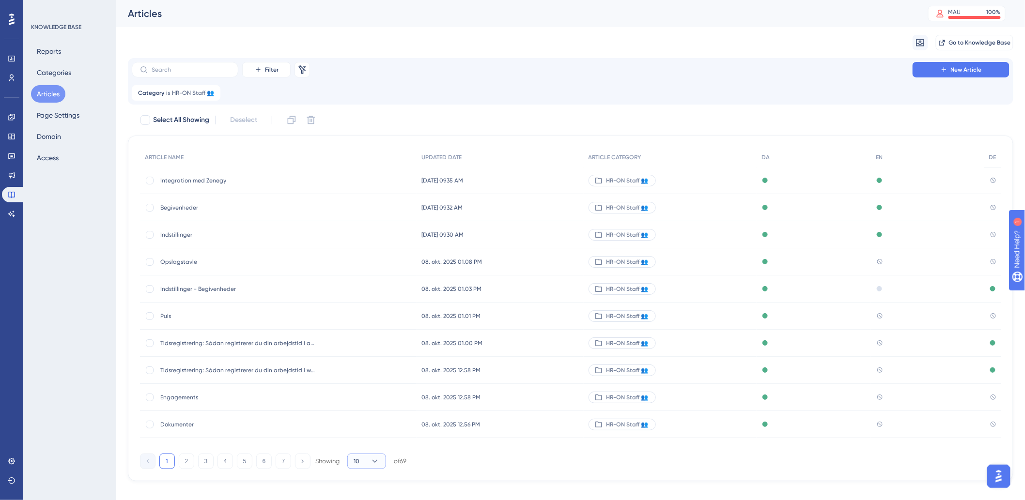
click at [362, 463] on button "10" at bounding box center [366, 461] width 39 height 15
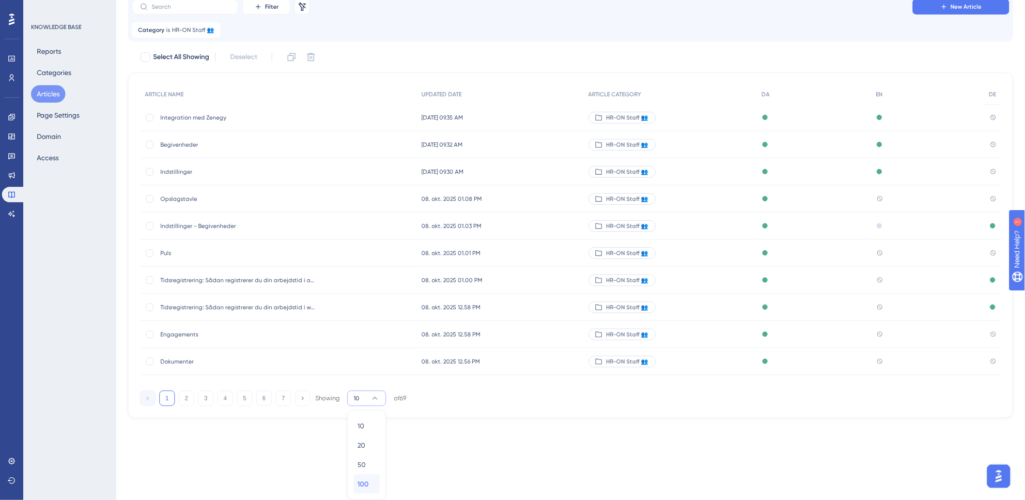
click at [362, 485] on span "100" at bounding box center [362, 484] width 11 height 12
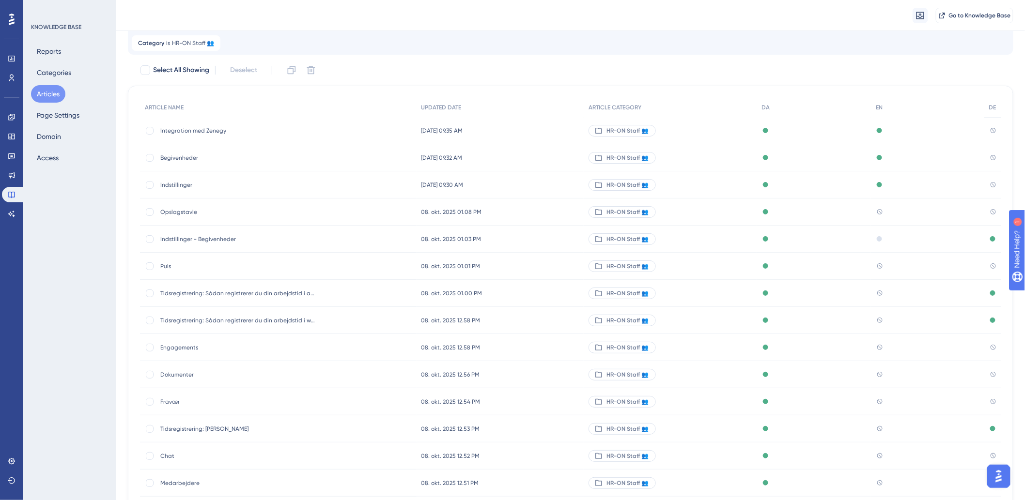
scroll to position [1596, 0]
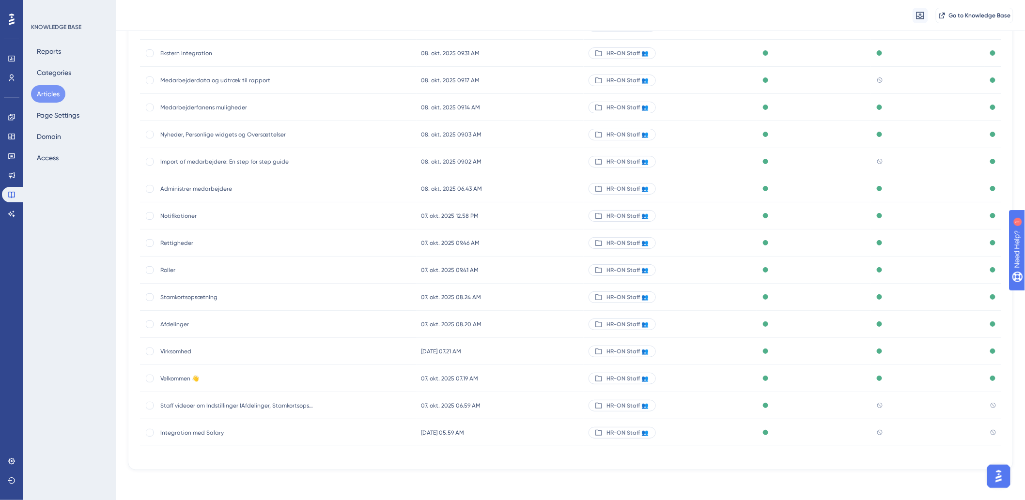
click at [212, 432] on span "Integration med Salary" at bounding box center [237, 433] width 155 height 8
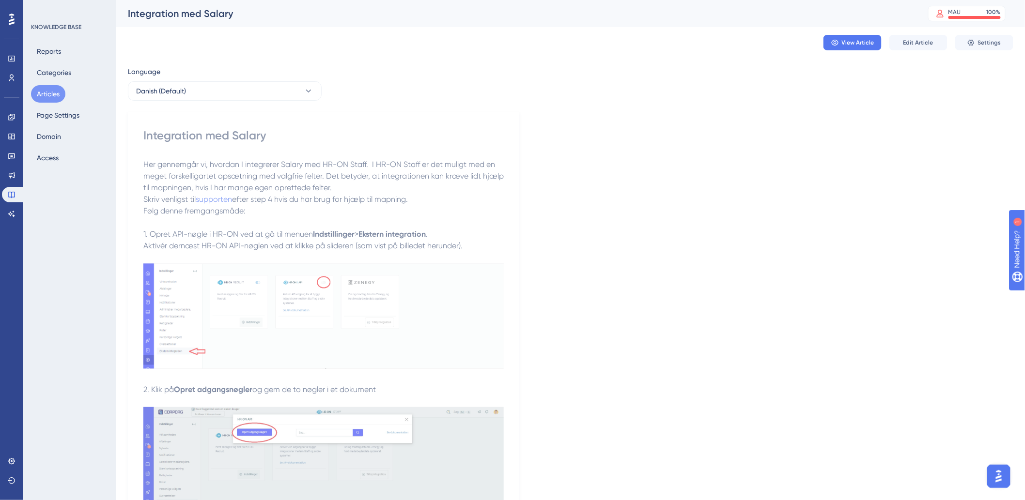
click at [47, 91] on button "Articles" at bounding box center [48, 93] width 34 height 17
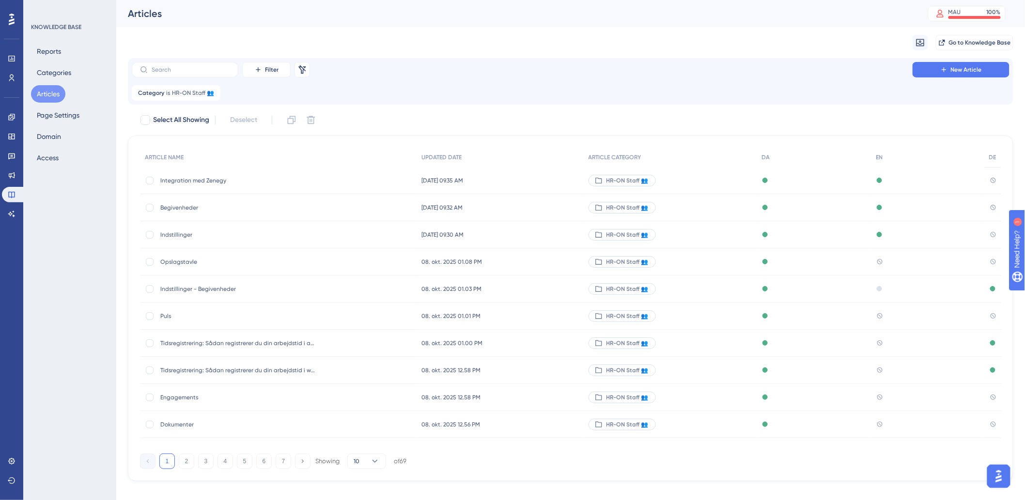
scroll to position [12, 0]
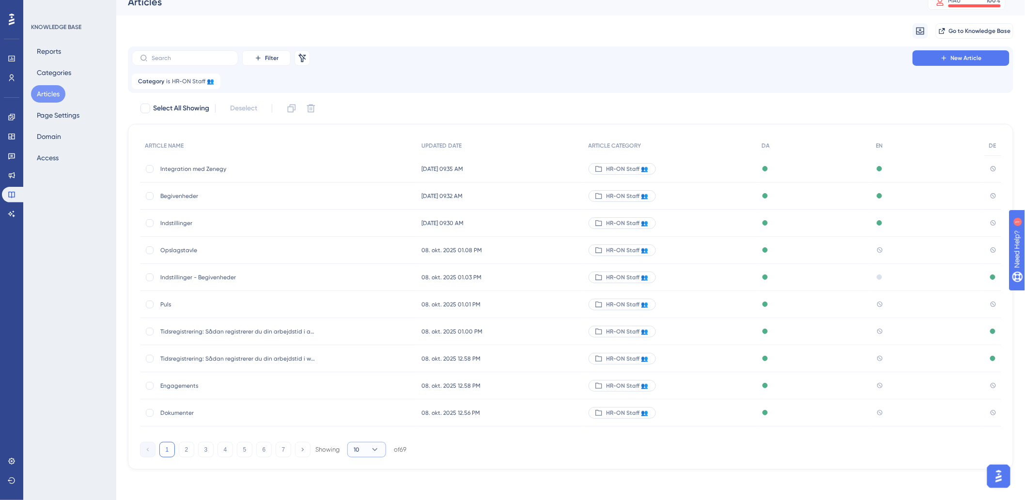
click at [364, 451] on button "10" at bounding box center [366, 449] width 39 height 15
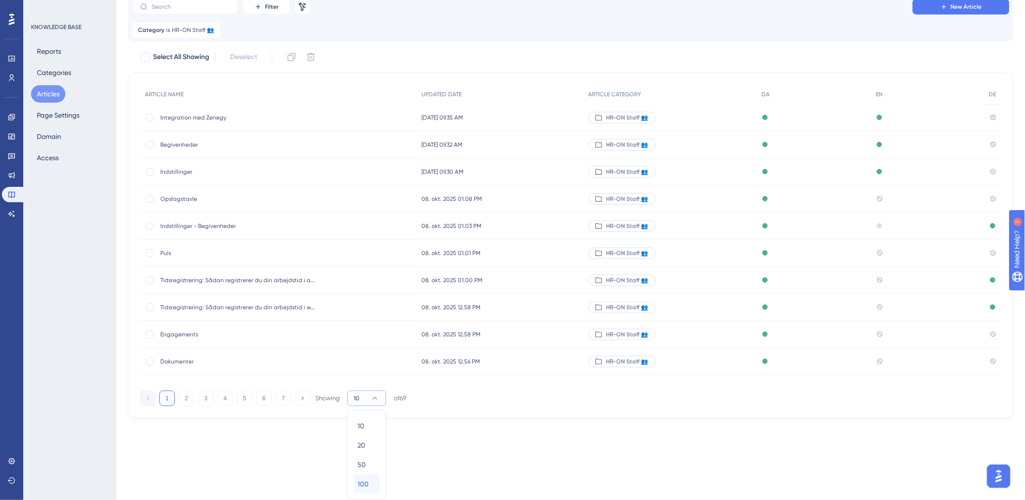
click at [358, 488] on span "100" at bounding box center [362, 484] width 11 height 12
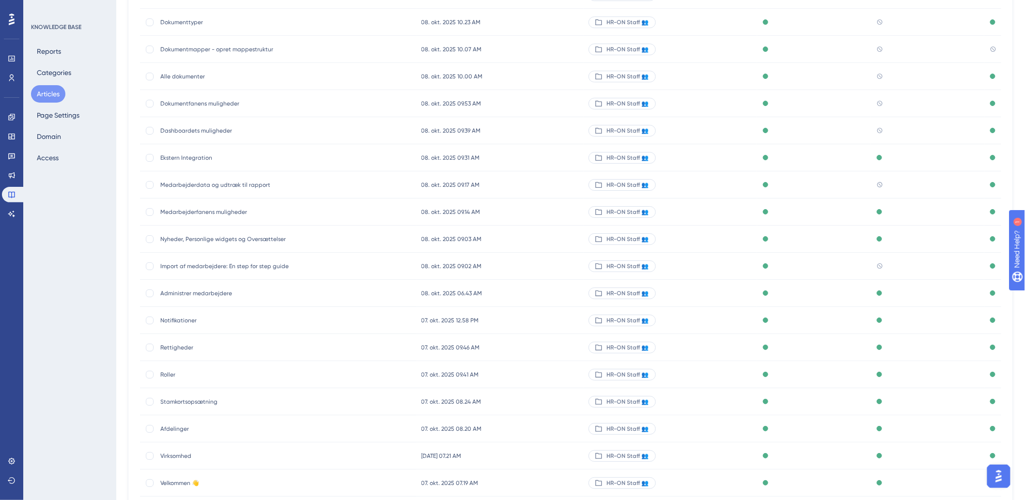
scroll to position [1484, 0]
click at [253, 269] on span "Import af medarbejdere: En step for step guide" at bounding box center [237, 269] width 155 height 8
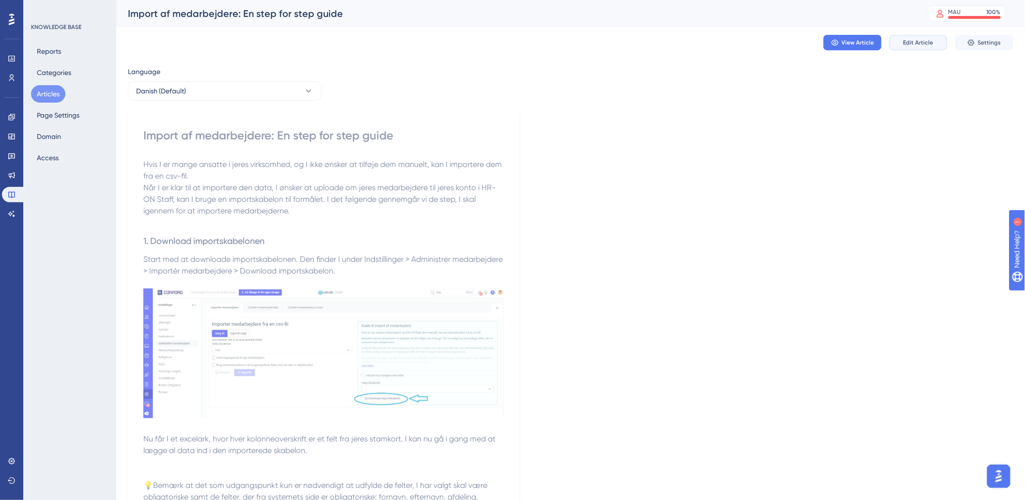
click at [922, 40] on span "Edit Article" at bounding box center [918, 43] width 30 height 8
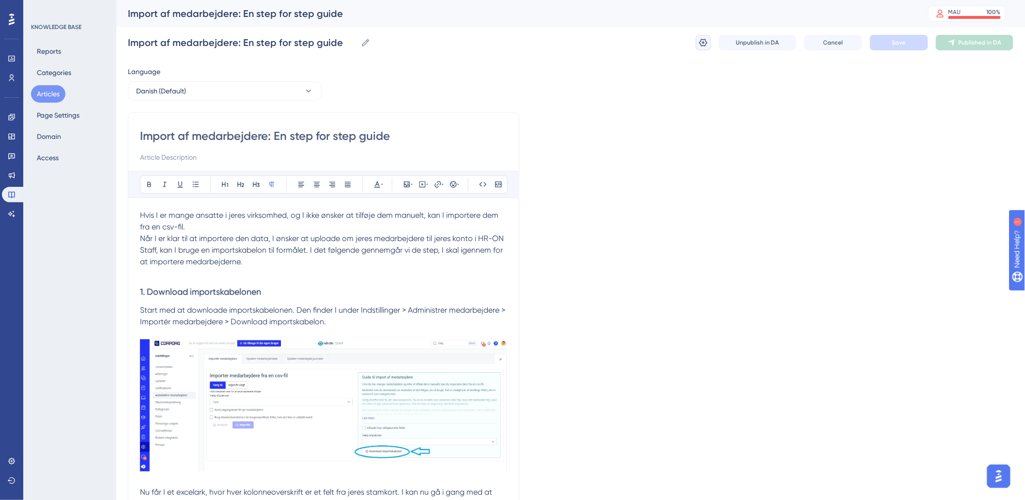
click at [707, 48] on button at bounding box center [702, 42] width 15 height 15
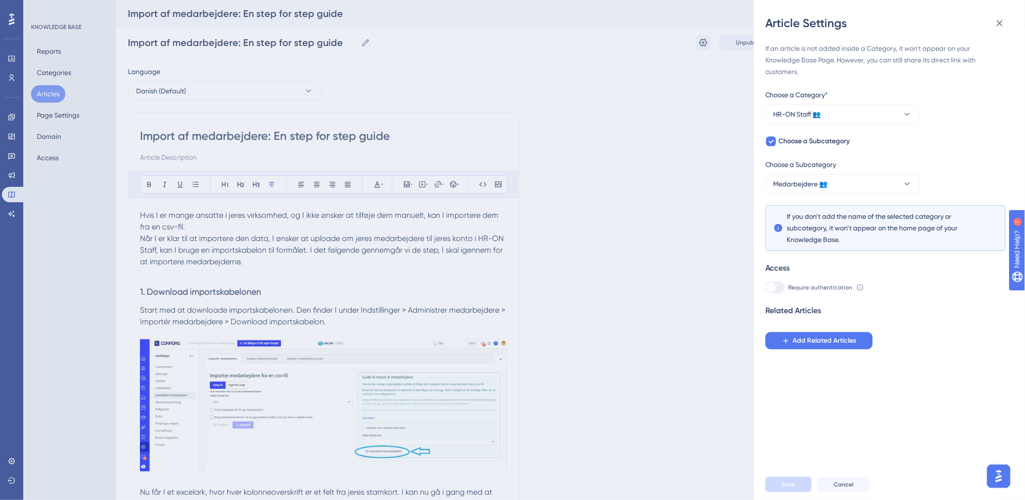
click at [526, 221] on div "Article Settings If an article is not added inside a Category, it won't appear …" at bounding box center [512, 250] width 1025 height 500
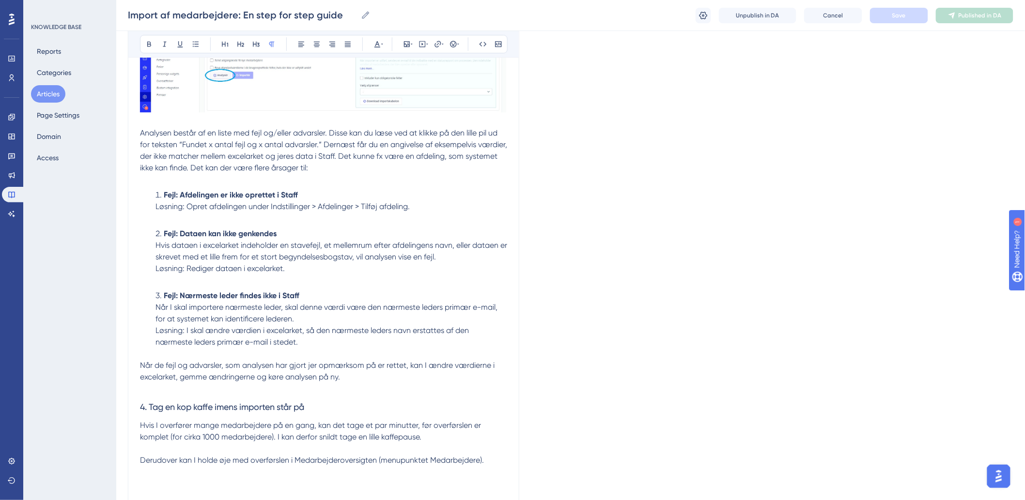
scroll to position [1337, 0]
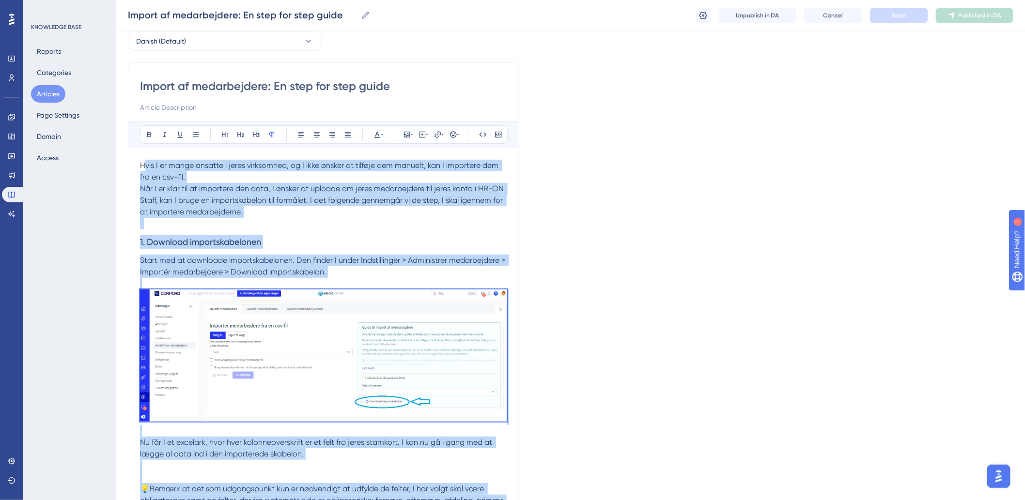
scroll to position [45, 0]
drag, startPoint x: 488, startPoint y: 318, endPoint x: 139, endPoint y: 155, distance: 385.0
copy div "Lore I do sitam consect a elits doeiusmodt, in U labo etdolo ma aliquae adm ven…"
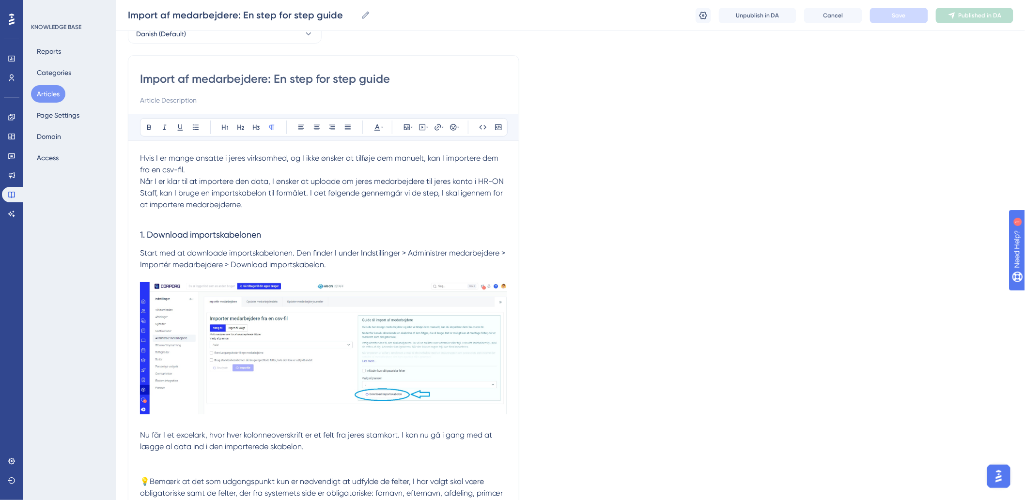
scroll to position [0, 0]
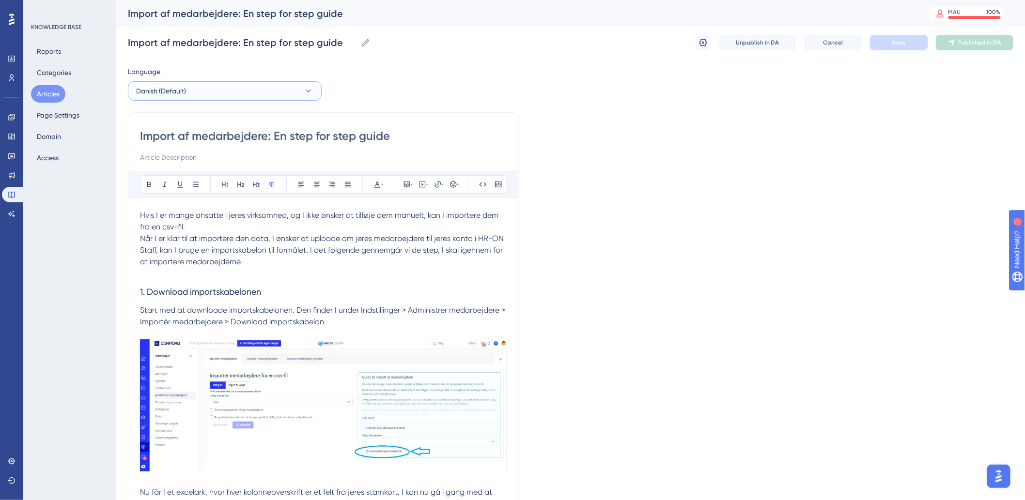
click at [246, 92] on button "Danish (Default)" at bounding box center [225, 90] width 194 height 19
click at [179, 142] on button "English English No translation" at bounding box center [224, 139] width 181 height 19
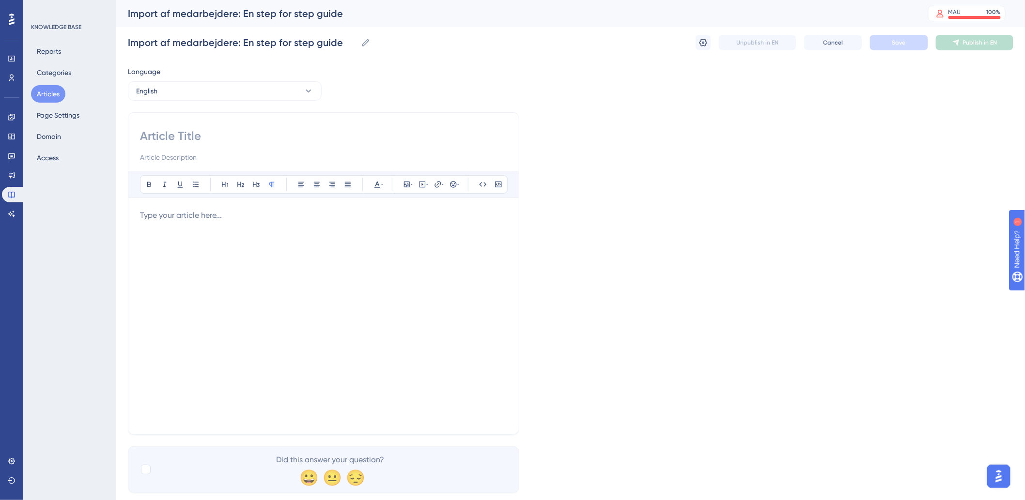
click at [238, 248] on div at bounding box center [323, 316] width 367 height 213
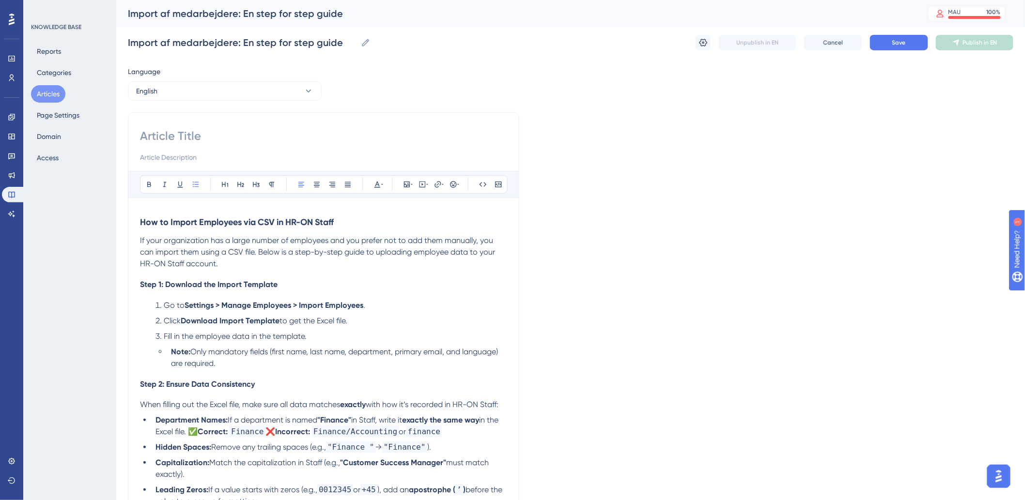
click at [214, 224] on strong "How to Import Employees via CSV in HR-ON Staff" at bounding box center [237, 222] width 194 height 11
click at [325, 219] on strong "How to Import Employees via CSV in HR-ON Staff" at bounding box center [237, 222] width 194 height 11
click at [405, 227] on h3 "How to Import Employees via CSV in HR-ON Staff" at bounding box center [323, 222] width 367 height 25
click at [240, 138] on input at bounding box center [323, 135] width 367 height 15
drag, startPoint x: 352, startPoint y: 219, endPoint x: 0, endPoint y: 205, distance: 352.3
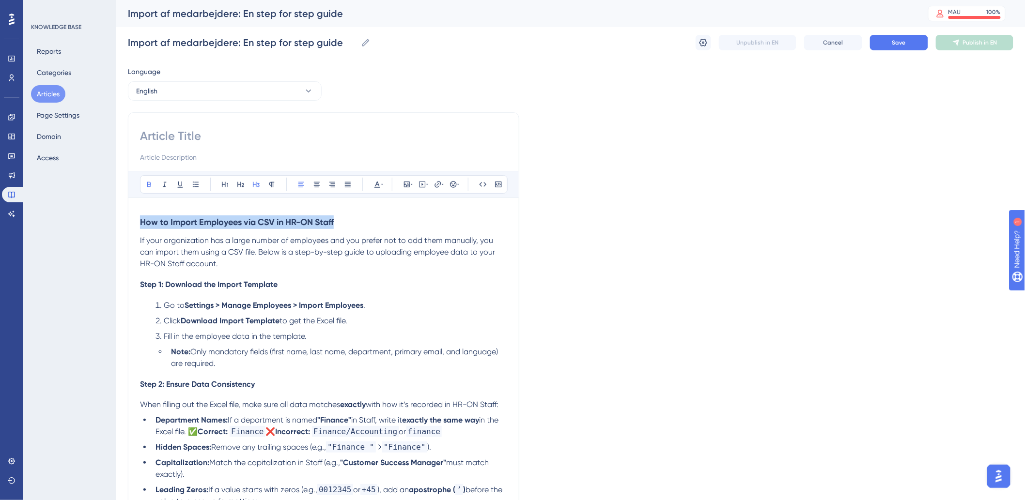
click at [116, 205] on div "Performance Users Engagement Widgets Feedback Product Updates Knowledge Base AI…" at bounding box center [570, 463] width 908 height 926
copy strong "How to Import Employees via CSV in HR-ON Staff"
click at [256, 138] on input at bounding box center [323, 135] width 367 height 15
paste input "How to Import Employees via CSV in HR-ON Staff"
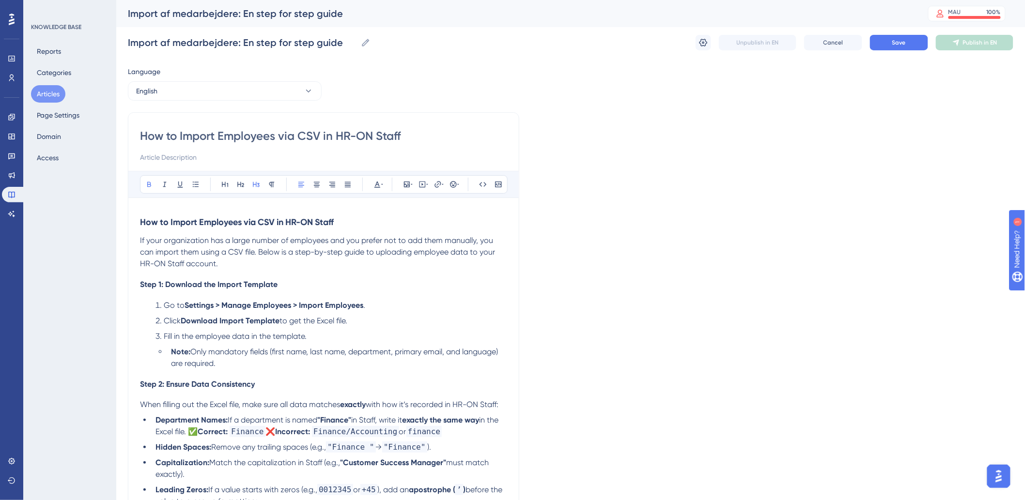
type input "How to Import Employees via CSV in HR-ON Staff"
drag, startPoint x: 352, startPoint y: 218, endPoint x: 0, endPoint y: 204, distance: 351.8
click at [116, 204] on div "Performance Users Engagement Widgets Feedback Product Updates Knowledge Base AI…" at bounding box center [570, 463] width 908 height 926
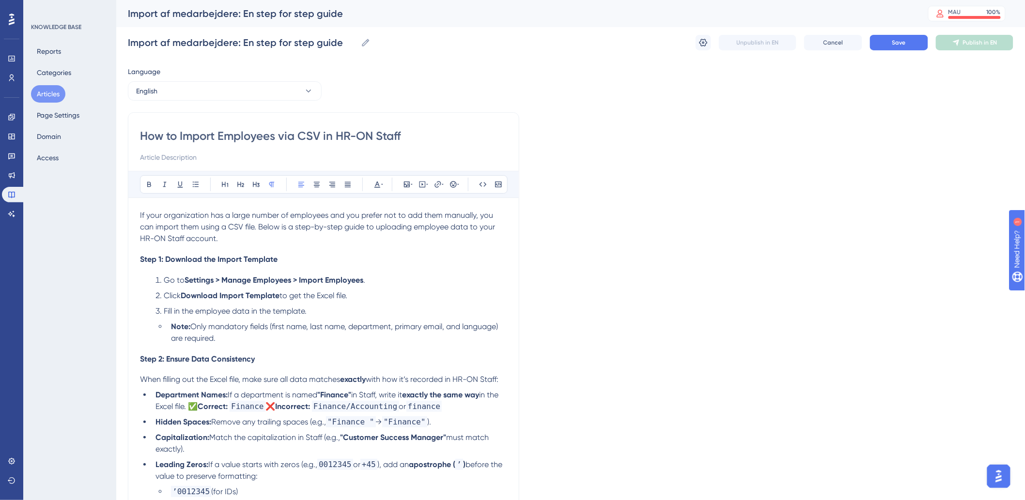
click at [394, 224] on span "If your organization has a large number of employees and you prefer not to add …" at bounding box center [318, 227] width 357 height 32
click at [443, 216] on span "If your organization has a large number of employees and you prefer not to add …" at bounding box center [318, 227] width 357 height 32
click at [483, 220] on p "If your organization has a large number of employees and you prefer not to add …" at bounding box center [323, 227] width 367 height 35
click at [210, 235] on span "If your organization has a large number of employees and you prefer not to add …" at bounding box center [318, 227] width 357 height 32
click at [199, 233] on p "If your organization has a large number of employees and you prefer not to add …" at bounding box center [323, 227] width 367 height 35
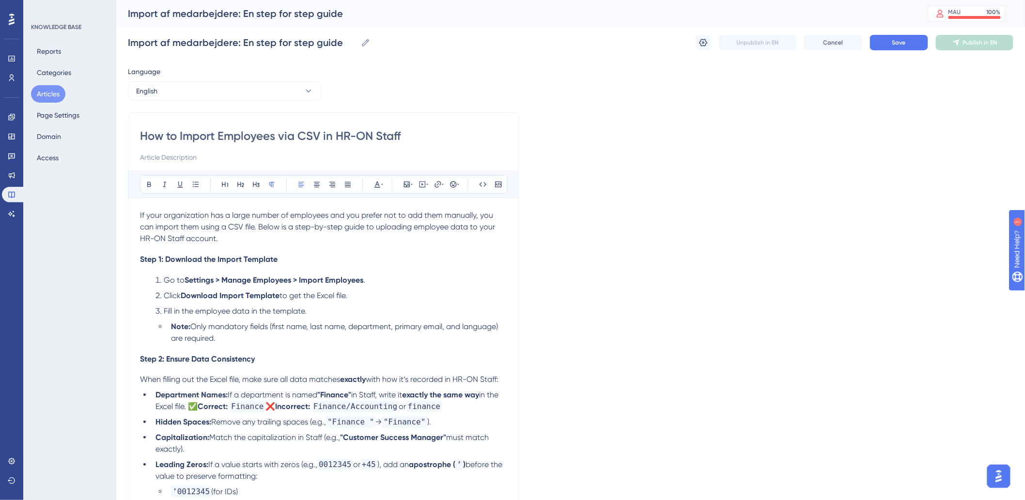
click at [208, 231] on span "If your organization has a large number of employees and you prefer not to add …" at bounding box center [318, 227] width 357 height 32
click at [176, 235] on span "If your organization has a large number of employees and you prefer not to add …" at bounding box center [318, 227] width 357 height 32
click at [239, 231] on p "If your organization has a large number of employees and you prefer not to add …" at bounding box center [323, 227] width 367 height 35
click at [274, 226] on span "If your organization has a large number of employees and you prefer not to add …" at bounding box center [318, 227] width 357 height 32
click at [333, 230] on span "If your organization has a large number of employees and you prefer not to add …" at bounding box center [318, 227] width 357 height 32
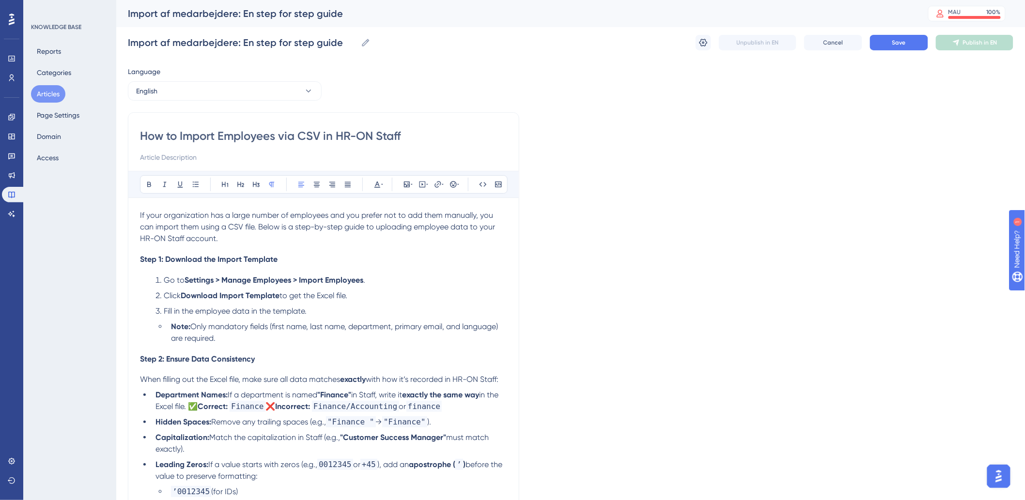
click at [399, 233] on p "If your organization has a large number of employees and you prefer not to add …" at bounding box center [323, 227] width 367 height 35
click at [231, 255] on strong "Step 1: Download the Import Template" at bounding box center [209, 259] width 138 height 9
click at [285, 281] on strong "Settings > Manage Employees > Import Employees" at bounding box center [274, 280] width 179 height 9
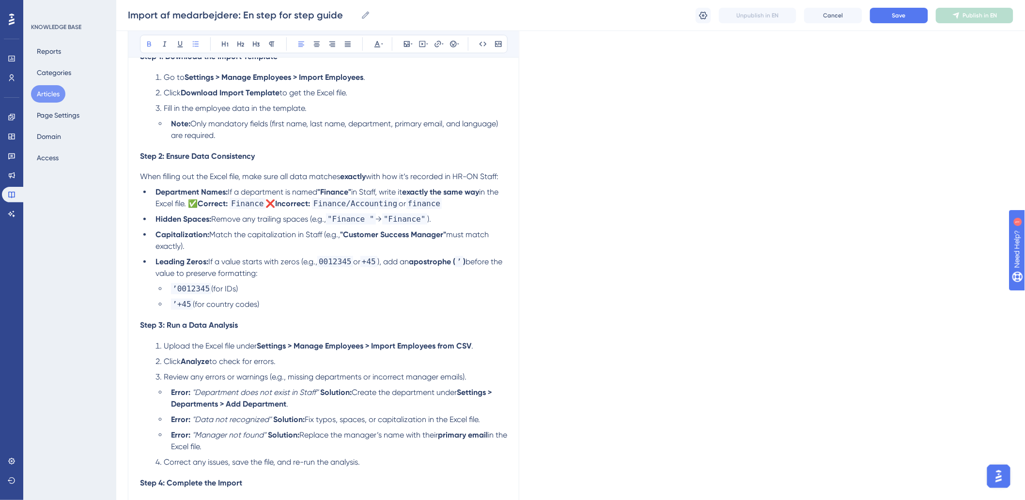
scroll to position [145, 0]
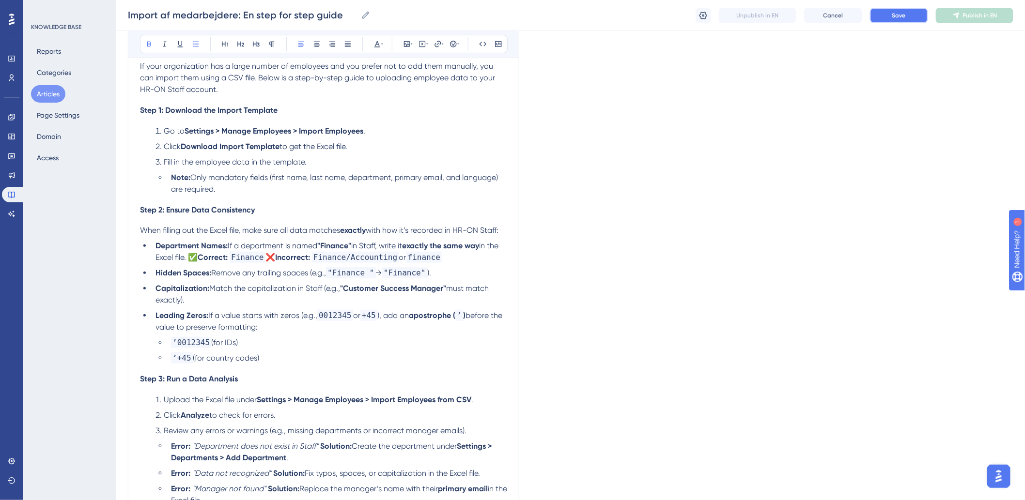
click at [898, 15] on span "Save" at bounding box center [899, 16] width 14 height 8
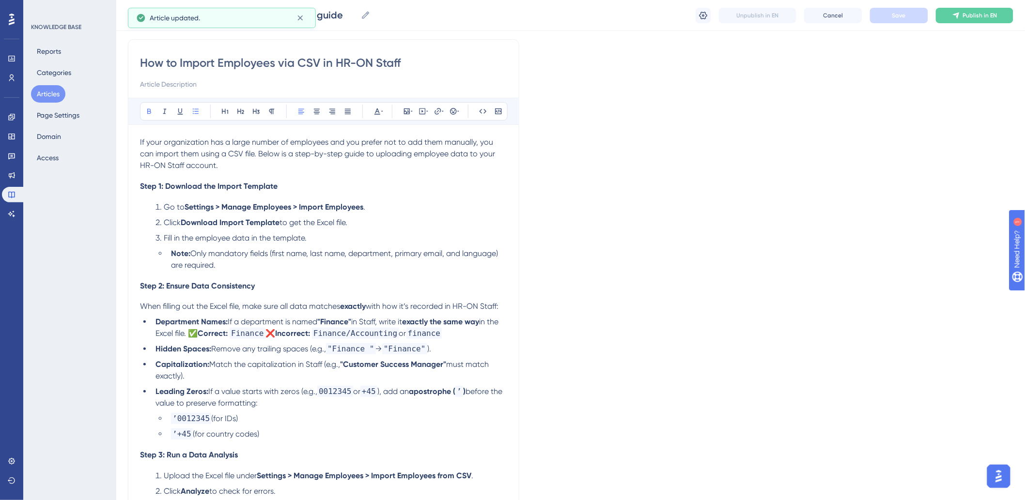
scroll to position [0, 0]
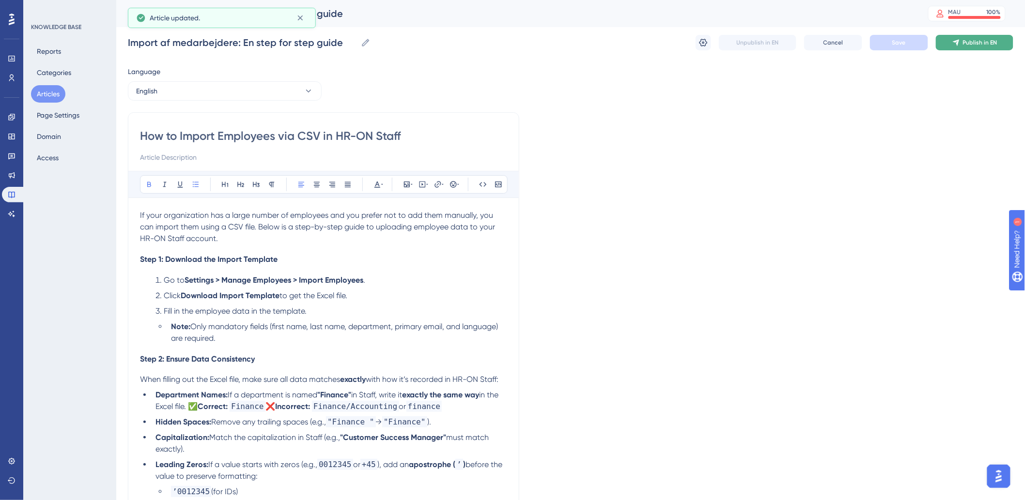
click at [968, 35] on button "Publish in EN" at bounding box center [974, 42] width 77 height 15
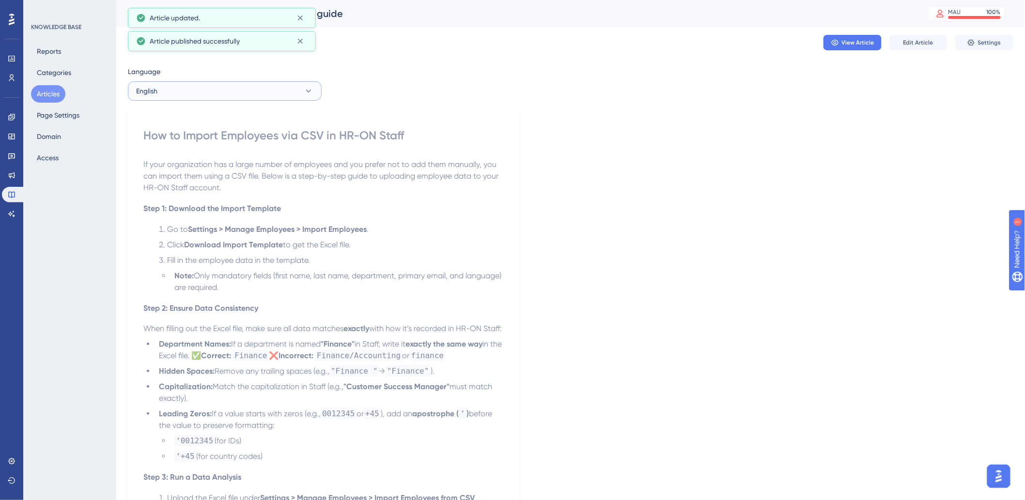
click at [247, 94] on button "English" at bounding box center [225, 90] width 194 height 19
click at [614, 121] on div "Language English Danish (Default) Danish (Default) Published English English Pu…" at bounding box center [570, 424] width 885 height 716
click at [41, 98] on button "Articles" at bounding box center [48, 93] width 34 height 17
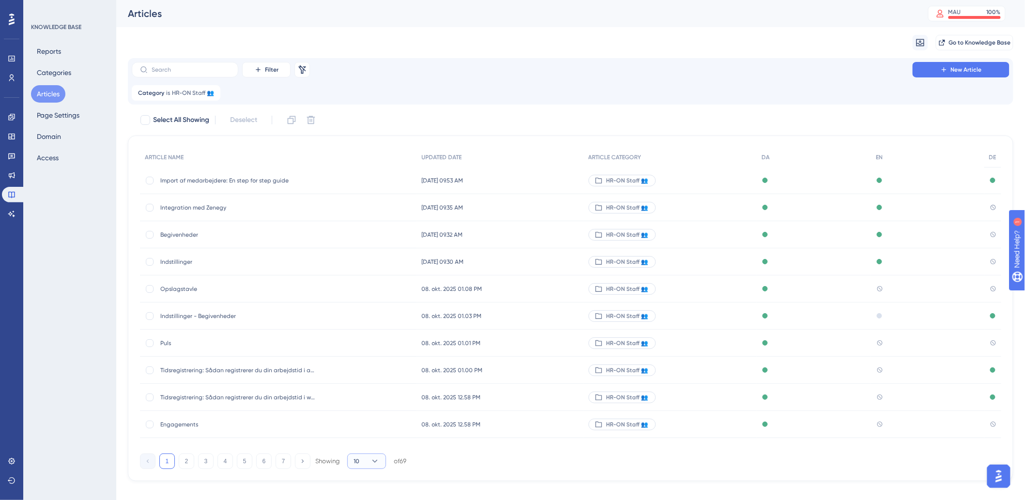
click at [359, 459] on span "10" at bounding box center [357, 462] width 6 height 8
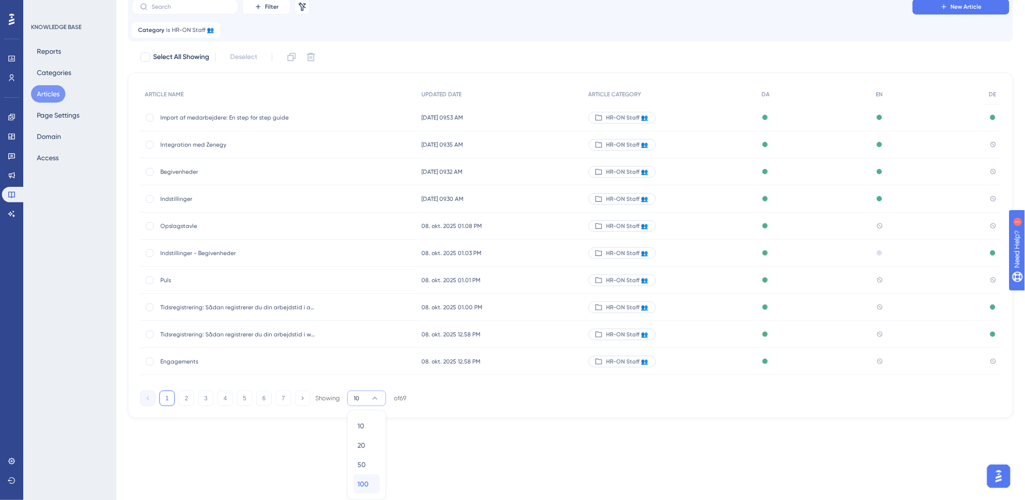
click at [367, 488] on span "100" at bounding box center [362, 484] width 11 height 12
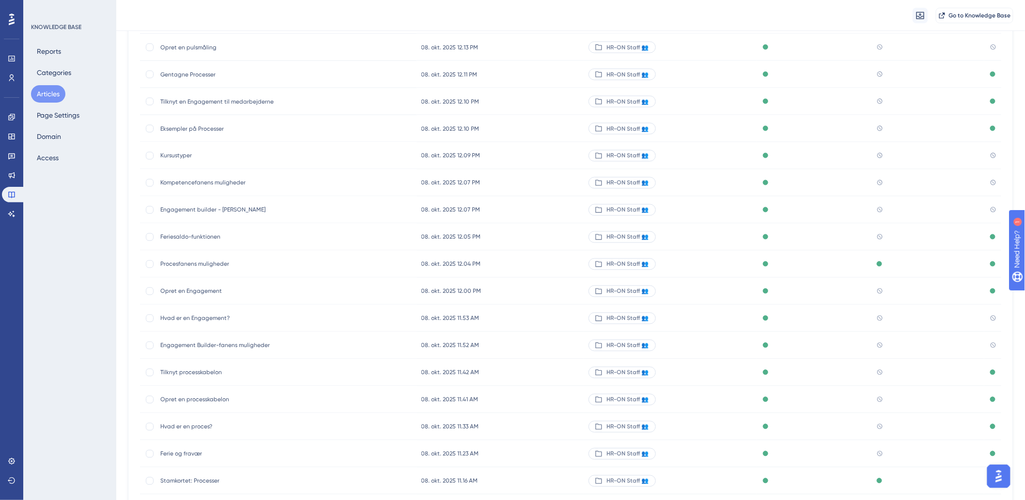
scroll to position [89, 0]
